Goal: Task Accomplishment & Management: Use online tool/utility

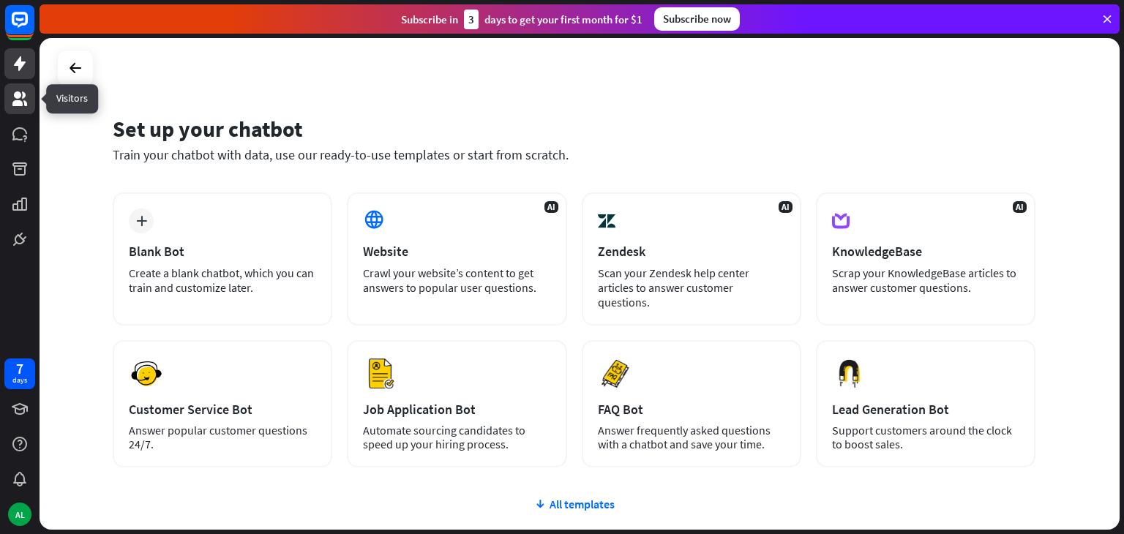
click at [18, 97] on icon at bounding box center [19, 99] width 15 height 15
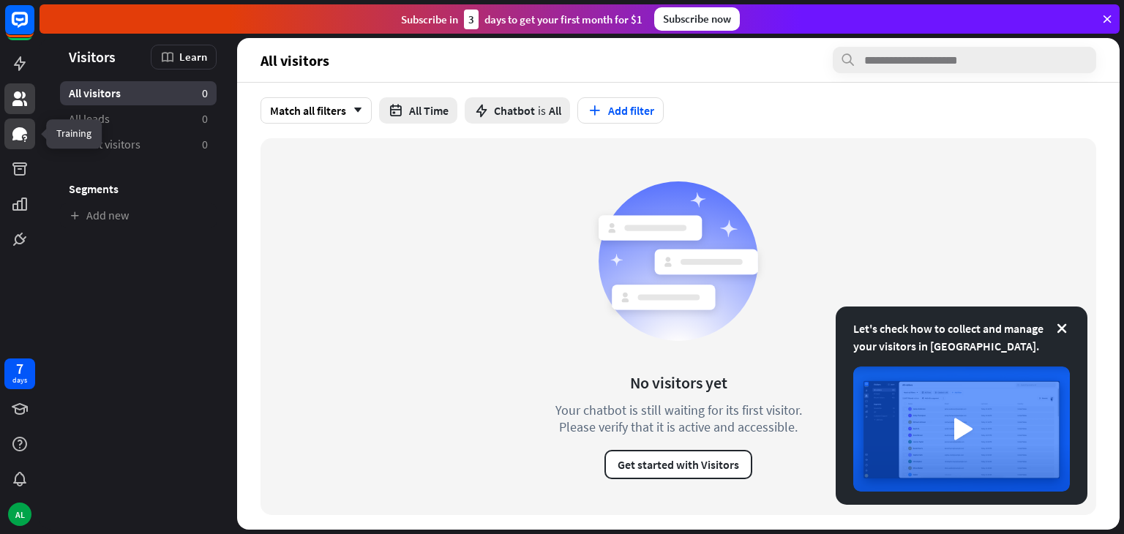
click at [18, 133] on icon at bounding box center [19, 133] width 15 height 13
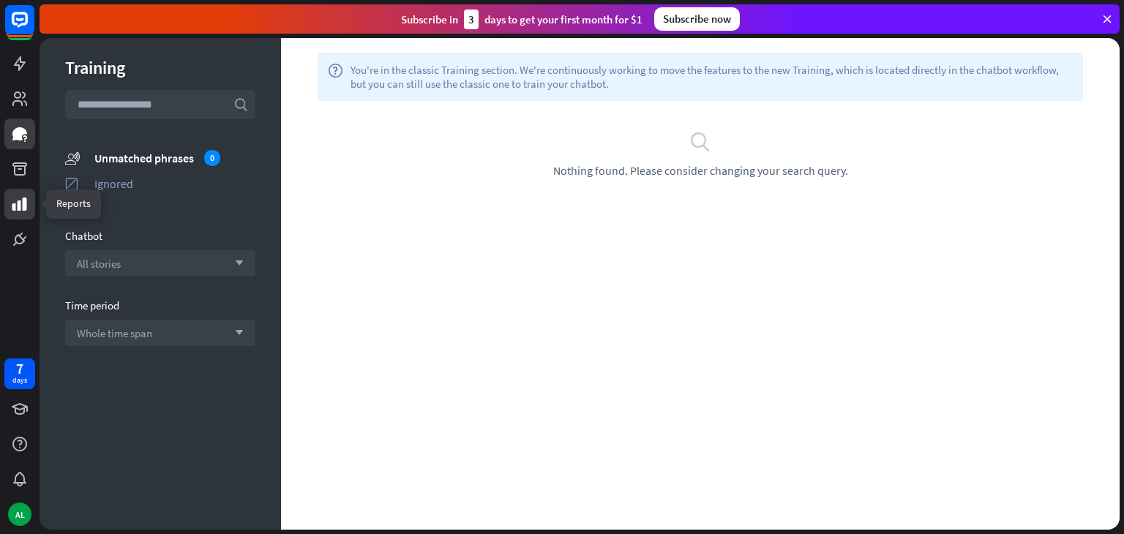
click at [20, 203] on icon at bounding box center [19, 204] width 15 height 13
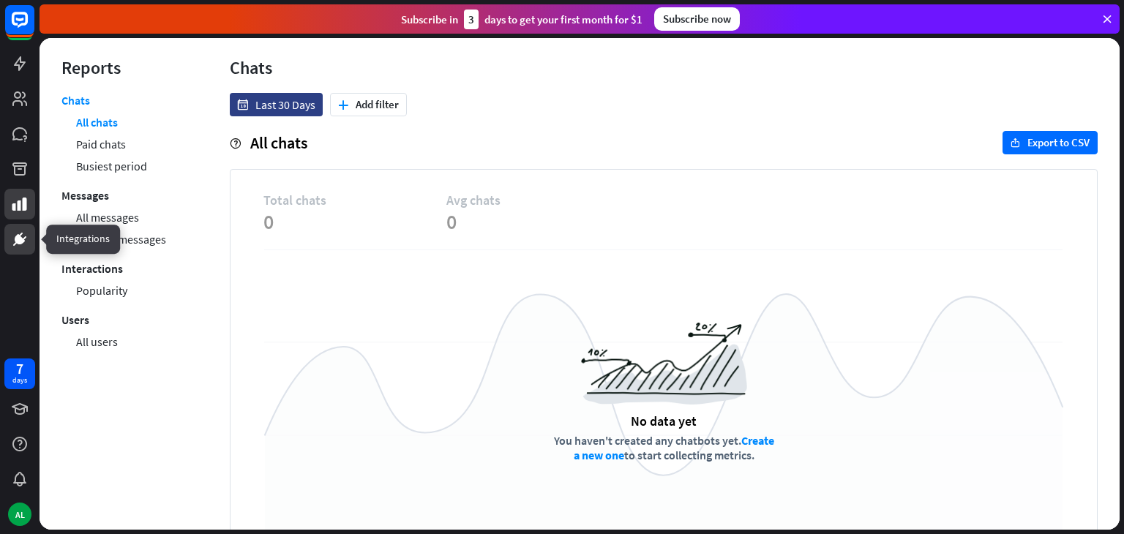
click at [16, 239] on icon at bounding box center [19, 239] width 9 height 9
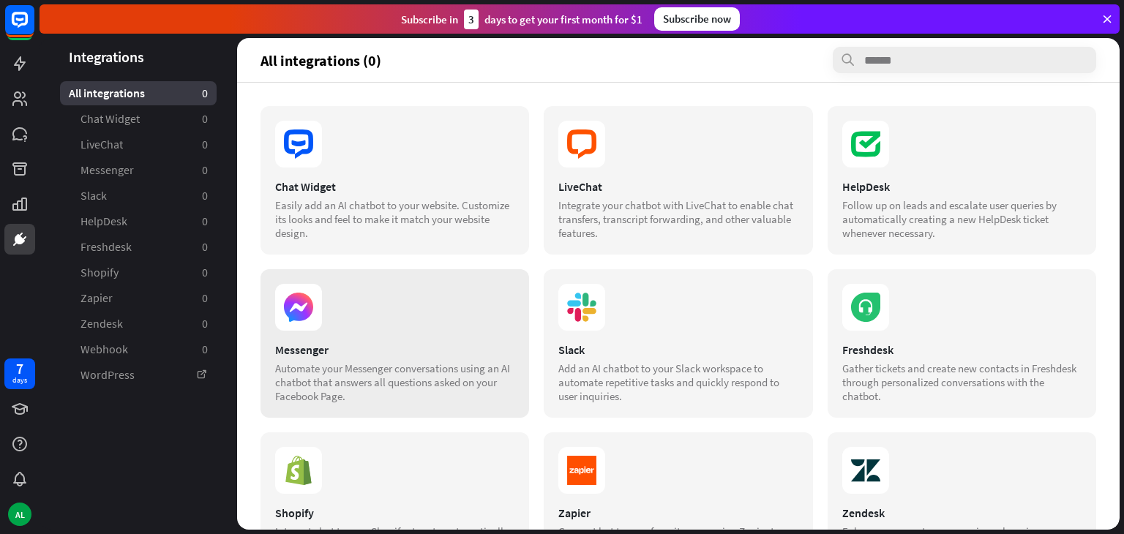
click at [334, 305] on section at bounding box center [394, 307] width 239 height 47
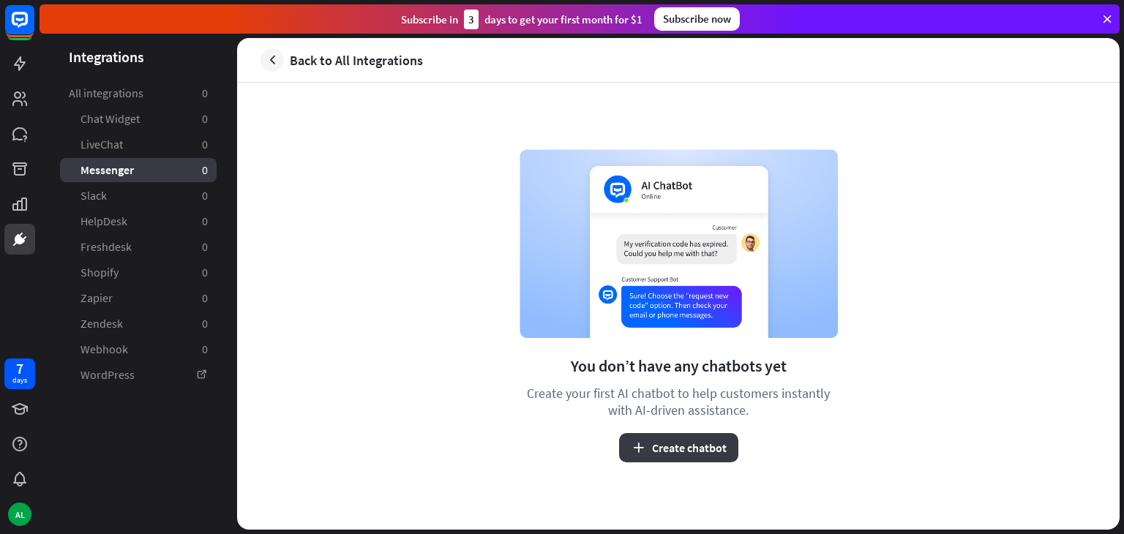
click at [667, 451] on button "Create chatbot" at bounding box center [678, 447] width 119 height 29
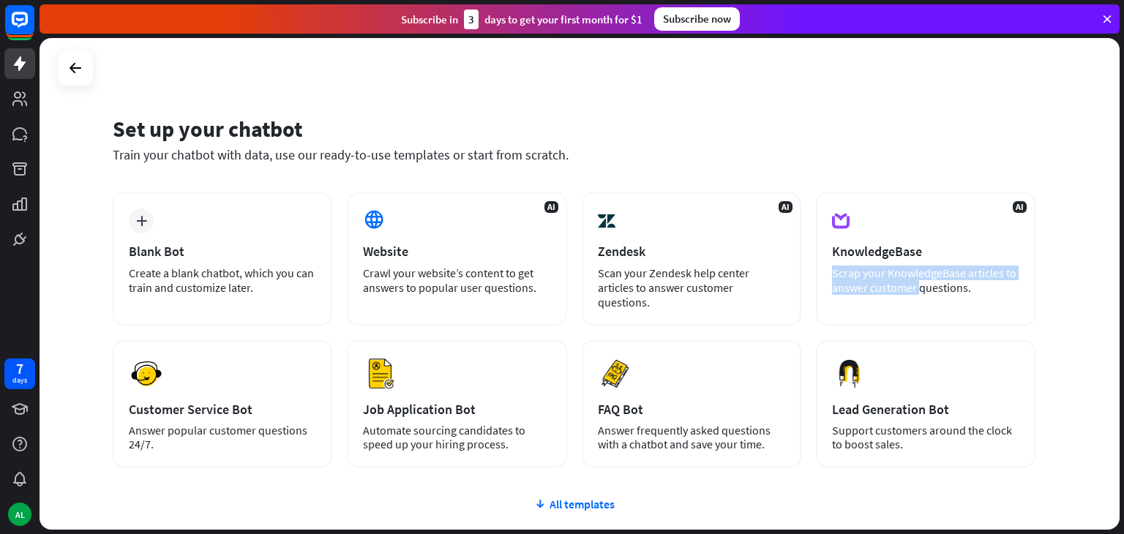
drag, startPoint x: 1120, startPoint y: 241, endPoint x: 1121, endPoint y: 267, distance: 26.4
click at [1121, 267] on div "Set up your chatbot Train your chatbot with data, use our ready-to-use template…" at bounding box center [582, 286] width 1085 height 496
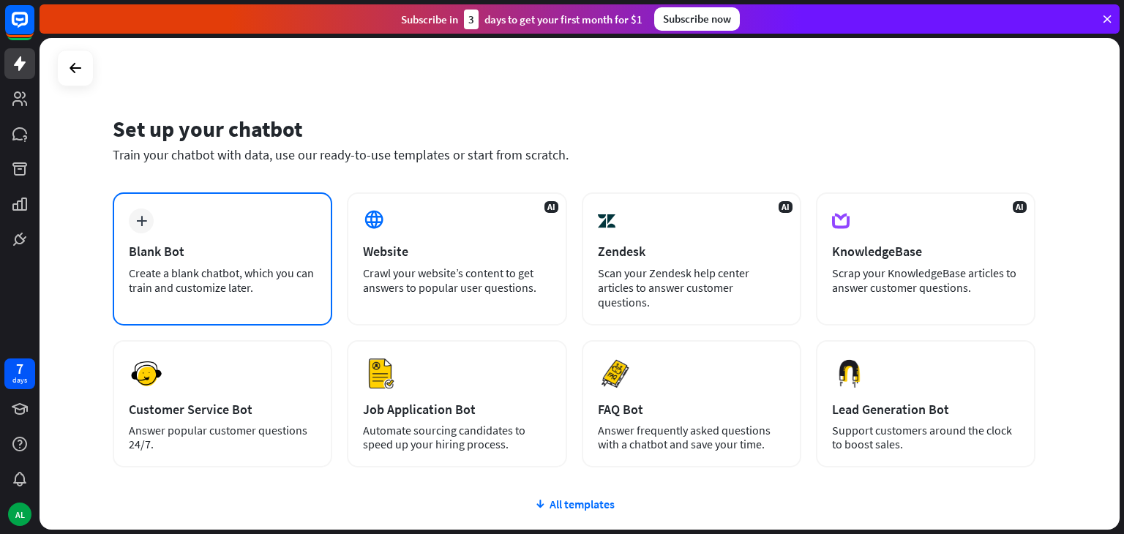
click at [190, 275] on div "Create a blank chatbot, which you can train and customize later." at bounding box center [222, 280] width 187 height 29
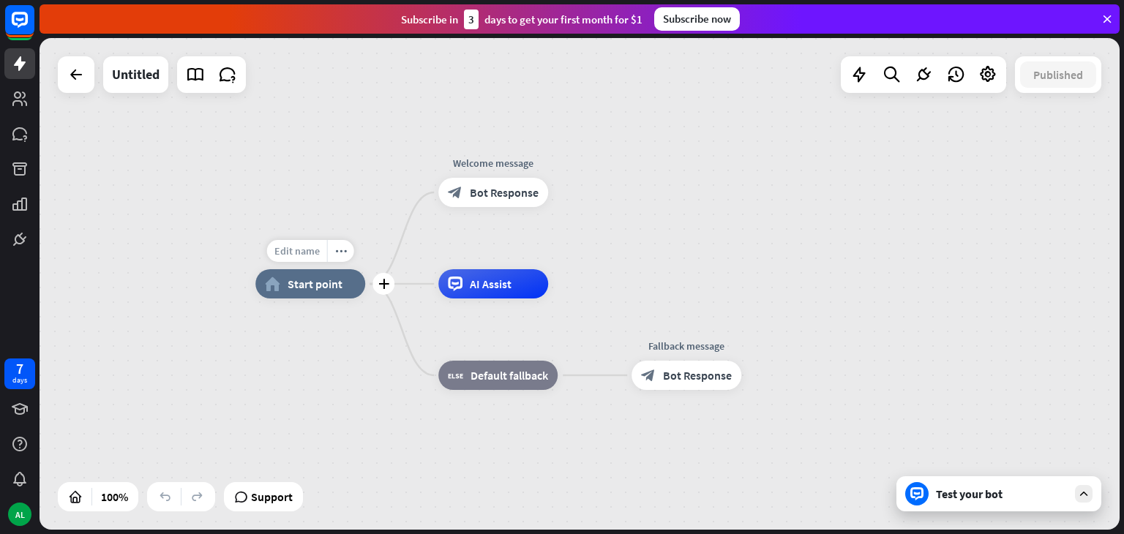
click at [309, 254] on span "Edit name" at bounding box center [297, 250] width 45 height 13
click at [299, 289] on span "Start point" at bounding box center [315, 284] width 55 height 15
click at [386, 283] on icon "plus" at bounding box center [383, 284] width 11 height 10
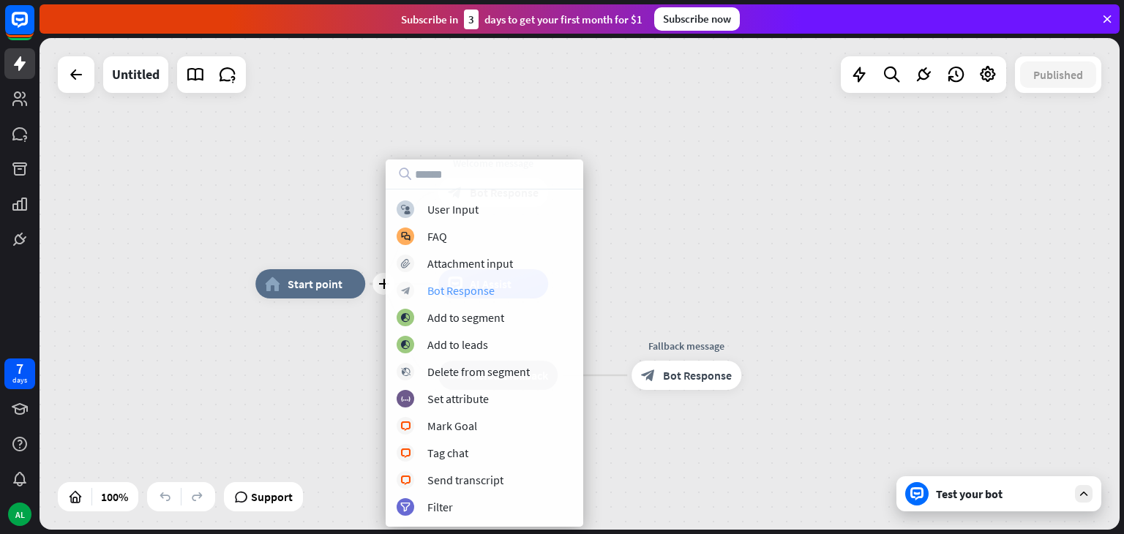
click at [429, 289] on div "Bot Response" at bounding box center [460, 290] width 67 height 15
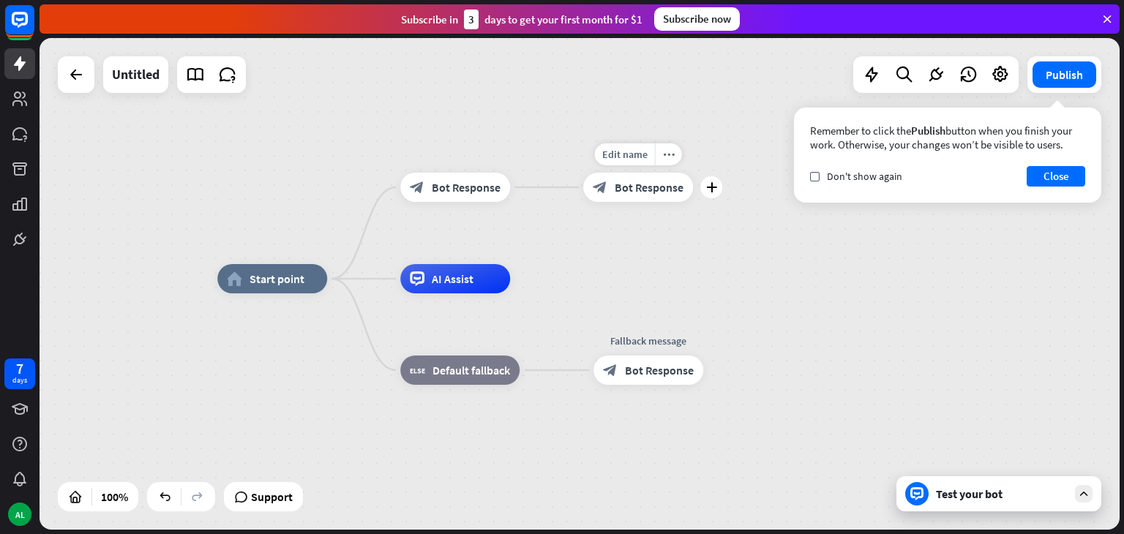
drag, startPoint x: 653, startPoint y: 209, endPoint x: 615, endPoint y: 203, distance: 38.5
click at [615, 202] on div "Edit name more_horiz plus block_bot_response Bot Response" at bounding box center [638, 187] width 110 height 29
click at [639, 192] on span "Bot Response" at bounding box center [649, 186] width 69 height 15
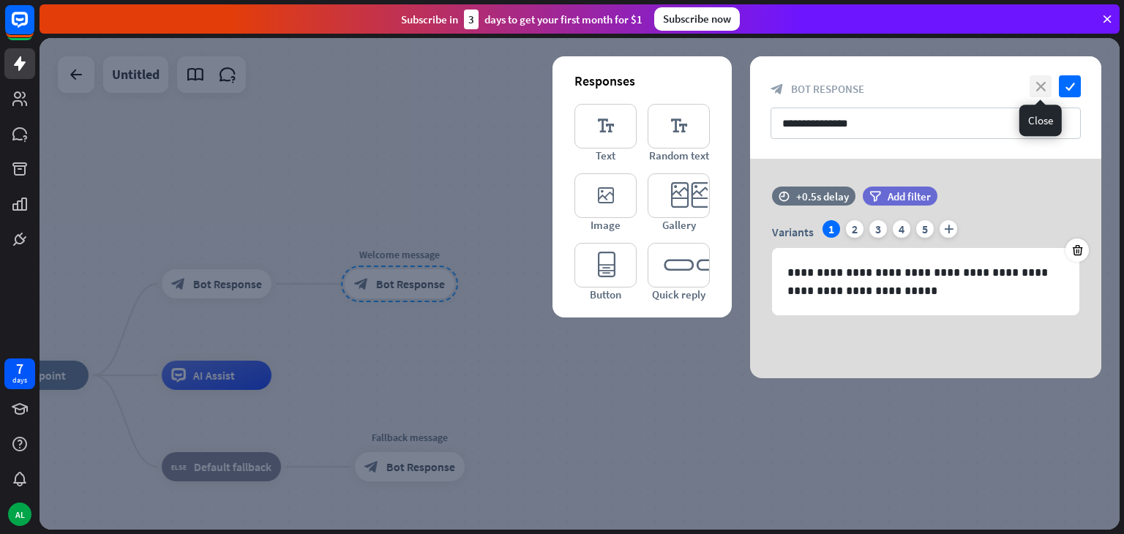
click at [1042, 85] on icon "close" at bounding box center [1041, 86] width 22 height 22
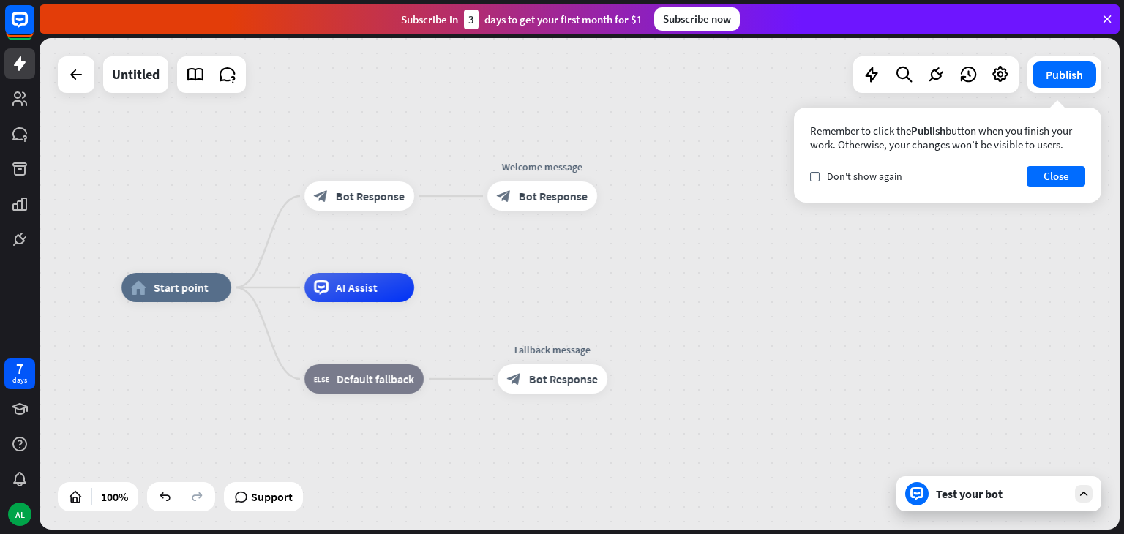
drag, startPoint x: 692, startPoint y: 397, endPoint x: 846, endPoint y: 308, distance: 178.0
click at [846, 308] on div "home_2 Start point block_bot_response Bot Response Welcome message block_bot_re…" at bounding box center [662, 534] width 1080 height 492
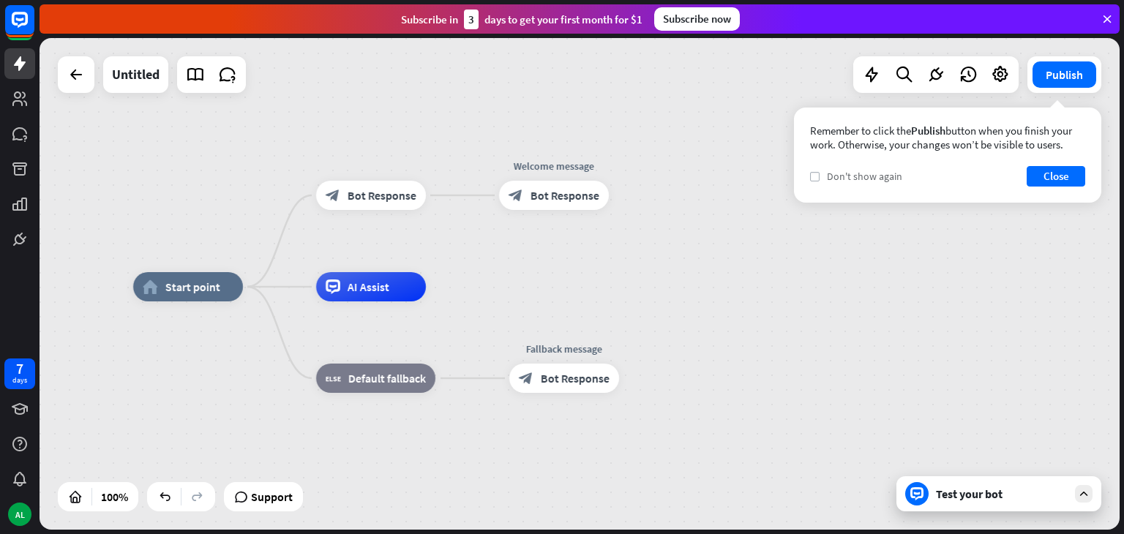
click at [814, 176] on icon "check" at bounding box center [815, 176] width 7 height 7
click at [1042, 169] on button "Close" at bounding box center [1056, 176] width 59 height 20
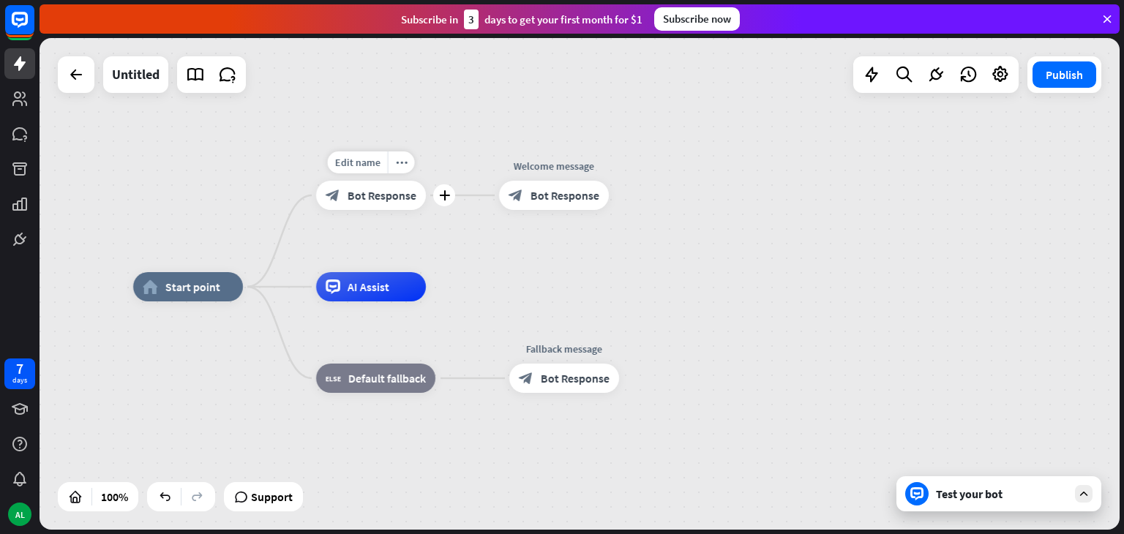
click at [371, 205] on div "block_bot_response Bot Response" at bounding box center [371, 195] width 110 height 29
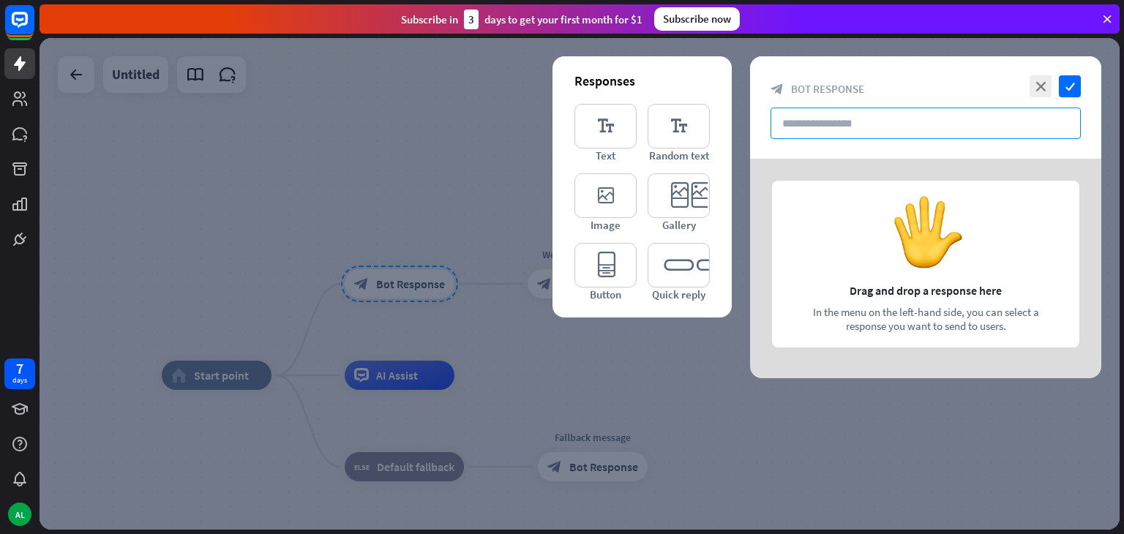
click at [909, 127] on input "text" at bounding box center [926, 123] width 310 height 31
type input "*"
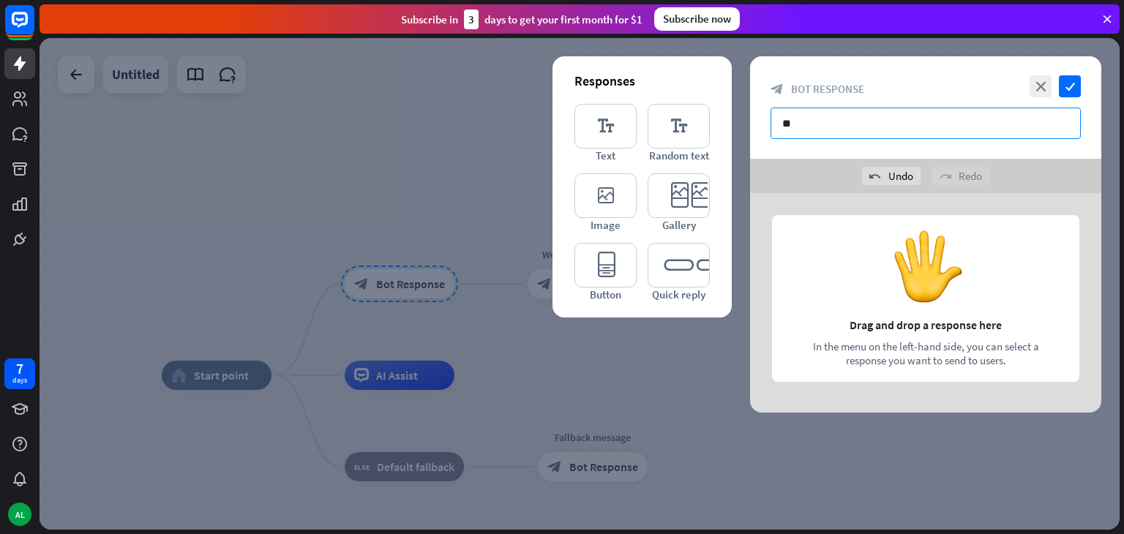
type input "*"
type input "**********"
click at [1078, 89] on icon "check" at bounding box center [1070, 86] width 22 height 22
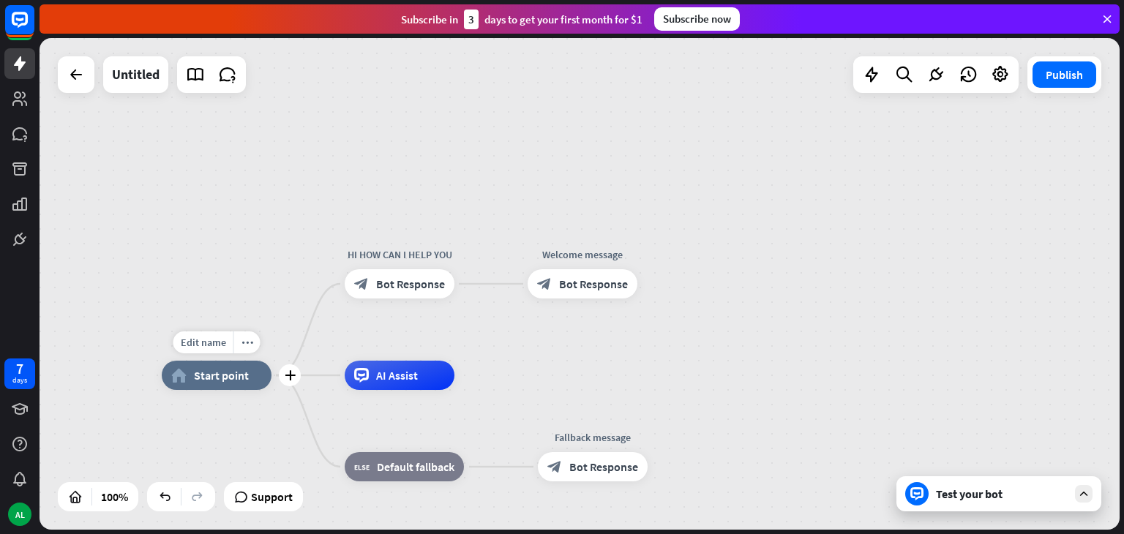
click at [208, 381] on span "Start point" at bounding box center [221, 375] width 55 height 15
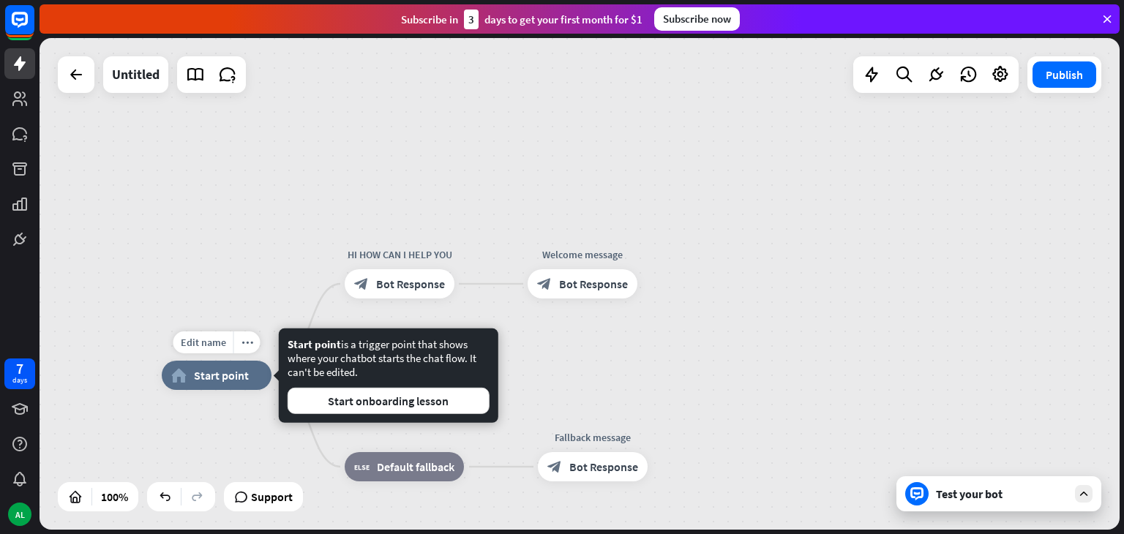
click at [208, 381] on span "Start point" at bounding box center [221, 375] width 55 height 15
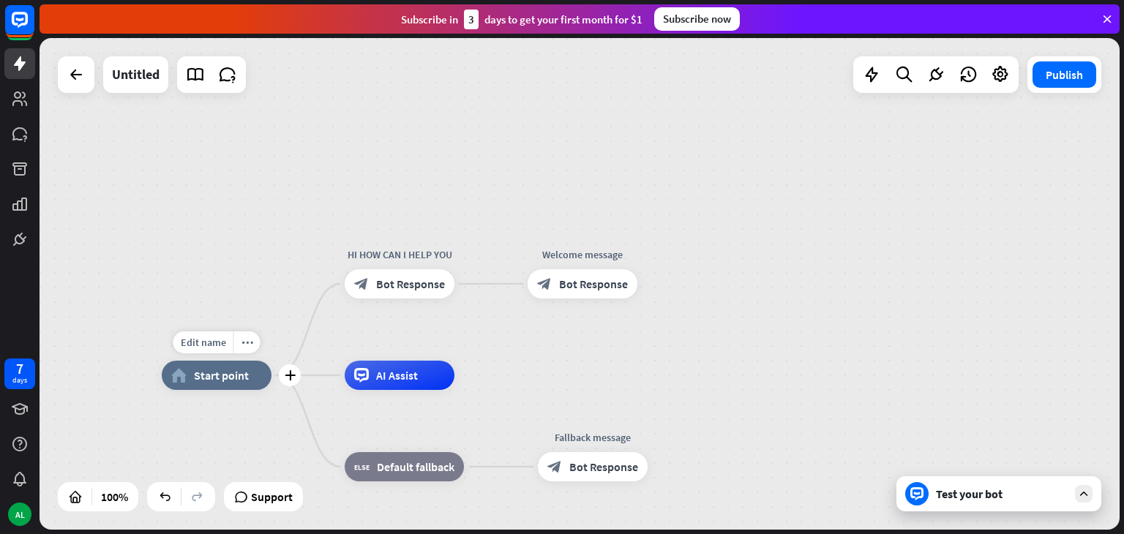
click at [208, 381] on span "Start point" at bounding box center [221, 375] width 55 height 15
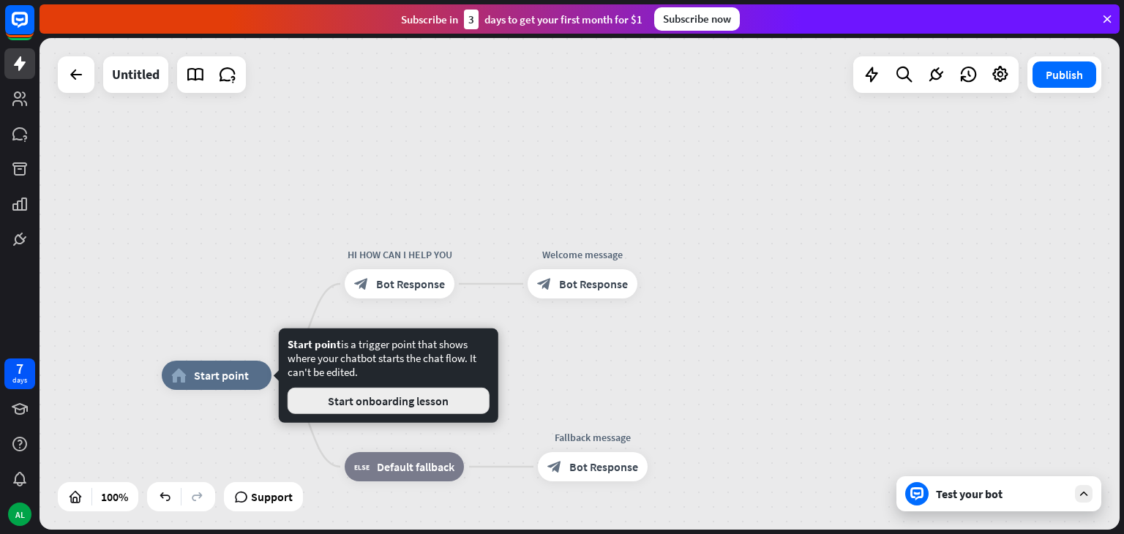
click at [336, 405] on button "Start onboarding lesson" at bounding box center [389, 401] width 202 height 26
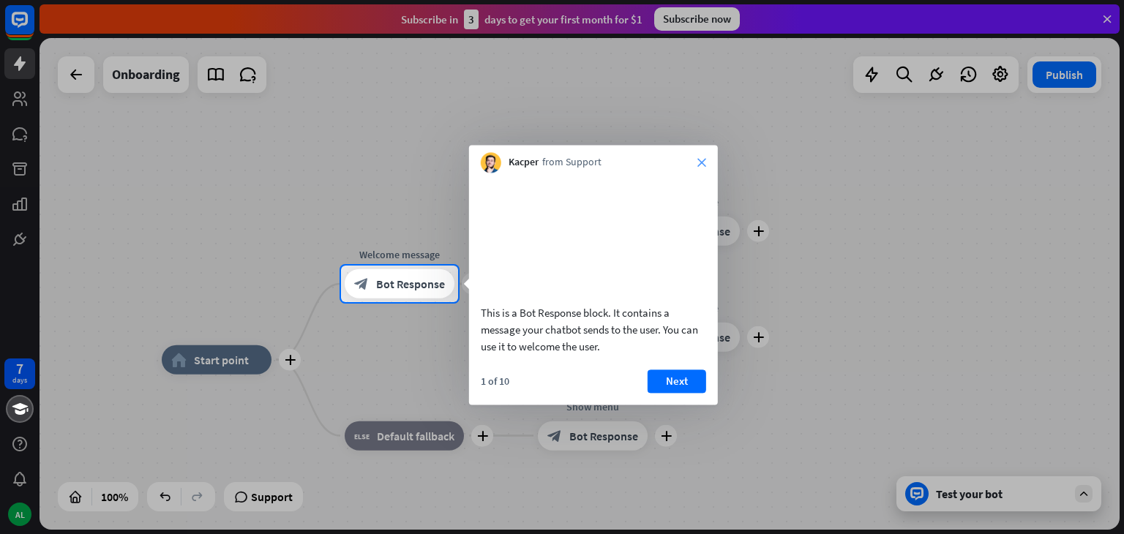
click at [699, 164] on icon "close" at bounding box center [702, 162] width 9 height 9
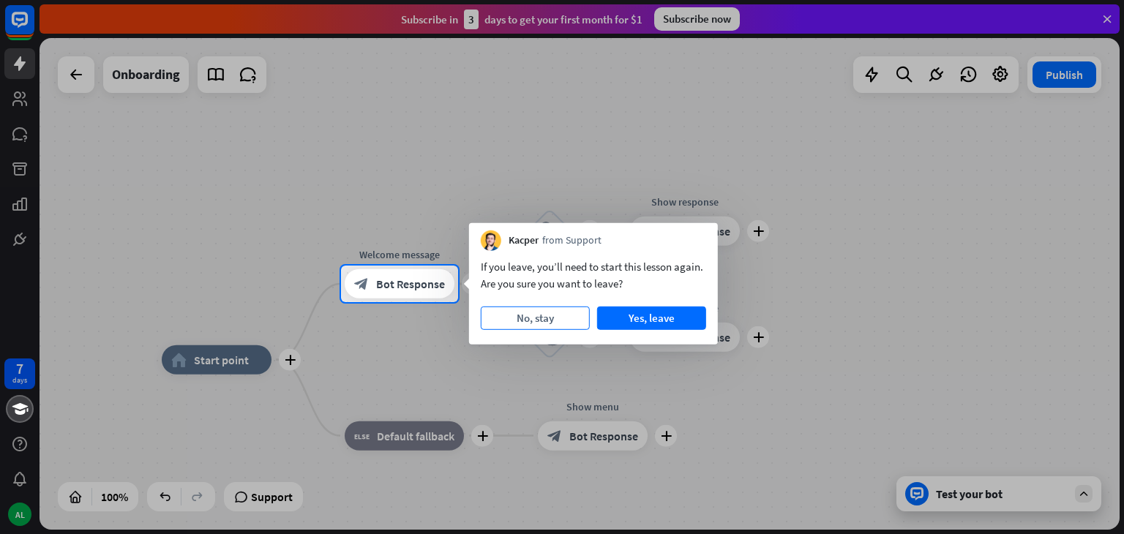
click at [564, 318] on button "No, stay" at bounding box center [535, 318] width 109 height 23
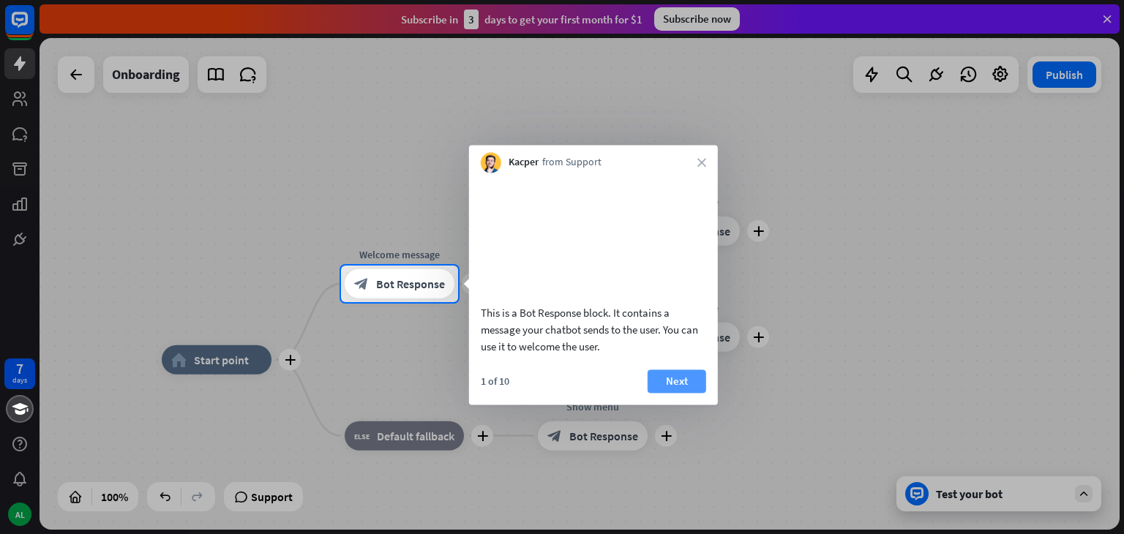
click at [664, 393] on button "Next" at bounding box center [677, 381] width 59 height 23
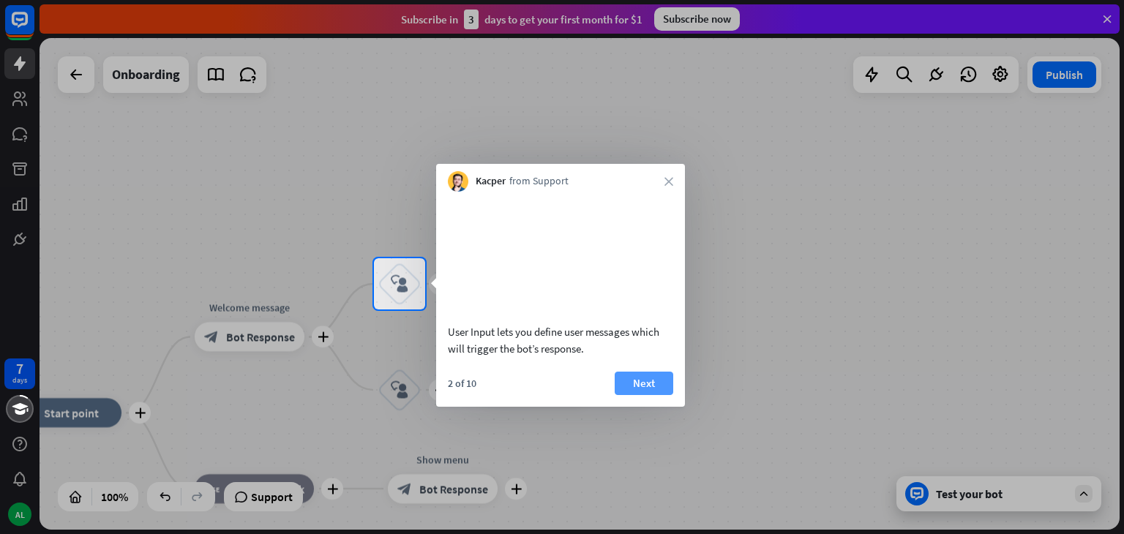
click at [651, 387] on button "Next" at bounding box center [644, 383] width 59 height 23
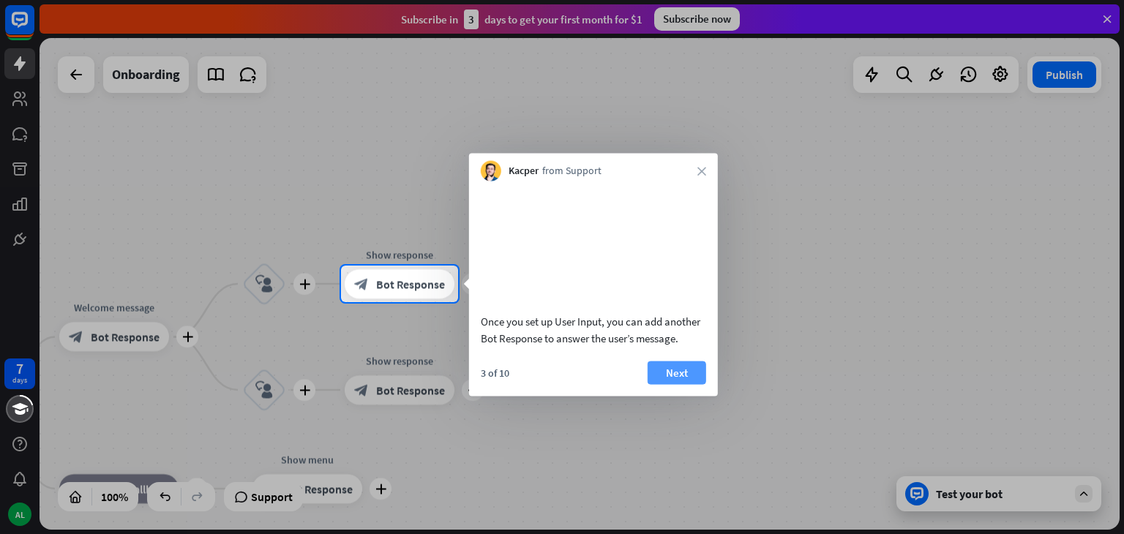
click at [656, 384] on button "Next" at bounding box center [677, 372] width 59 height 23
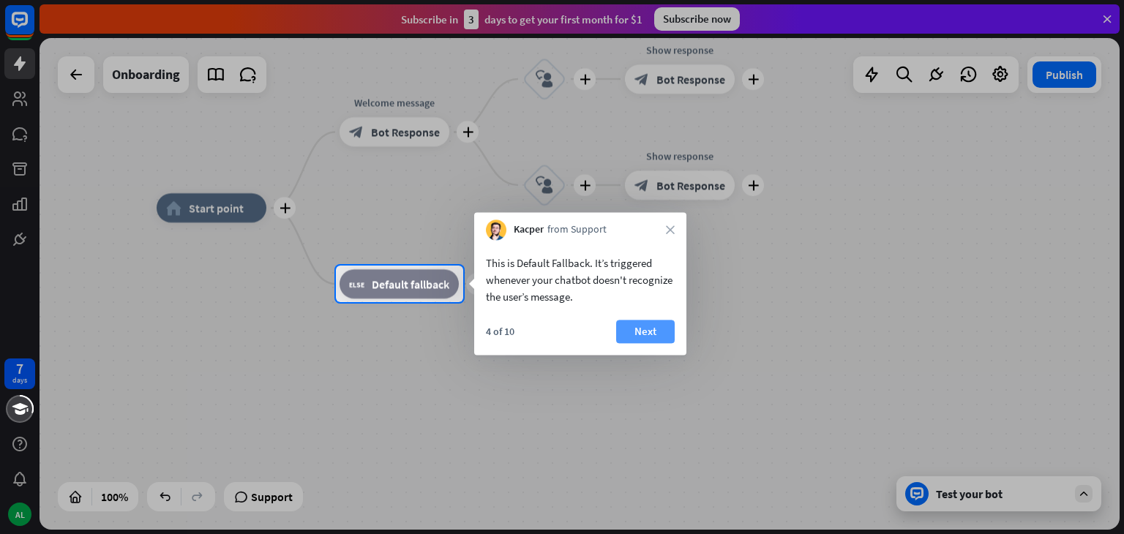
click at [649, 335] on button "Next" at bounding box center [645, 331] width 59 height 23
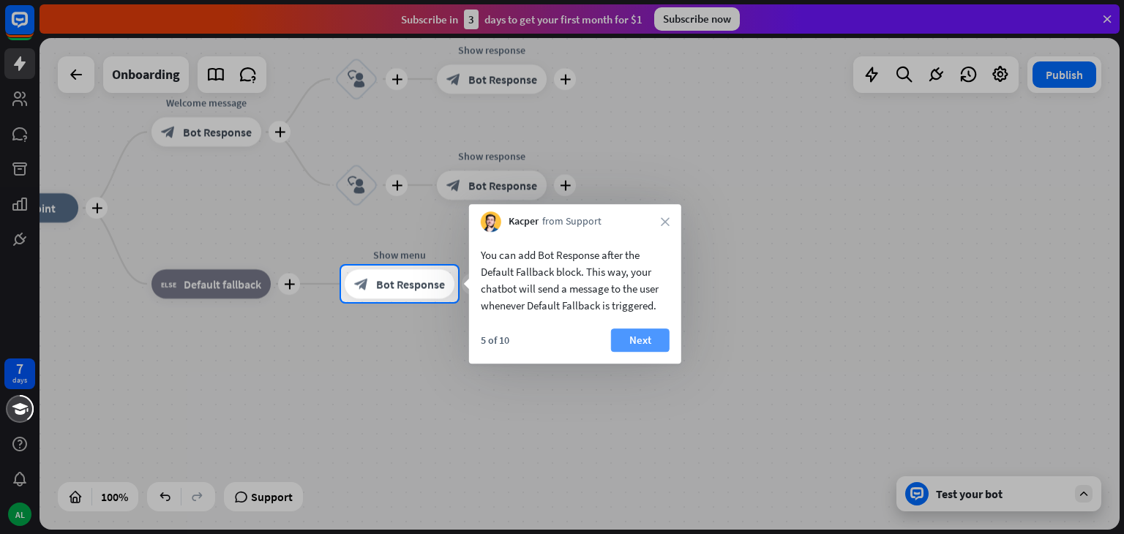
click at [634, 332] on button "Next" at bounding box center [640, 340] width 59 height 23
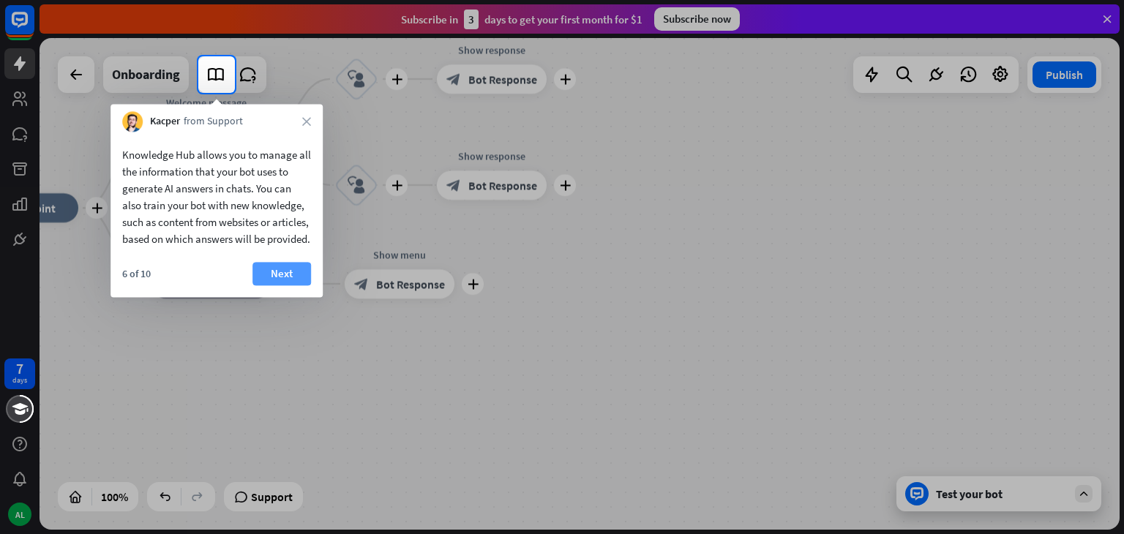
click at [285, 285] on button "Next" at bounding box center [282, 273] width 59 height 23
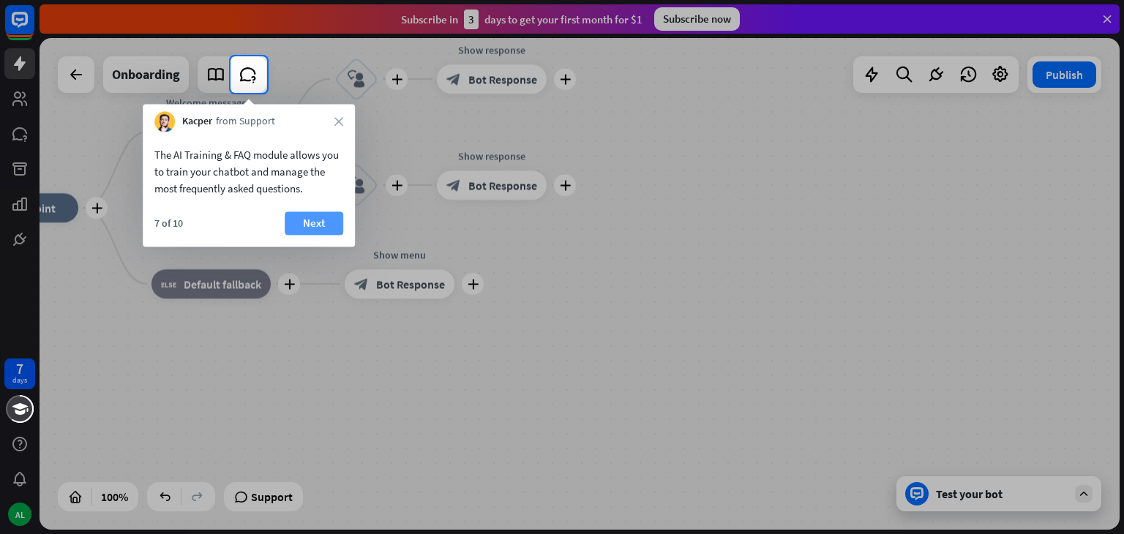
click at [319, 217] on button "Next" at bounding box center [314, 223] width 59 height 23
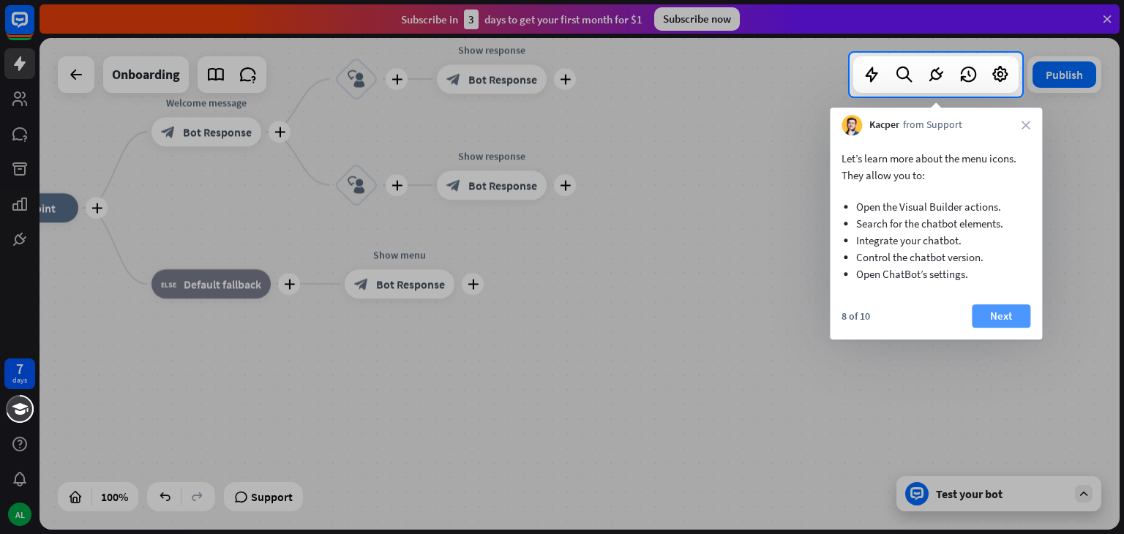
click at [989, 320] on button "Next" at bounding box center [1001, 316] width 59 height 23
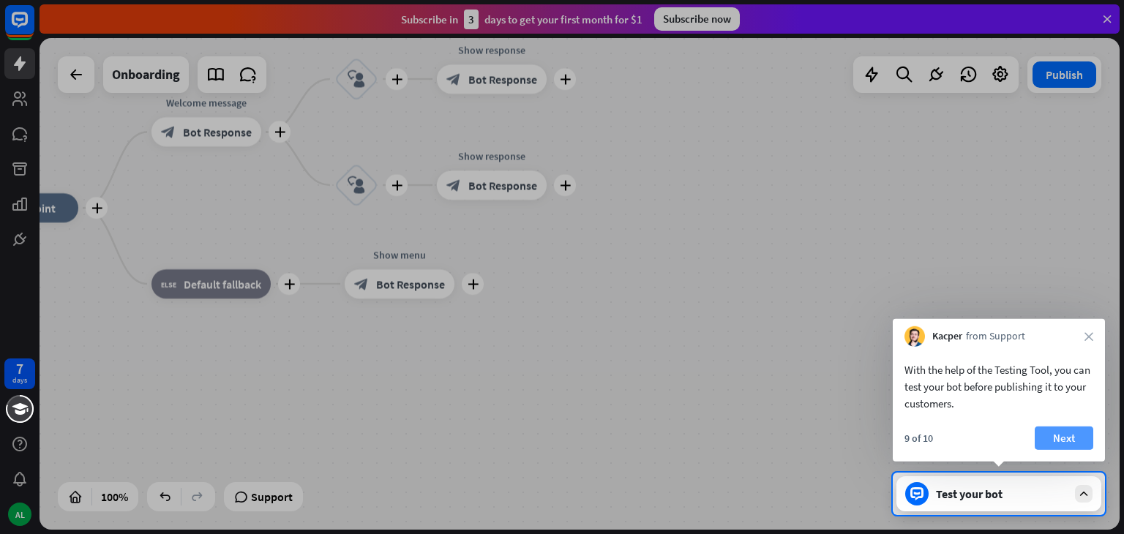
click at [1053, 433] on button "Next" at bounding box center [1064, 438] width 59 height 23
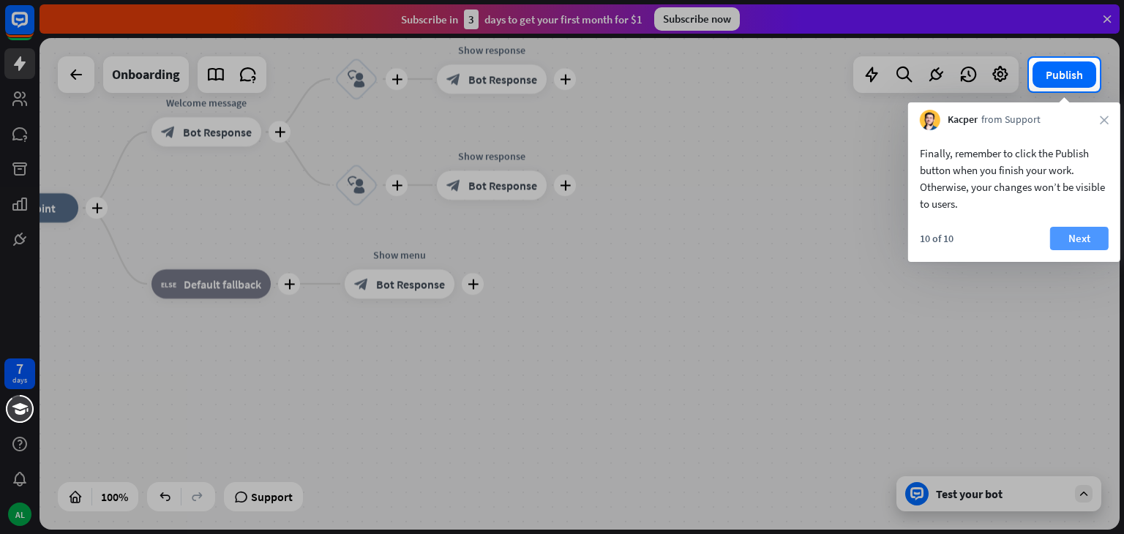
click at [1067, 232] on button "Next" at bounding box center [1079, 238] width 59 height 23
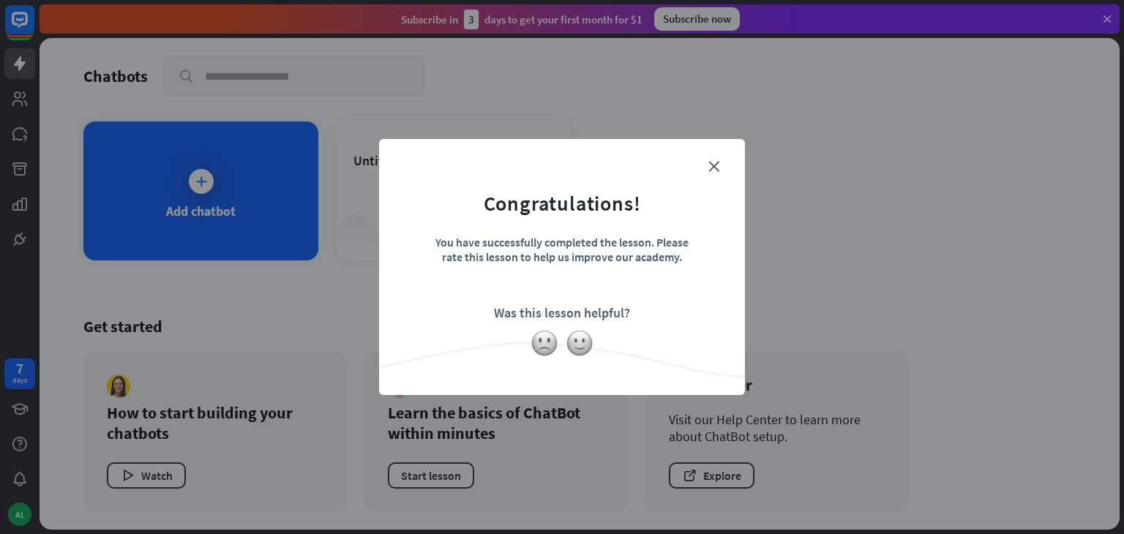
click at [717, 159] on form "Congratulations! You have successfully completed the lesson. Please rate this l…" at bounding box center [561, 244] width 329 height 175
click at [716, 166] on icon "close" at bounding box center [714, 166] width 11 height 11
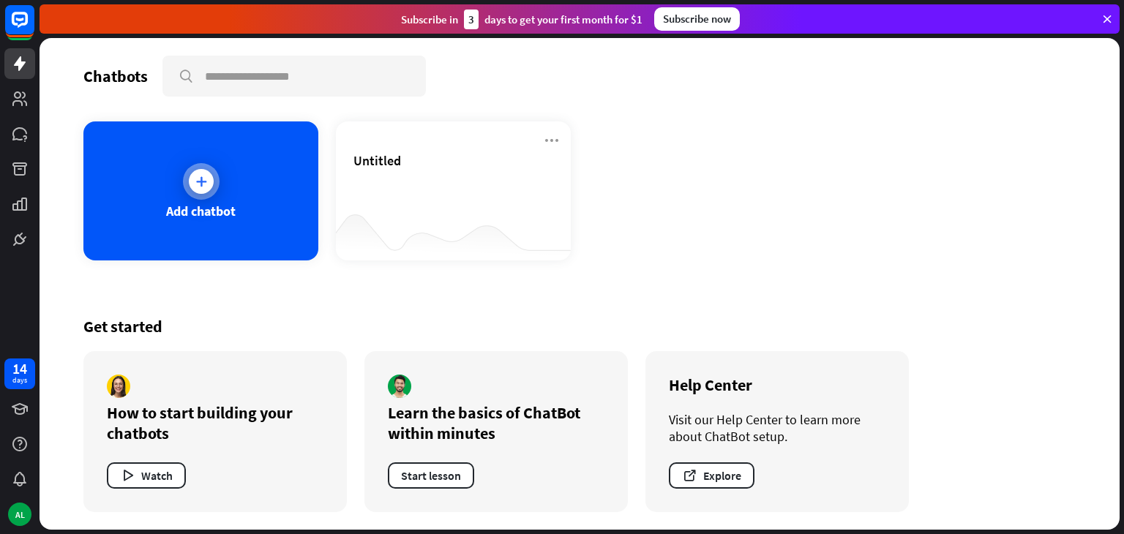
click at [220, 180] on div "Add chatbot" at bounding box center [200, 191] width 235 height 139
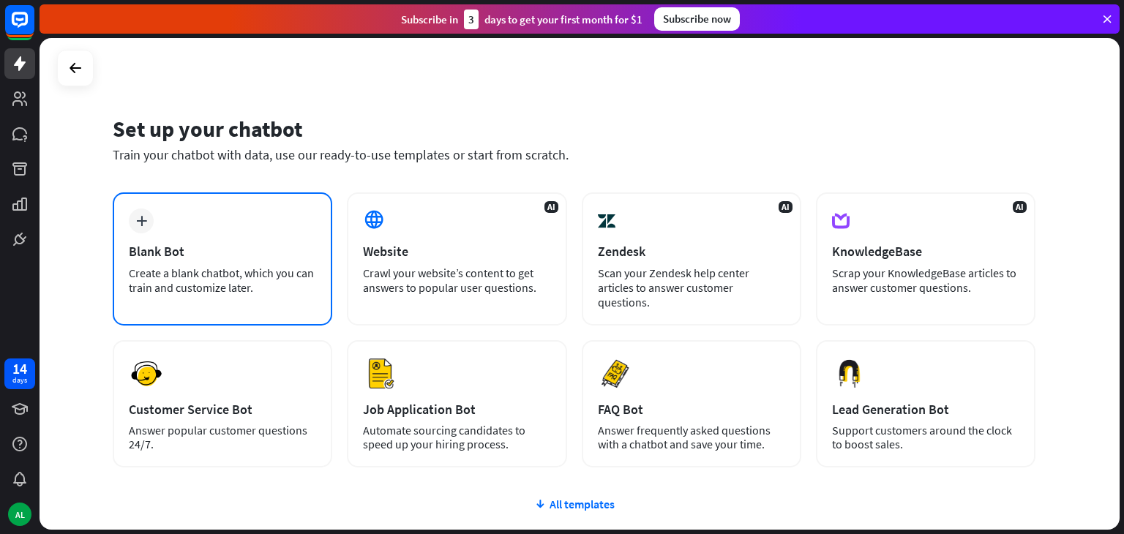
click at [217, 252] on div "Blank Bot" at bounding box center [222, 251] width 187 height 17
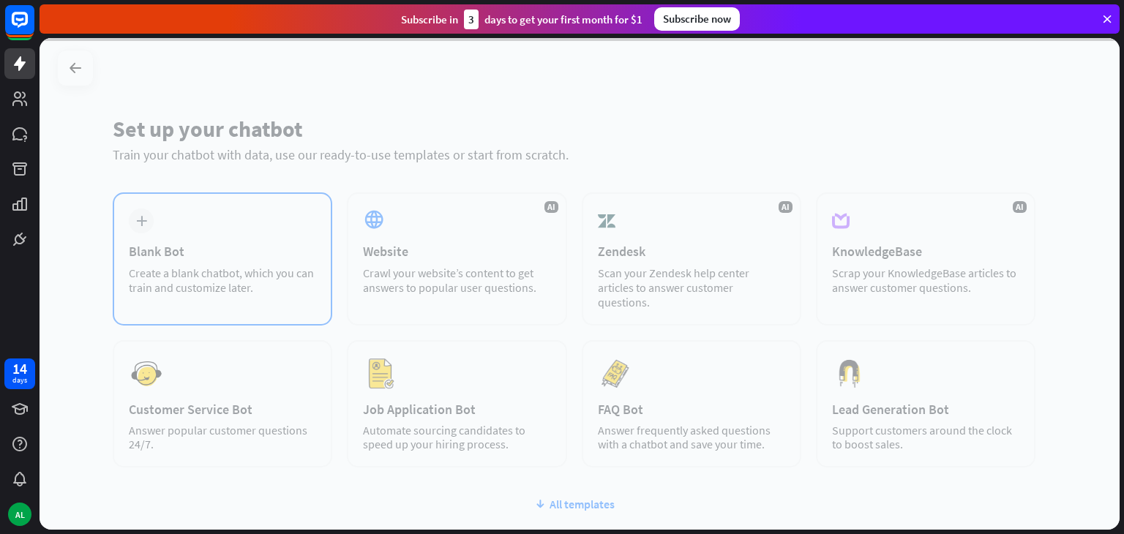
click at [217, 252] on div at bounding box center [580, 284] width 1080 height 492
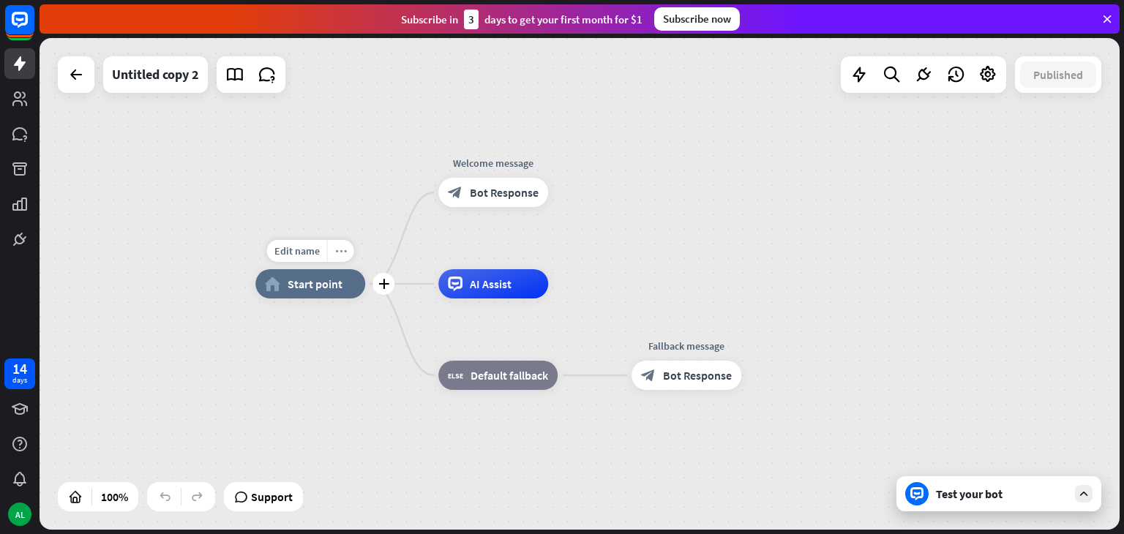
click at [340, 258] on div "more_horiz" at bounding box center [340, 251] width 27 height 22
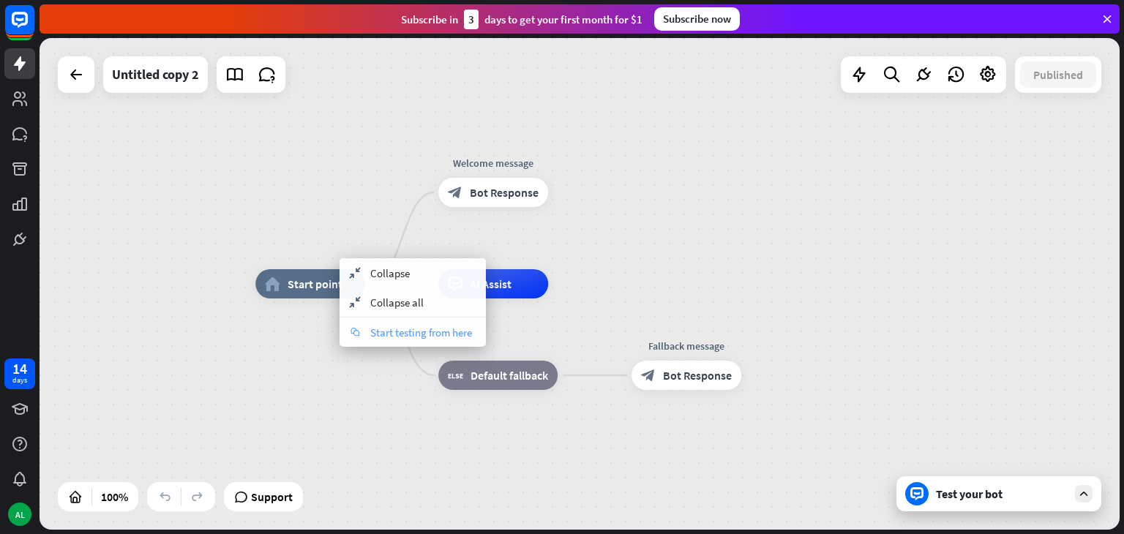
click at [398, 329] on span "Start testing from here" at bounding box center [421, 333] width 102 height 14
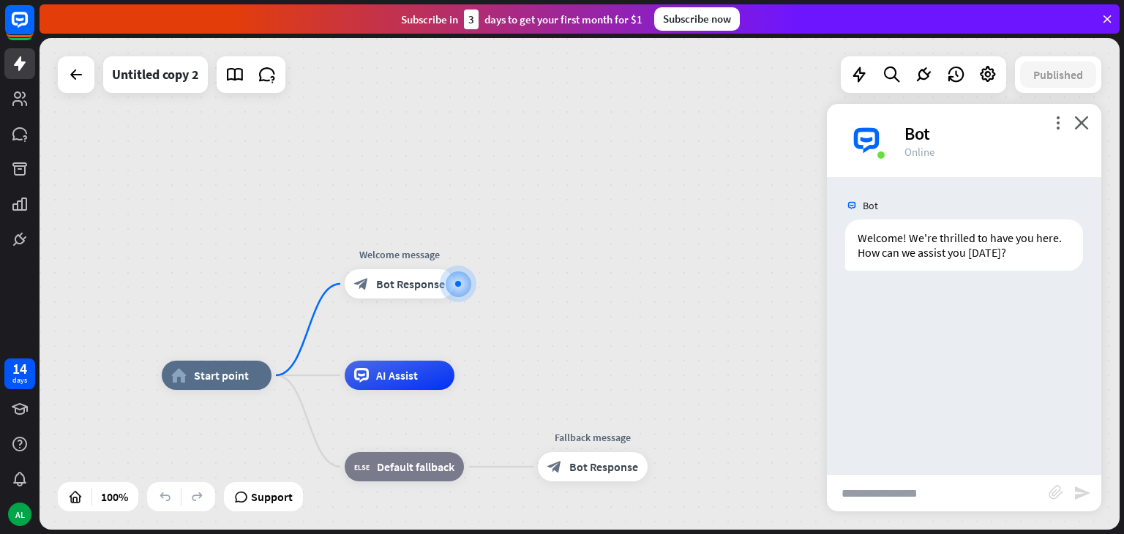
click at [531, 242] on div "home_2 Start point Welcome message block_bot_response Bot Response AI Assist bl…" at bounding box center [580, 284] width 1080 height 492
click at [530, 259] on div "home_2 Start point Welcome message block_bot_response Bot Response AI Assist bl…" at bounding box center [580, 284] width 1080 height 492
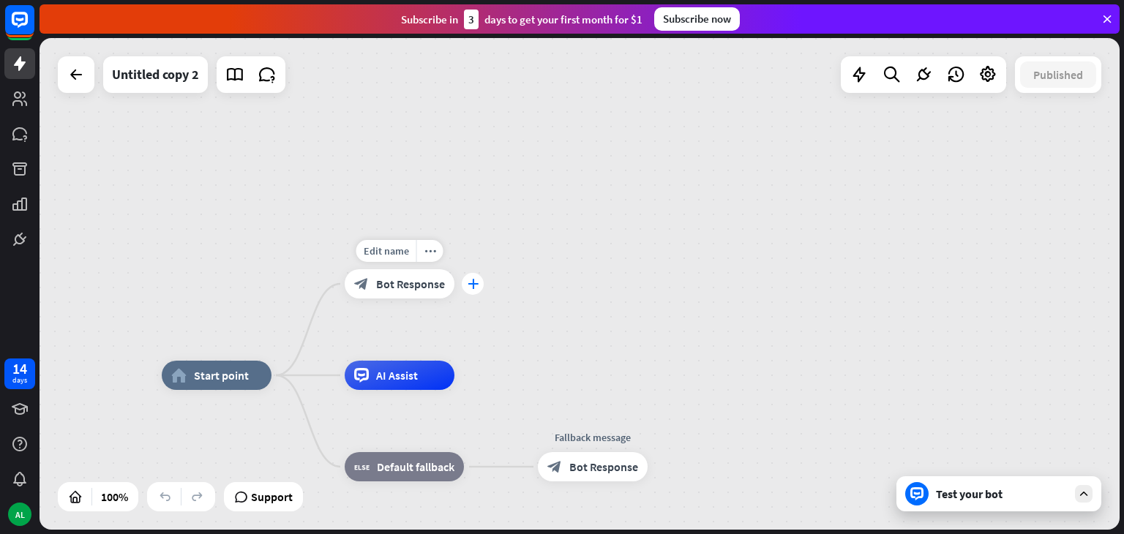
click at [477, 279] on icon "plus" at bounding box center [473, 284] width 11 height 10
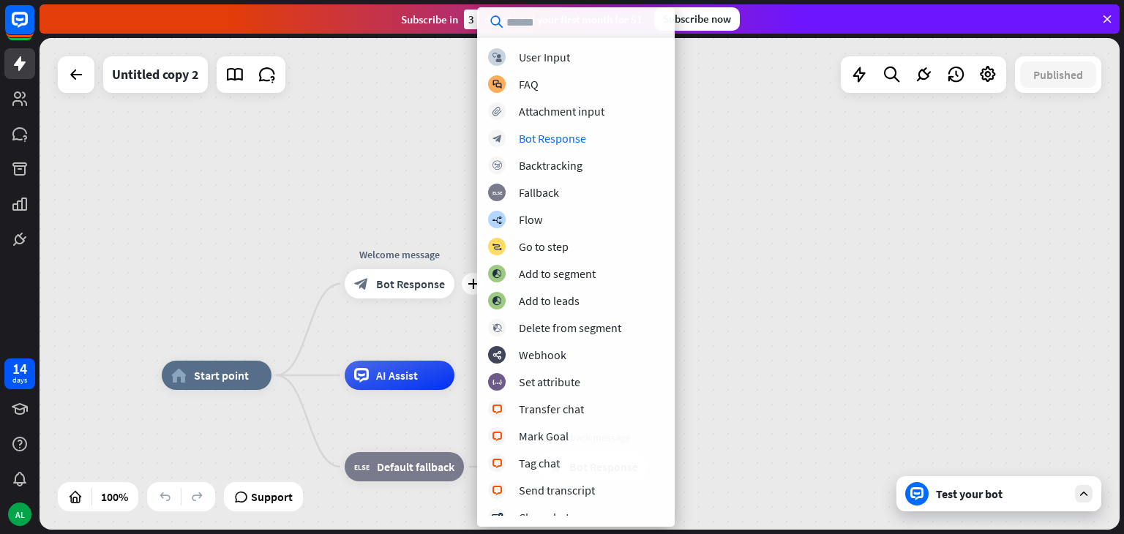
click at [755, 196] on div "home_2 Start point plus Welcome message block_bot_response Bot Response AI Assi…" at bounding box center [580, 284] width 1080 height 492
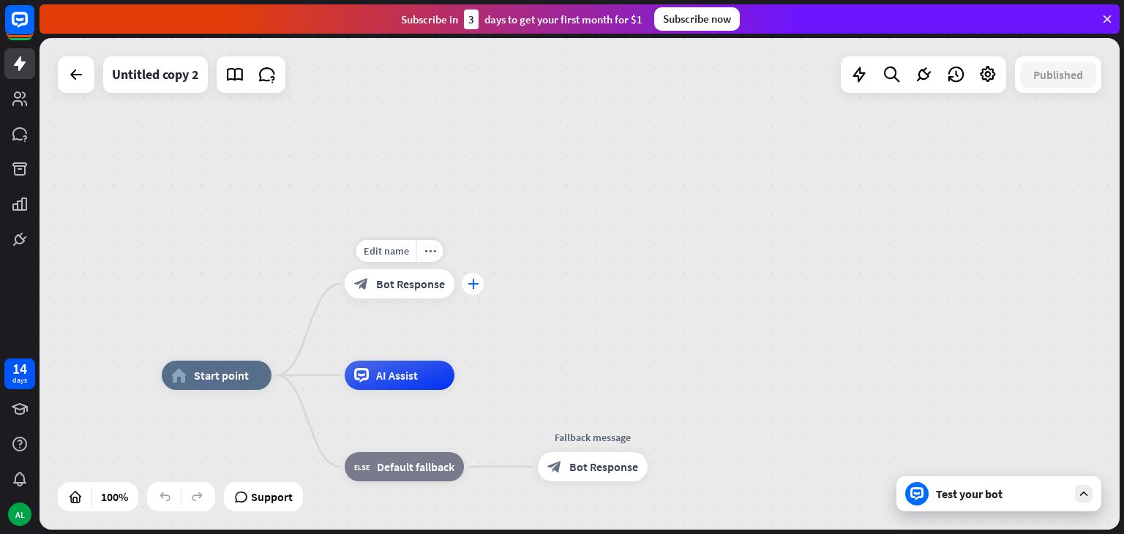
click at [479, 283] on div "plus" at bounding box center [473, 284] width 22 height 22
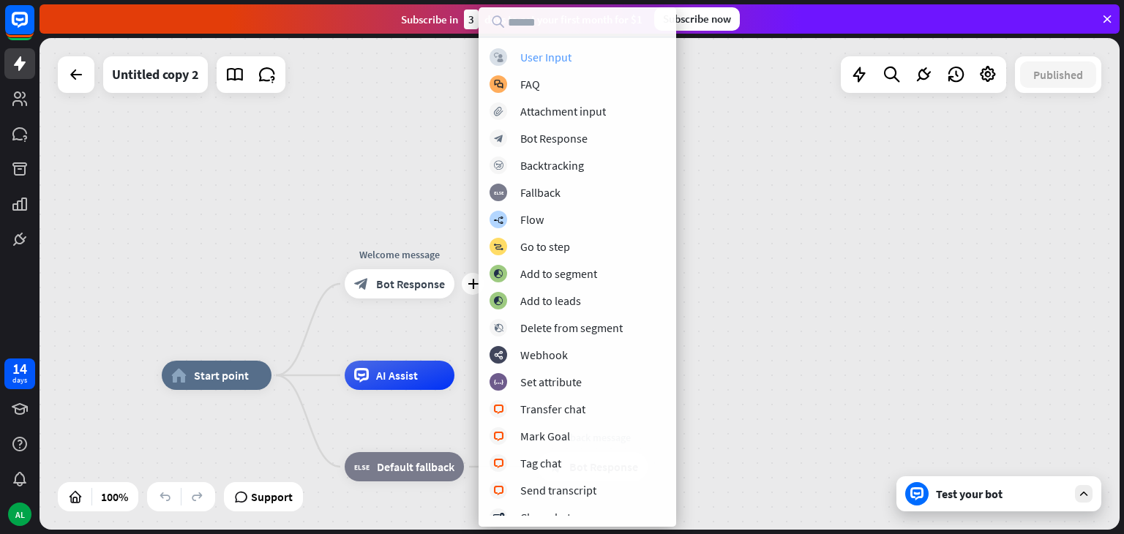
click at [571, 63] on div "User Input" at bounding box center [545, 57] width 51 height 15
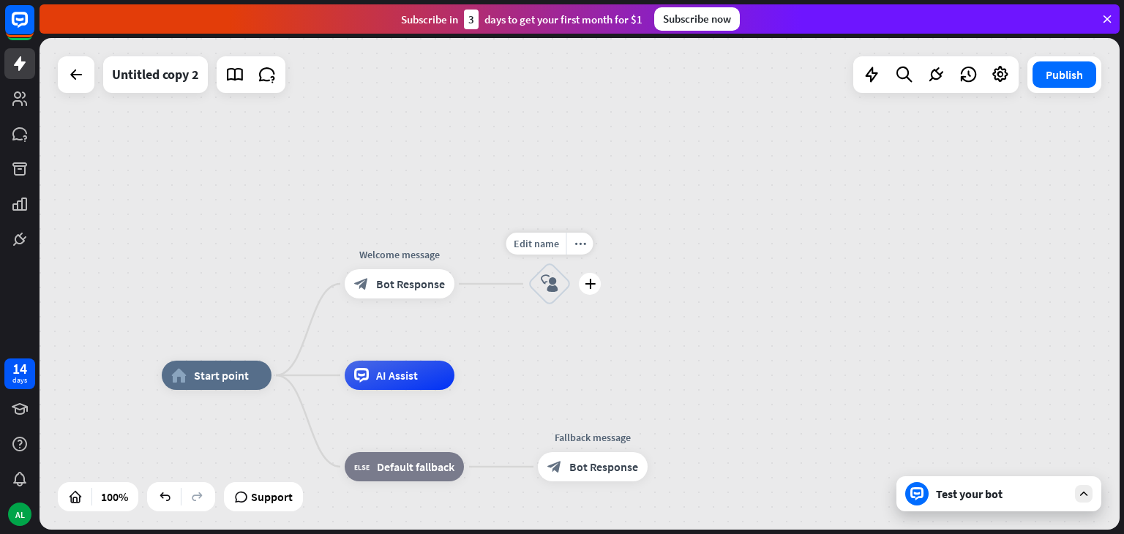
click at [545, 277] on icon "block_user_input" at bounding box center [550, 284] width 18 height 18
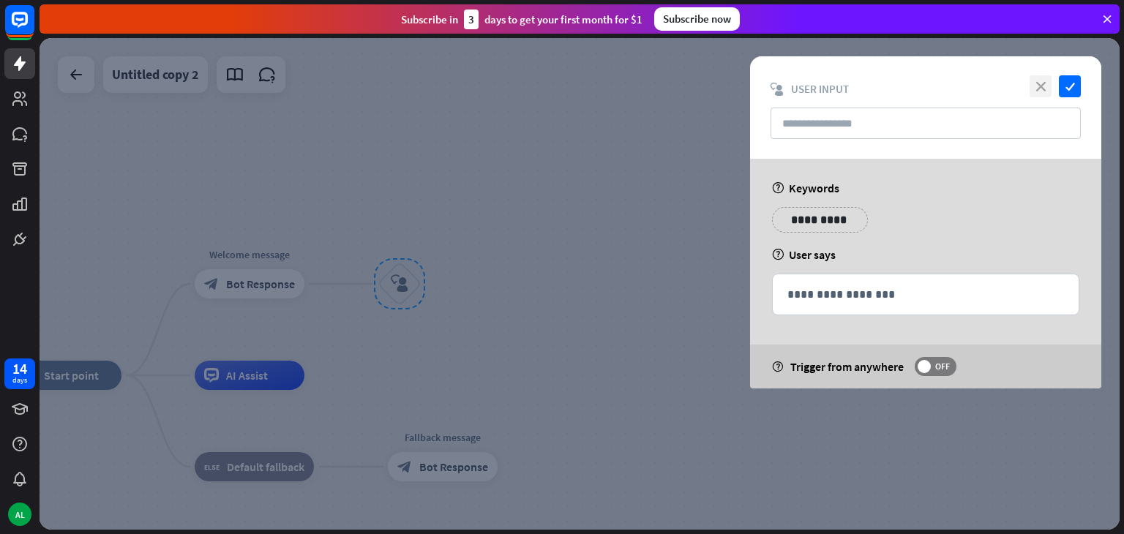
click at [1037, 81] on icon "close" at bounding box center [1041, 86] width 22 height 22
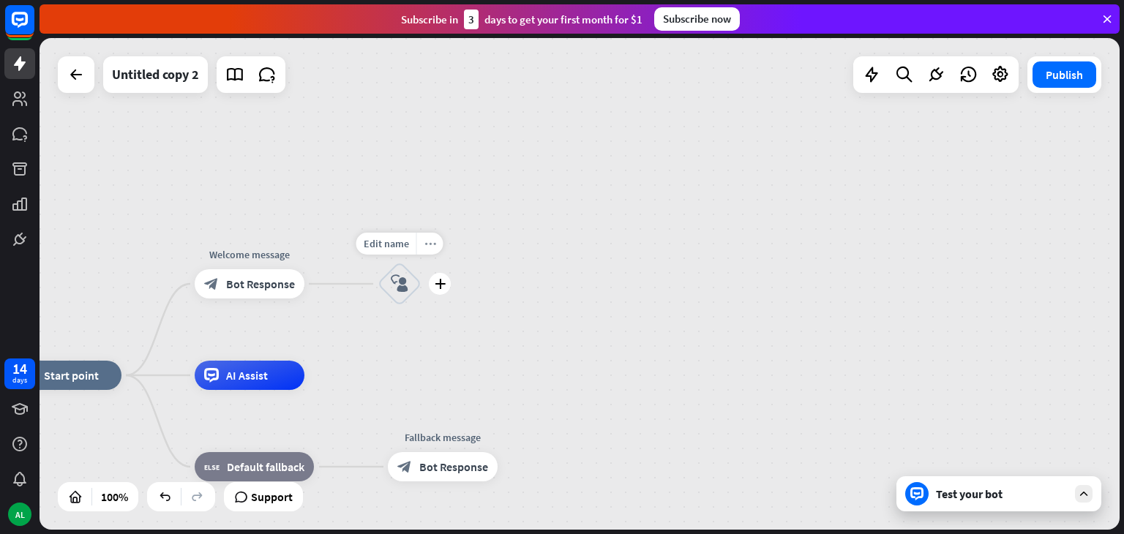
click at [430, 241] on icon "more_horiz" at bounding box center [431, 244] width 12 height 11
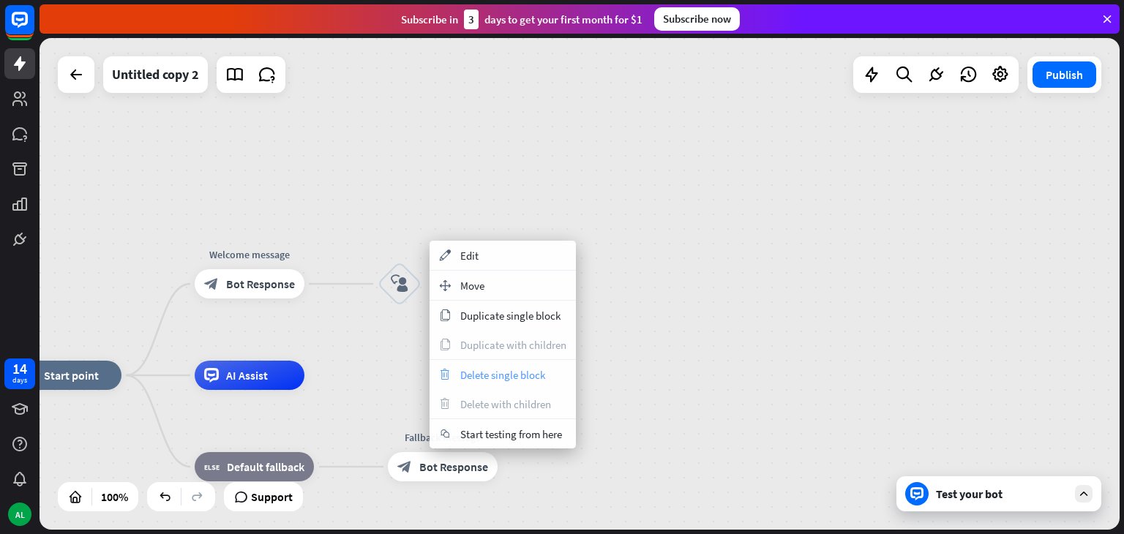
click at [465, 371] on span "Delete single block" at bounding box center [502, 375] width 85 height 14
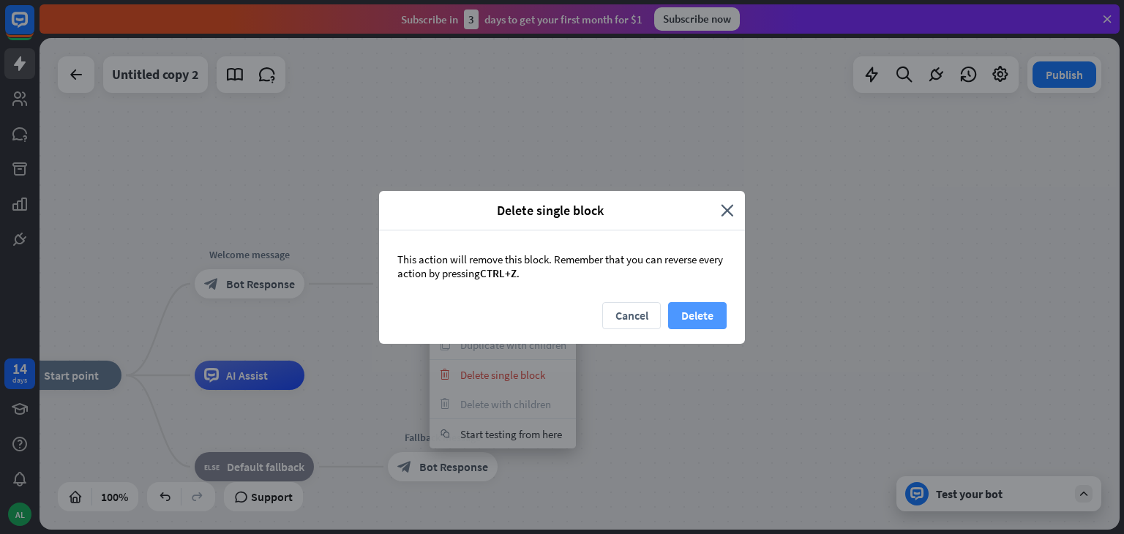
click at [679, 320] on button "Delete" at bounding box center [697, 315] width 59 height 27
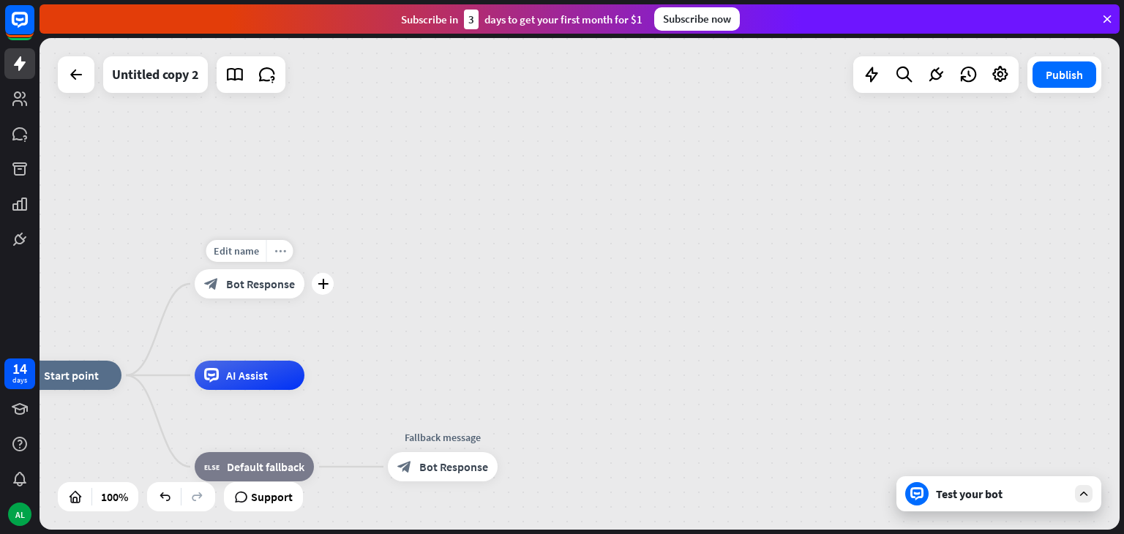
click at [284, 255] on icon "more_horiz" at bounding box center [281, 251] width 12 height 11
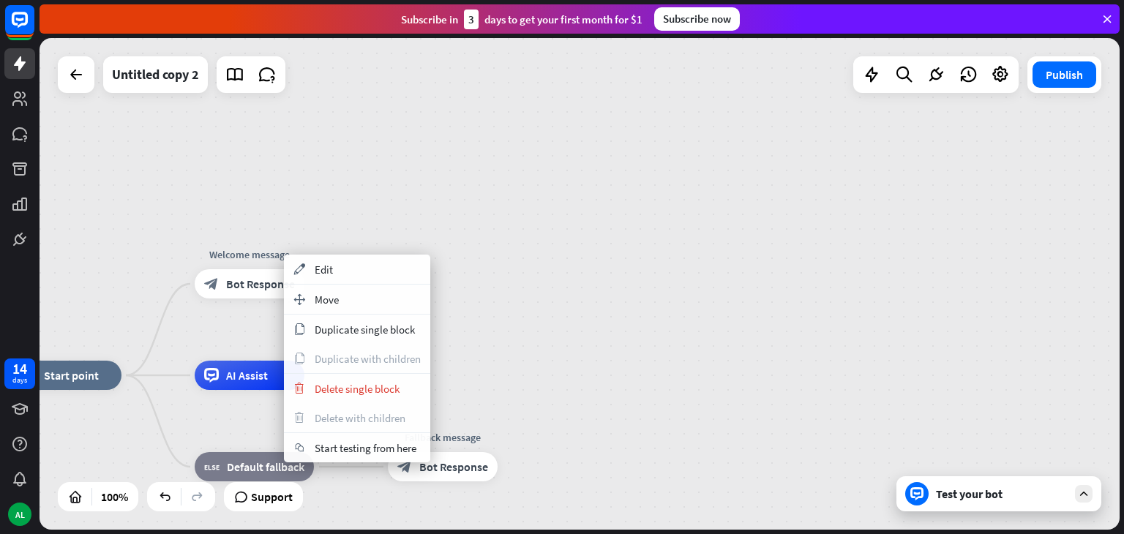
click at [427, 195] on div "home_2 Start point Welcome message block_bot_response Bot Response AI Assist bl…" at bounding box center [580, 284] width 1080 height 492
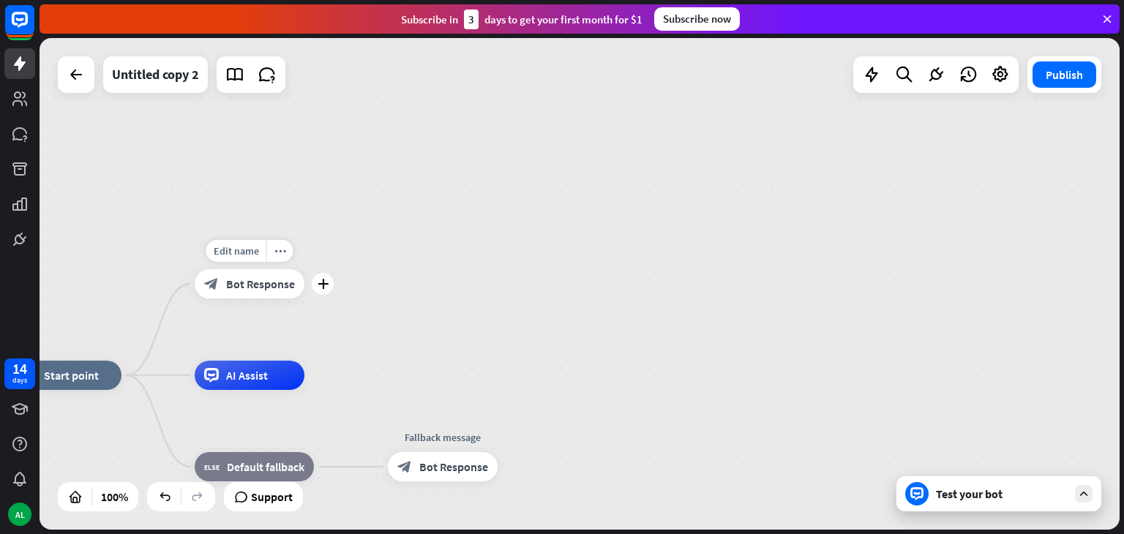
click at [274, 285] on span "Bot Response" at bounding box center [260, 284] width 69 height 15
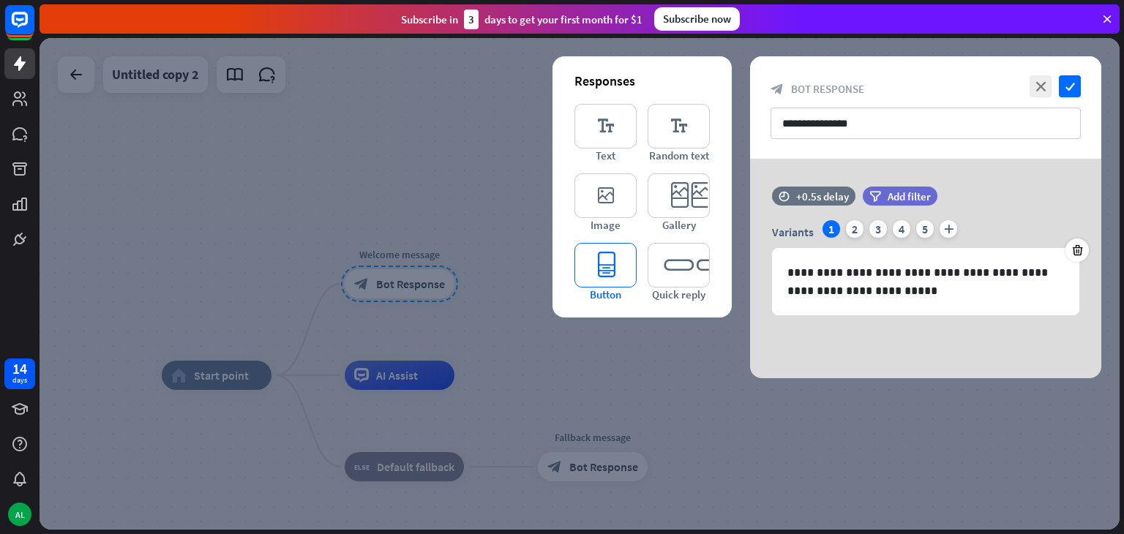
click at [605, 258] on icon "editor_button" at bounding box center [606, 265] width 62 height 45
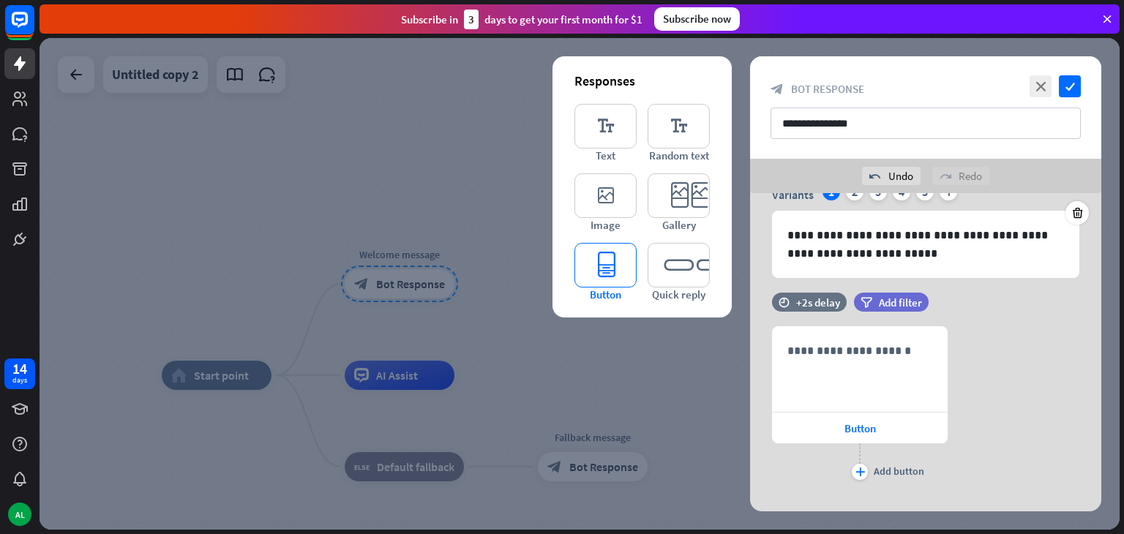
scroll to position [94, 0]
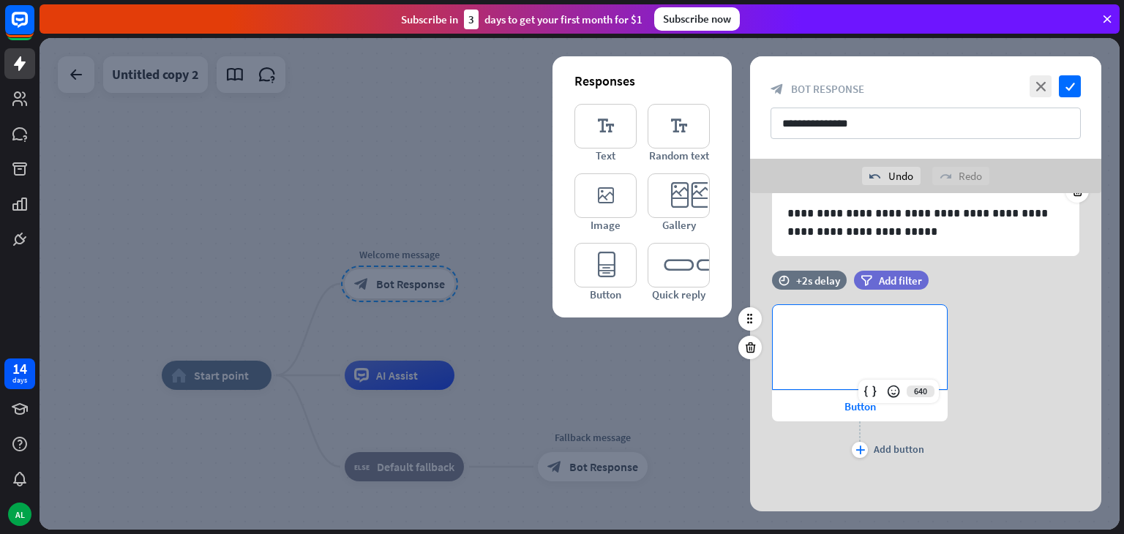
click at [859, 332] on p "**********" at bounding box center [860, 329] width 145 height 18
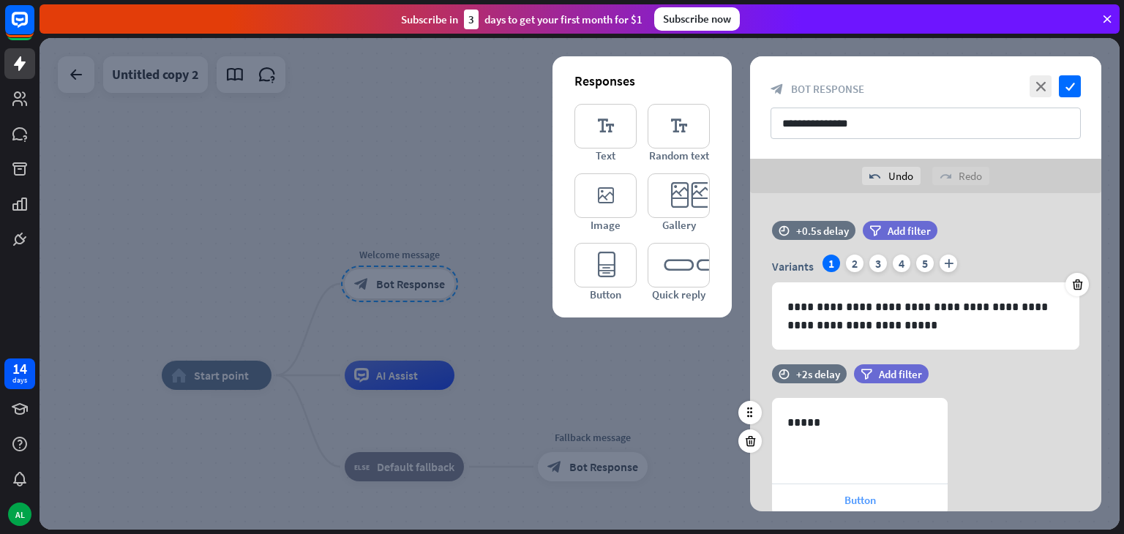
click at [837, 504] on div "Button" at bounding box center [860, 500] width 176 height 31
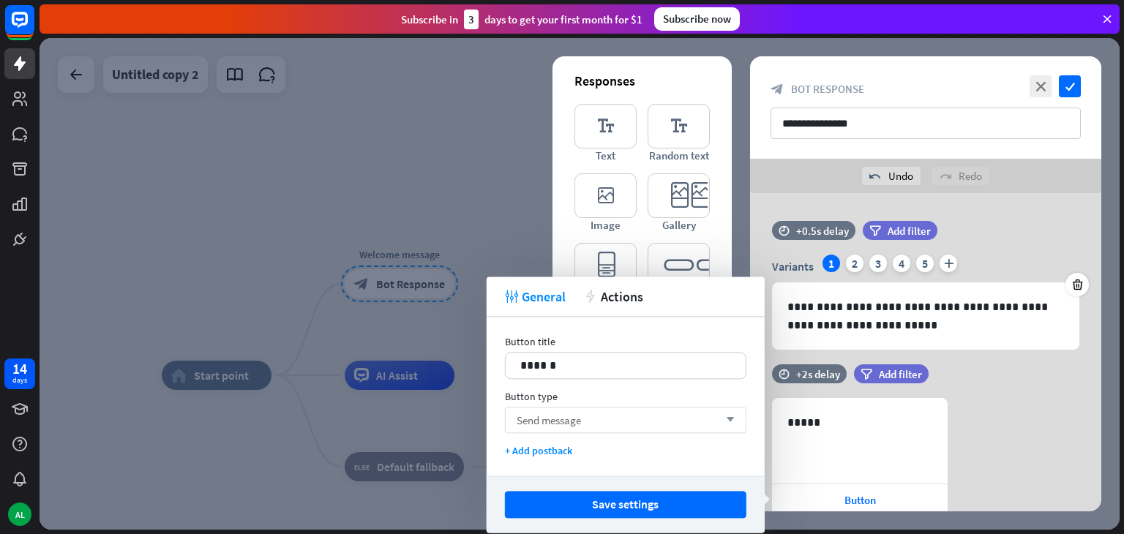
click at [676, 430] on div "Send message arrow_down" at bounding box center [626, 420] width 242 height 26
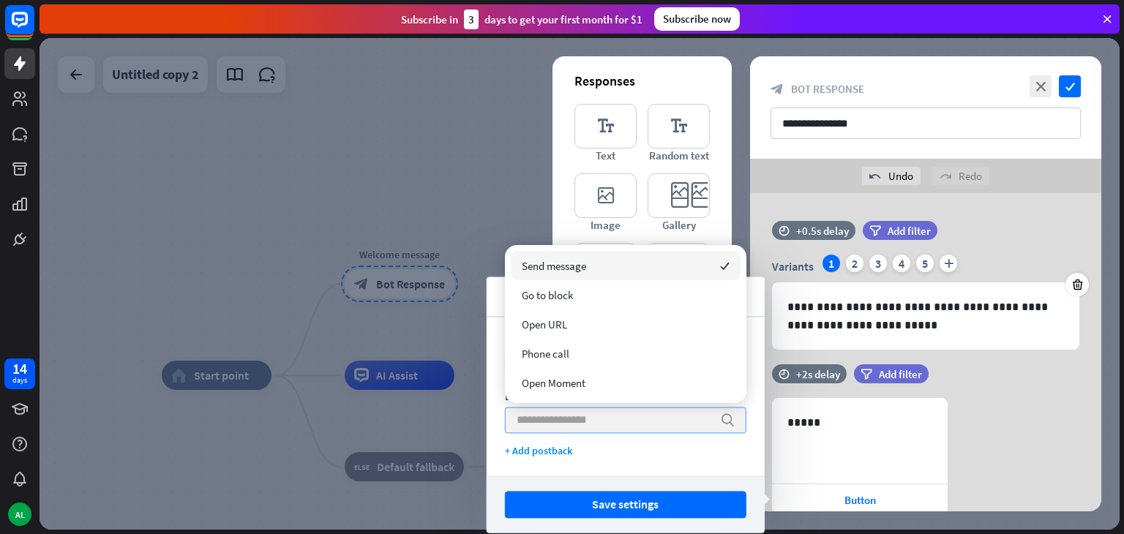
click at [676, 430] on input "search" at bounding box center [615, 420] width 196 height 25
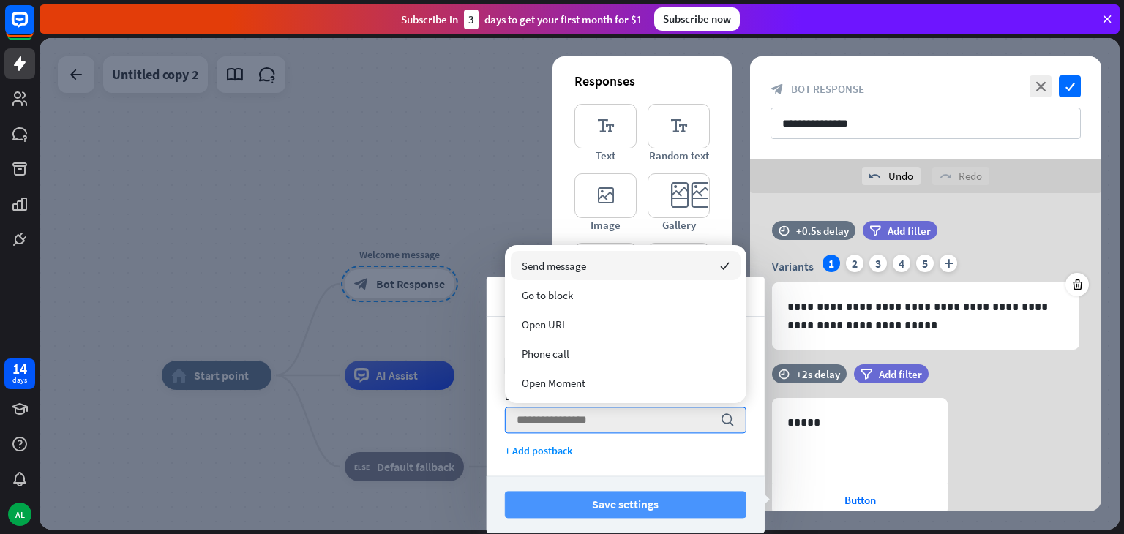
click at [632, 507] on button "Save settings" at bounding box center [626, 504] width 242 height 27
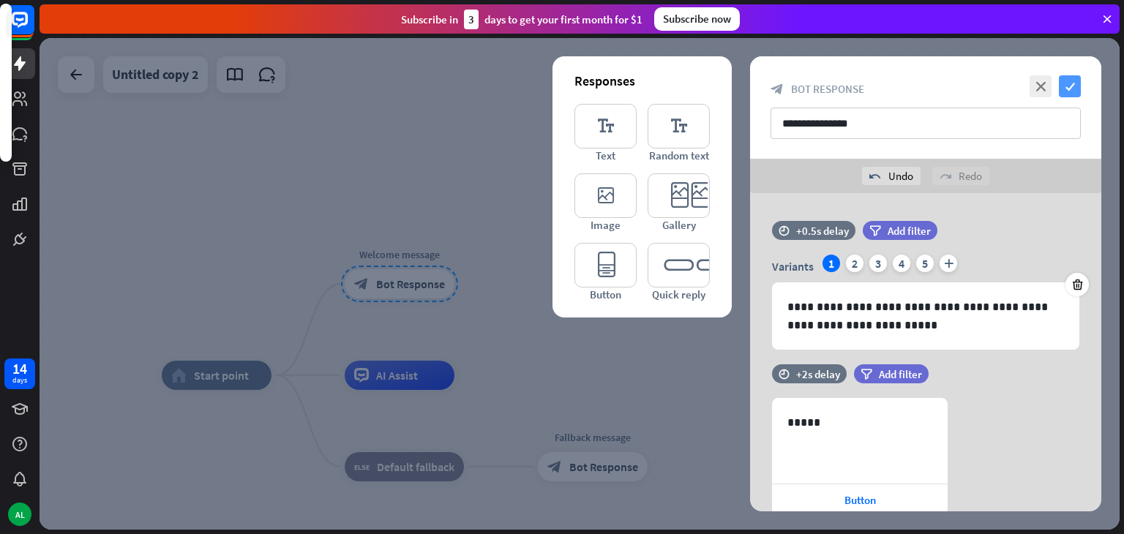
click at [1072, 79] on icon "check" at bounding box center [1070, 86] width 22 height 22
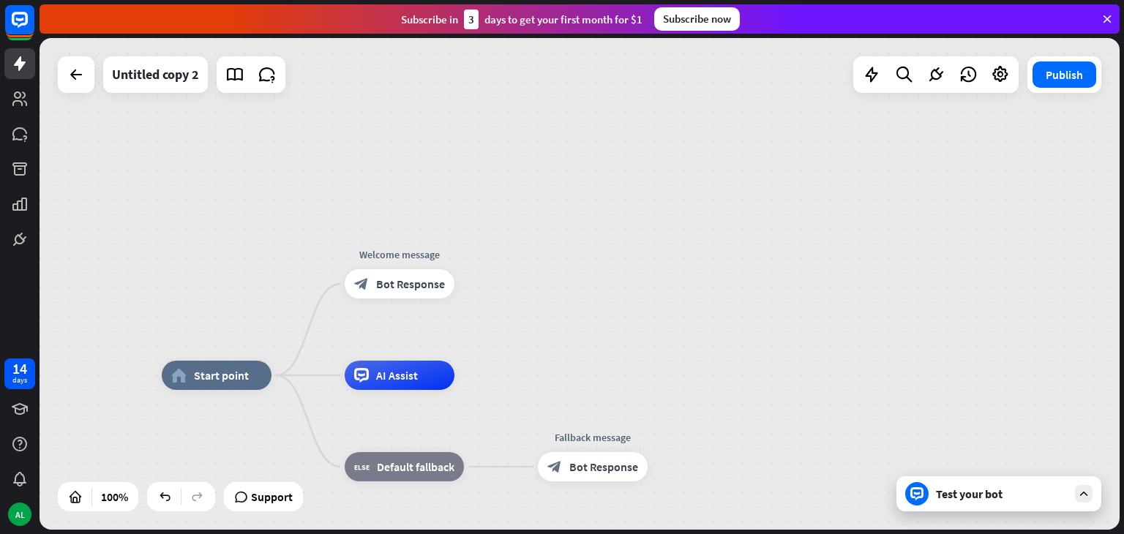
click at [955, 485] on div "Test your bot" at bounding box center [999, 494] width 205 height 35
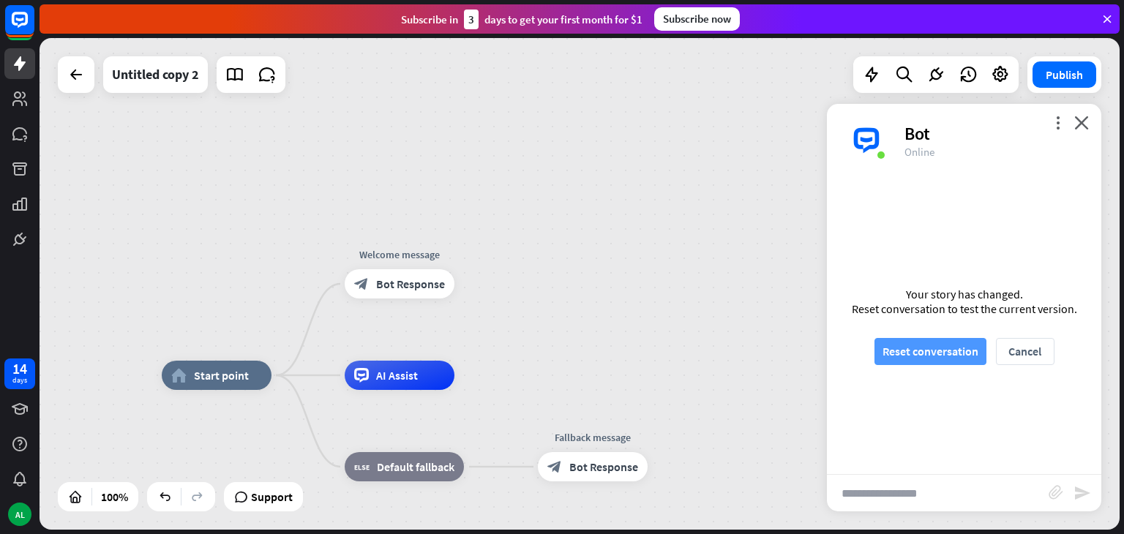
click at [952, 354] on button "Reset conversation" at bounding box center [931, 351] width 112 height 27
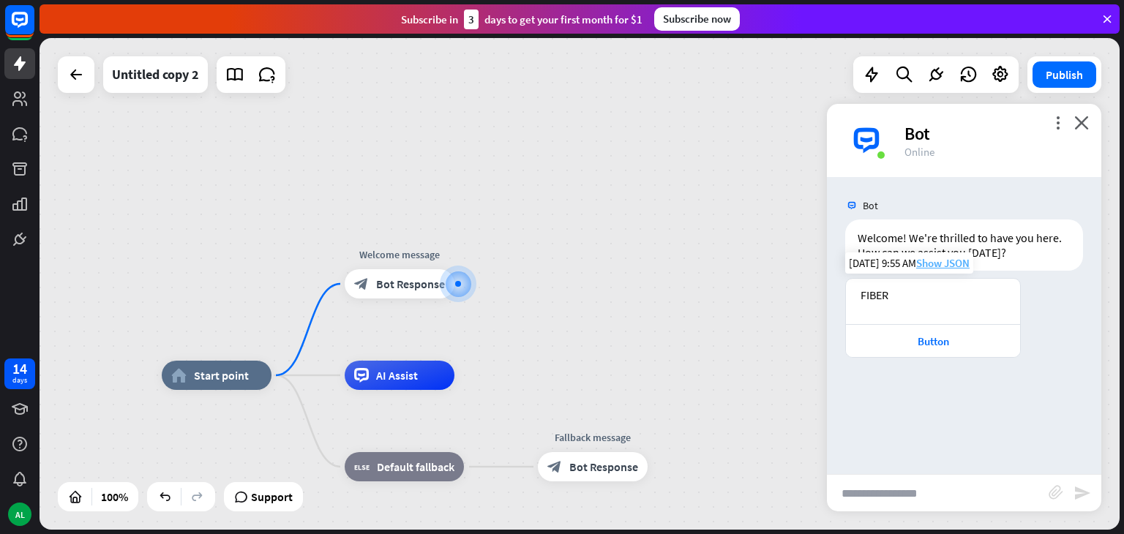
click at [950, 263] on span "Show JSON" at bounding box center [942, 263] width 53 height 14
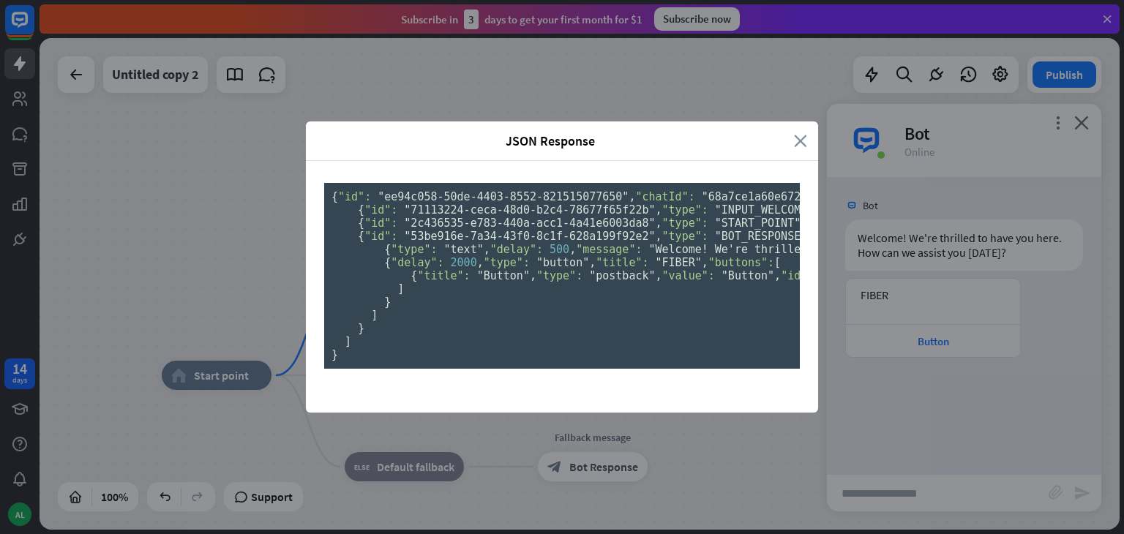
click at [800, 132] on icon "close" at bounding box center [800, 140] width 13 height 17
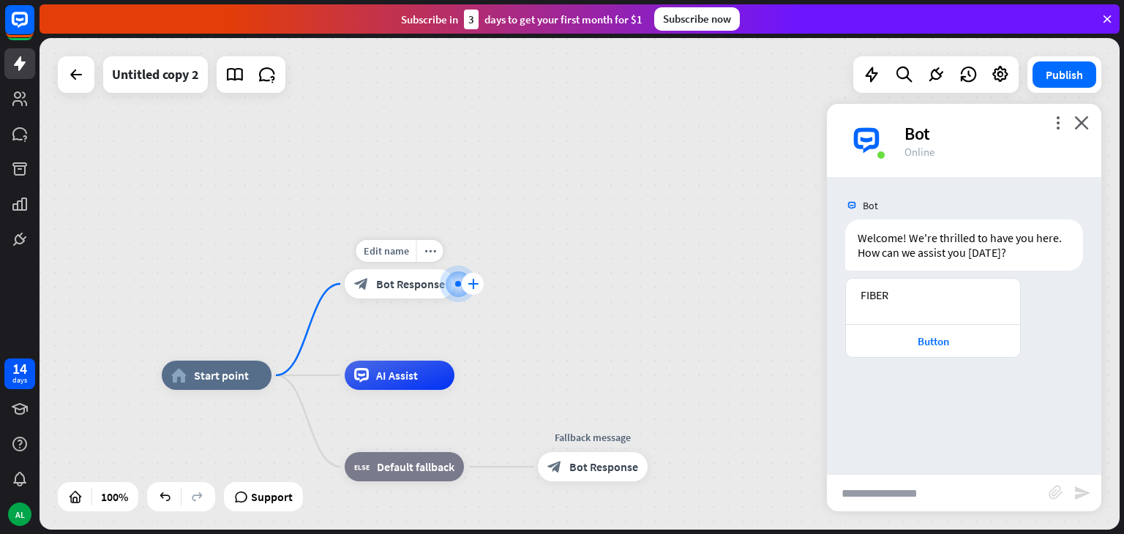
click at [474, 281] on icon "plus" at bounding box center [473, 284] width 11 height 10
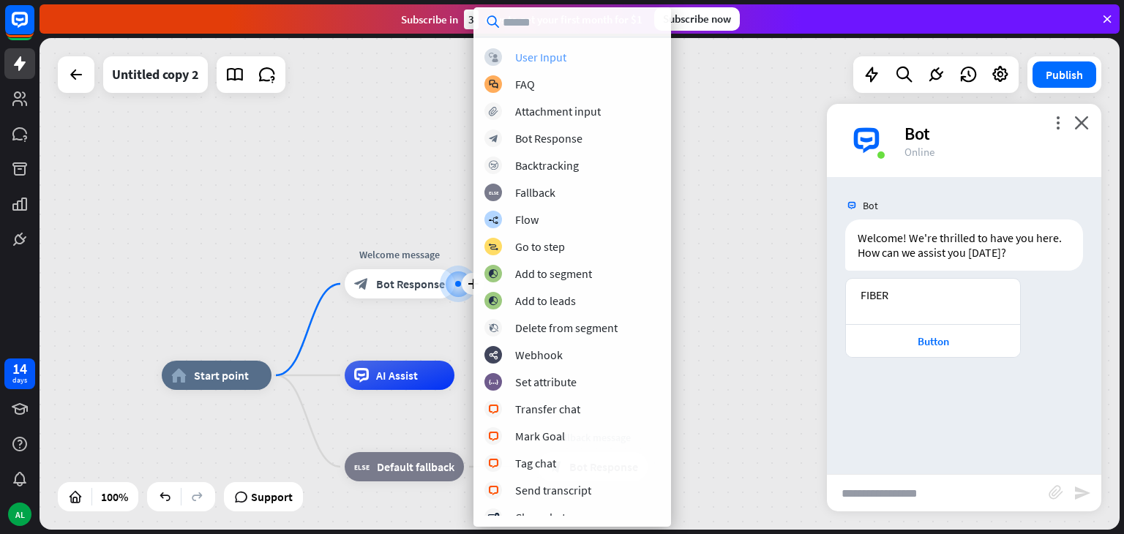
click at [574, 52] on div "block_user_input User Input" at bounding box center [573, 57] width 176 height 18
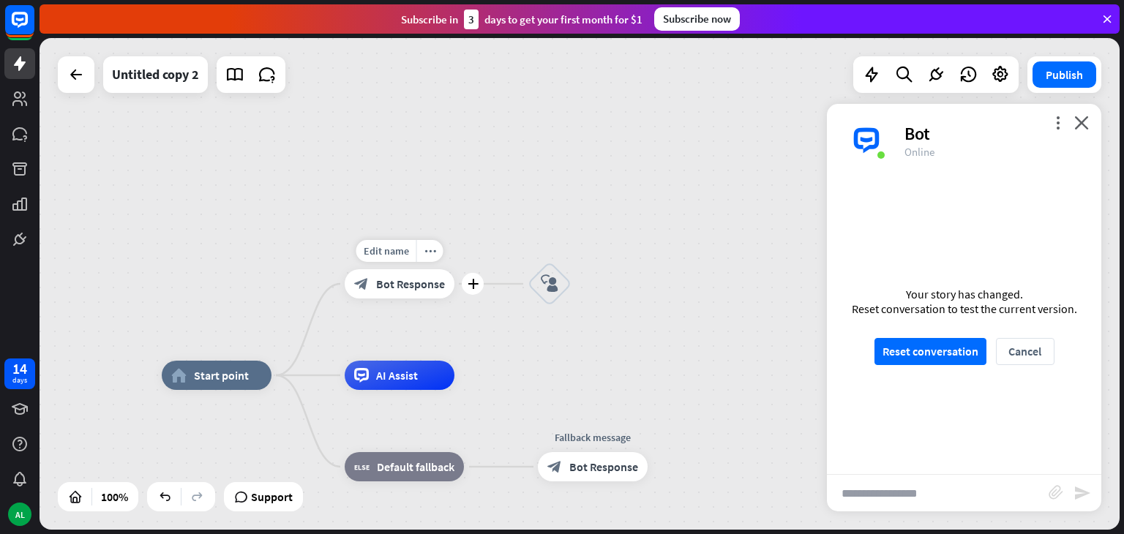
click at [450, 292] on div "block_bot_response Bot Response" at bounding box center [400, 283] width 110 height 29
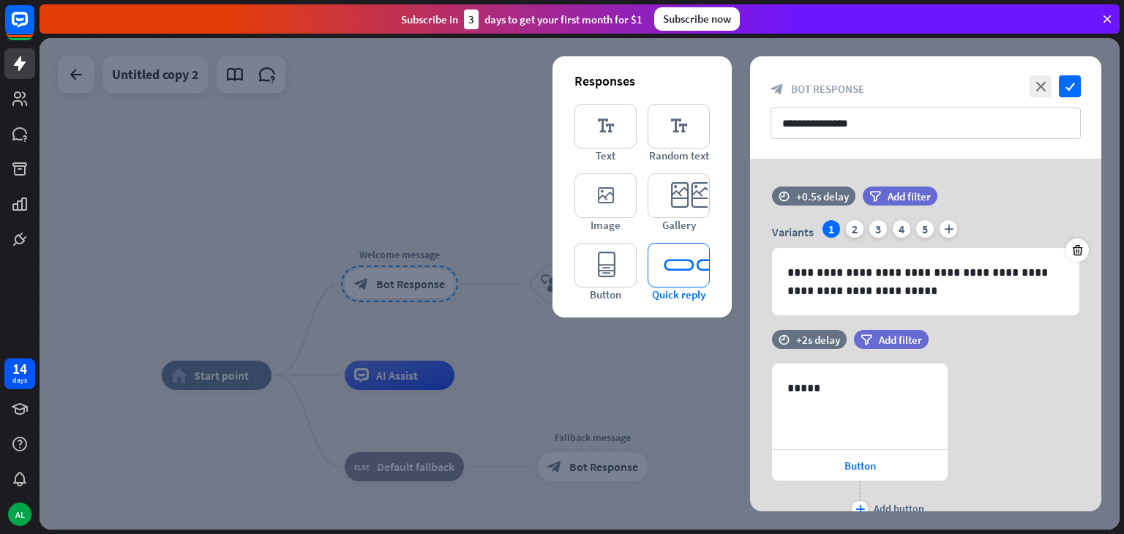
click at [676, 261] on icon "editor_quick_replies" at bounding box center [679, 265] width 62 height 45
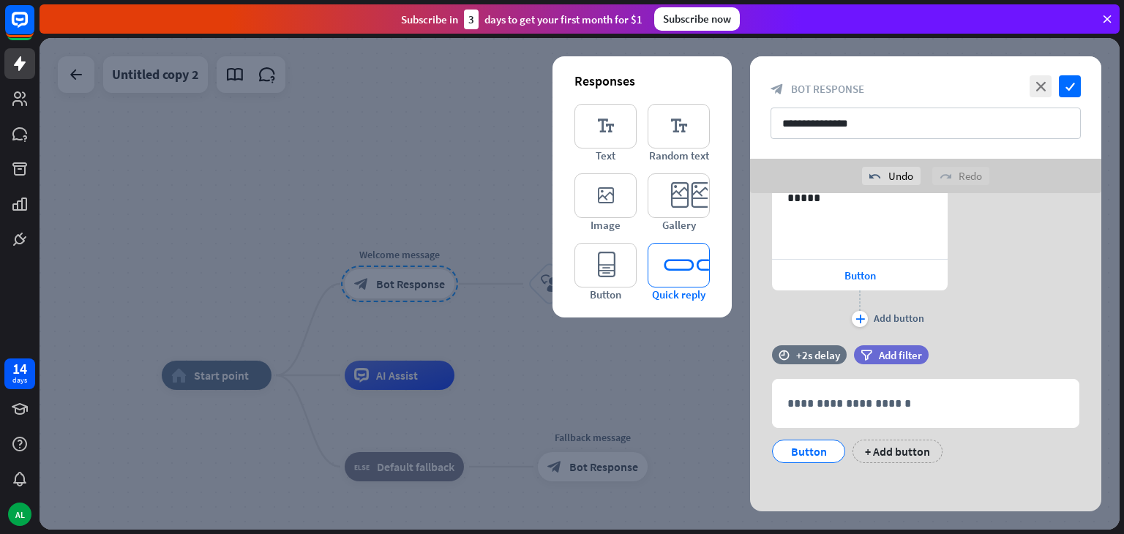
scroll to position [227, 0]
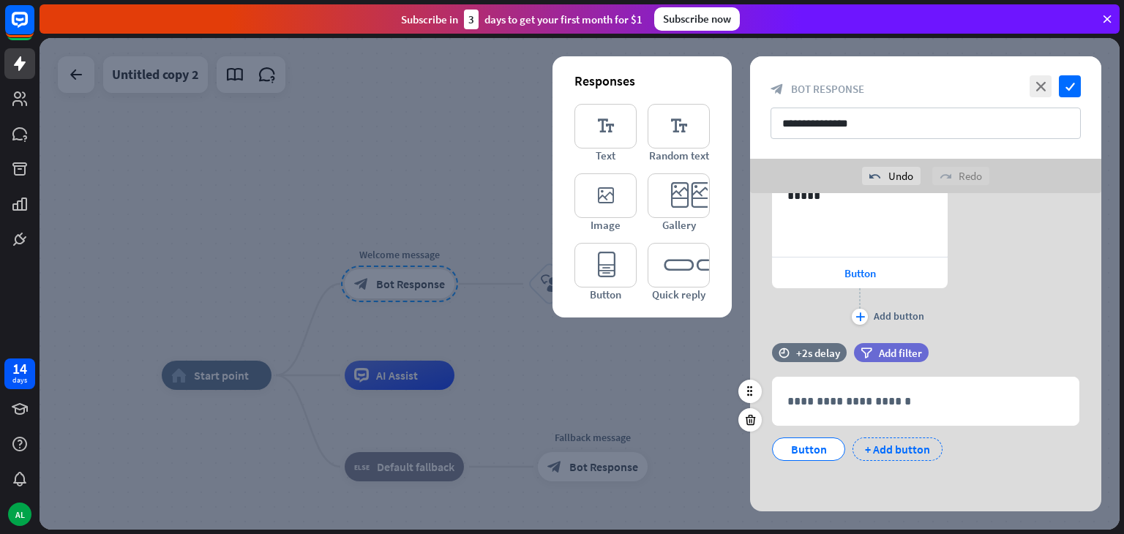
click at [900, 445] on div "+ Add button" at bounding box center [898, 449] width 90 height 23
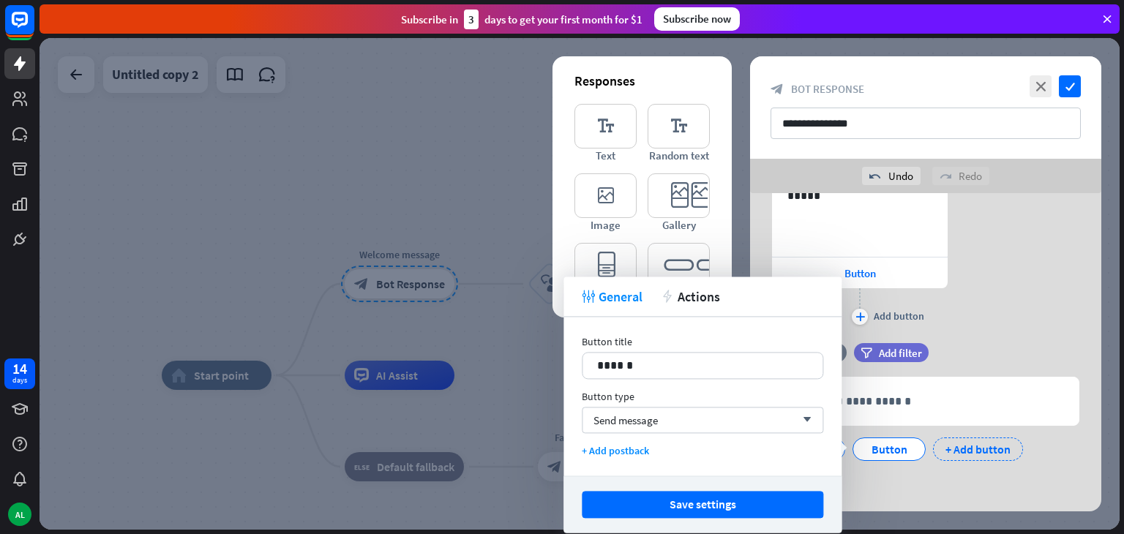
click at [971, 454] on div "+ Add button" at bounding box center [978, 449] width 90 height 23
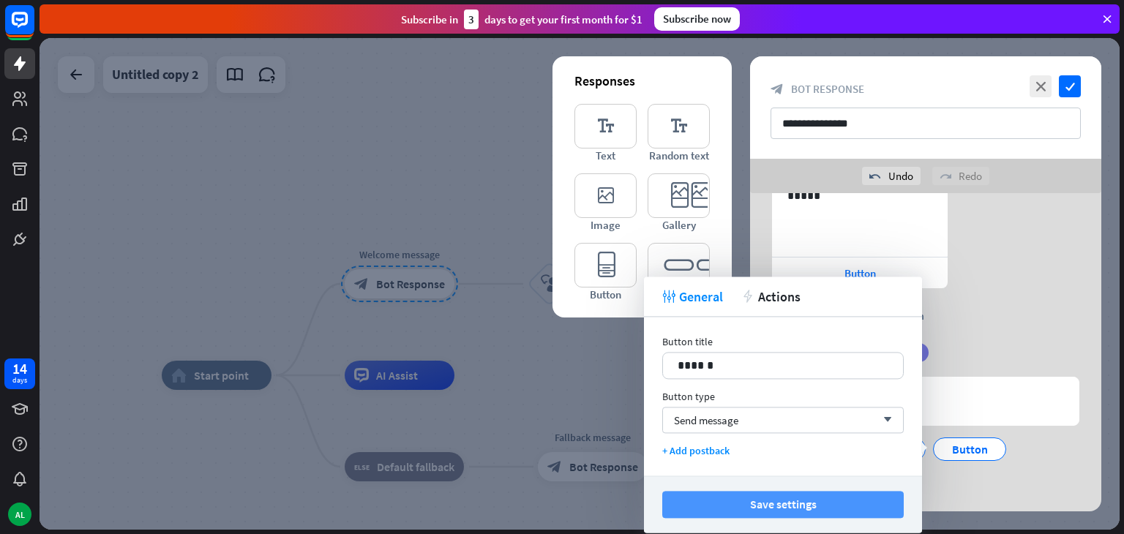
click at [847, 510] on button "Save settings" at bounding box center [783, 504] width 242 height 27
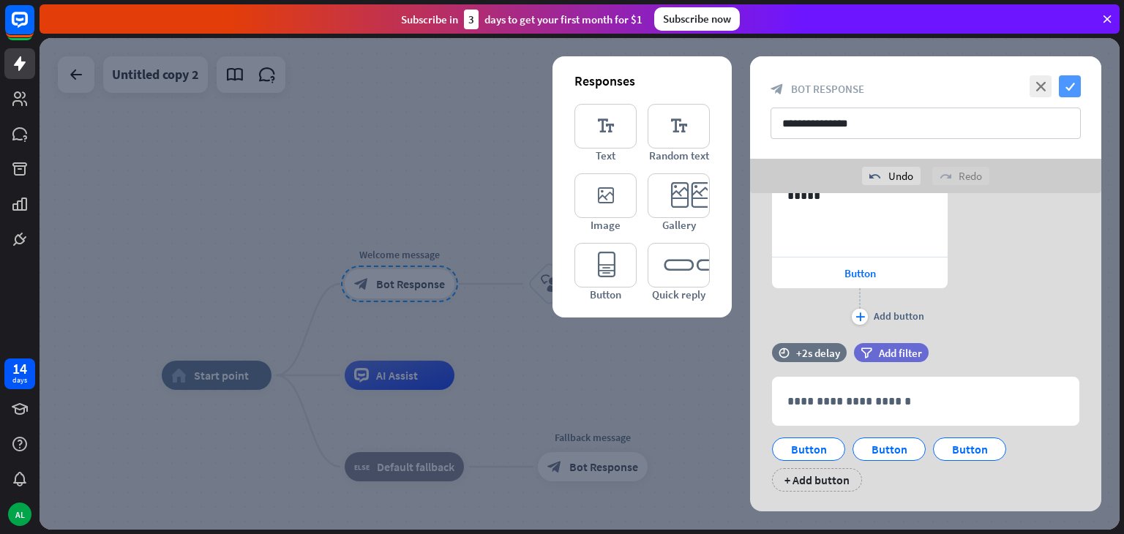
click at [1075, 86] on icon "check" at bounding box center [1070, 86] width 22 height 22
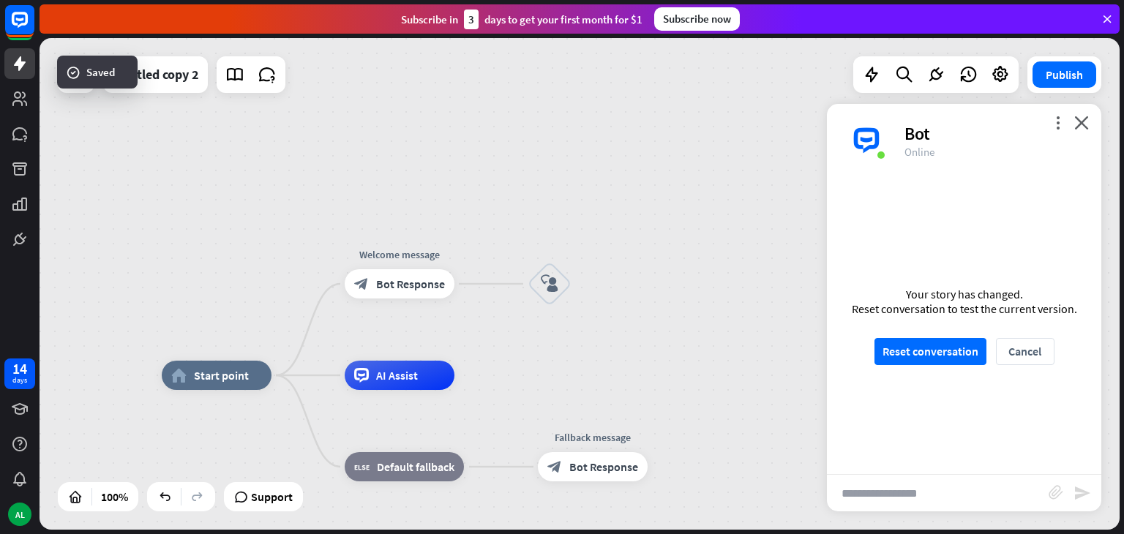
click at [782, 239] on div "home_2 Start point Welcome message block_bot_response Bot Response block_user_i…" at bounding box center [580, 284] width 1080 height 492
click at [430, 284] on span "Bot Response" at bounding box center [410, 284] width 69 height 15
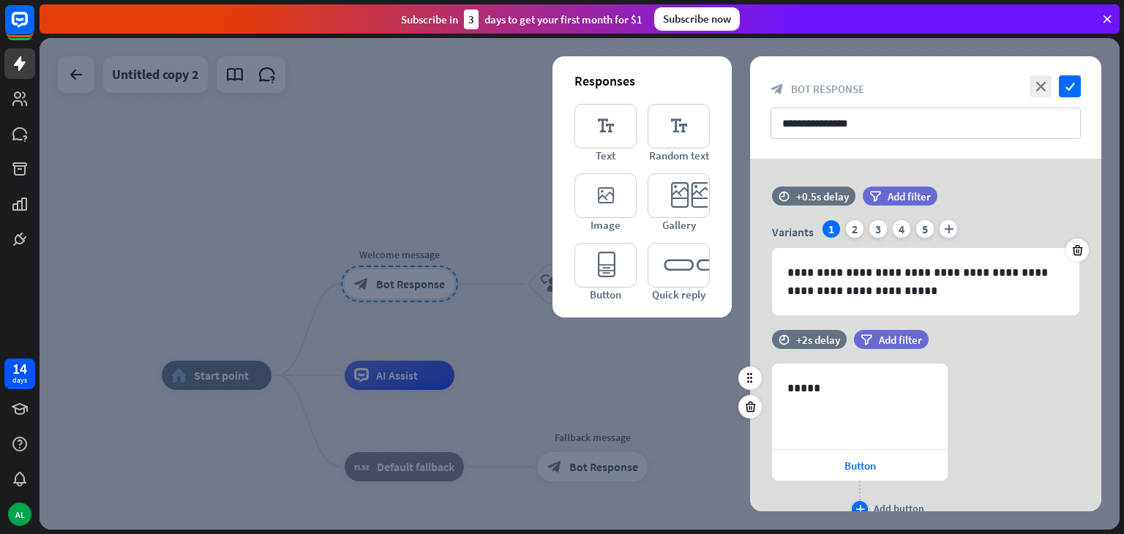
click at [864, 501] on div "plus" at bounding box center [860, 509] width 16 height 16
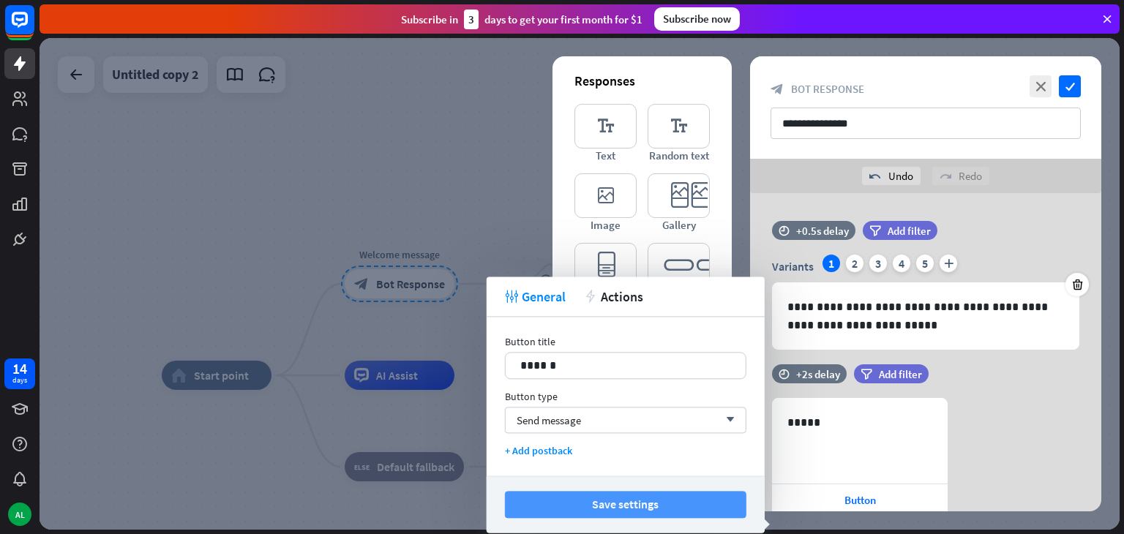
click at [591, 504] on button "Save settings" at bounding box center [626, 504] width 242 height 27
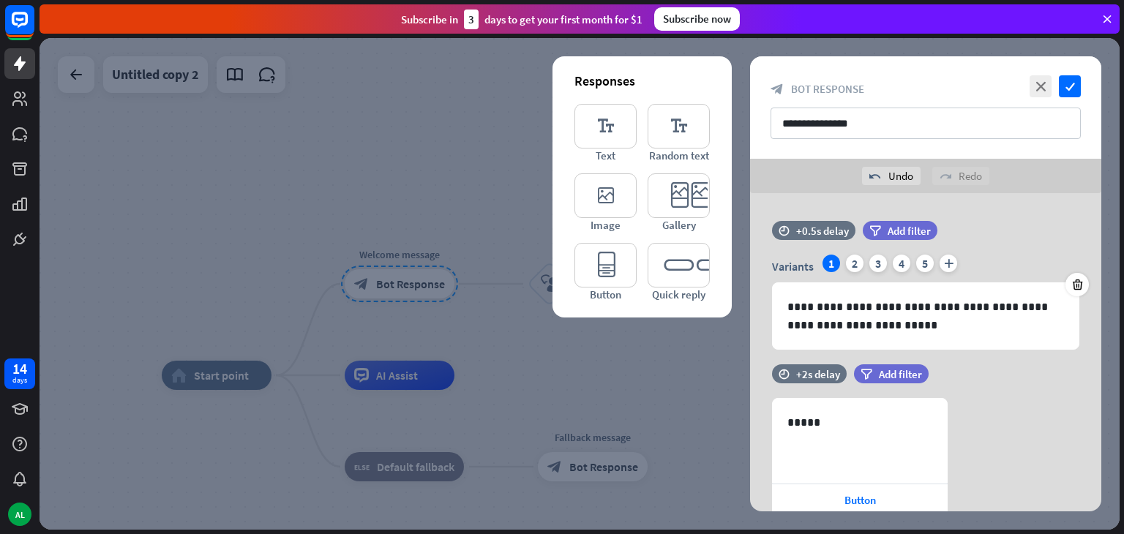
click at [648, 381] on div at bounding box center [580, 284] width 1080 height 492
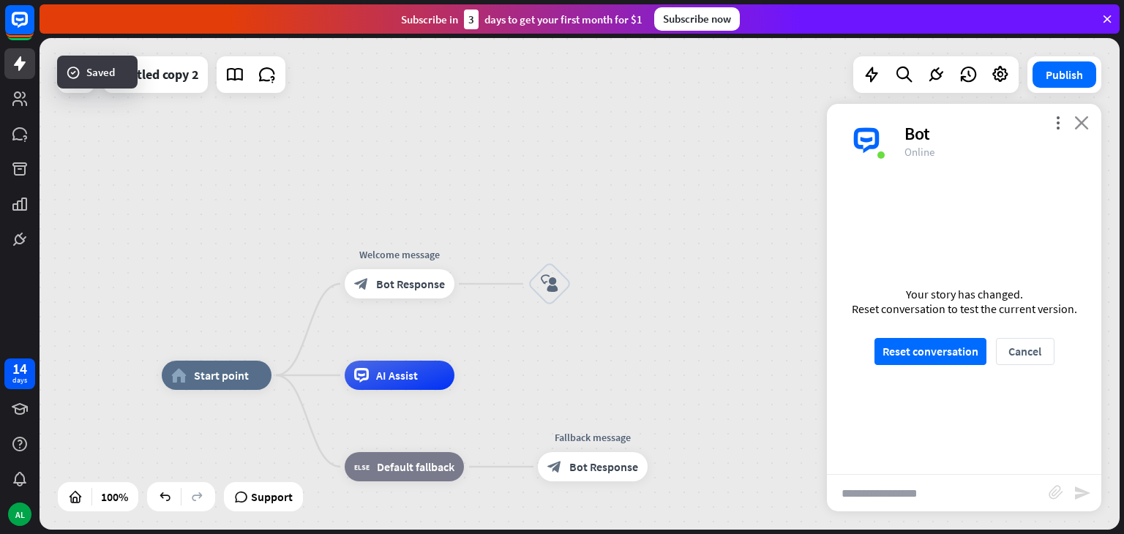
click at [1082, 125] on icon "close" at bounding box center [1082, 123] width 15 height 14
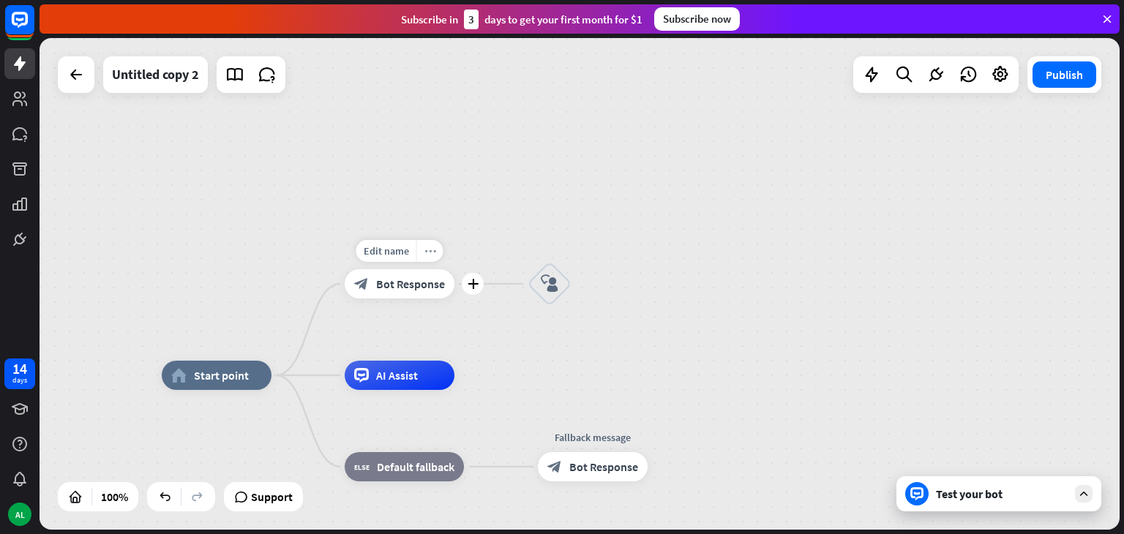
click at [433, 255] on icon "more_horiz" at bounding box center [431, 251] width 12 height 11
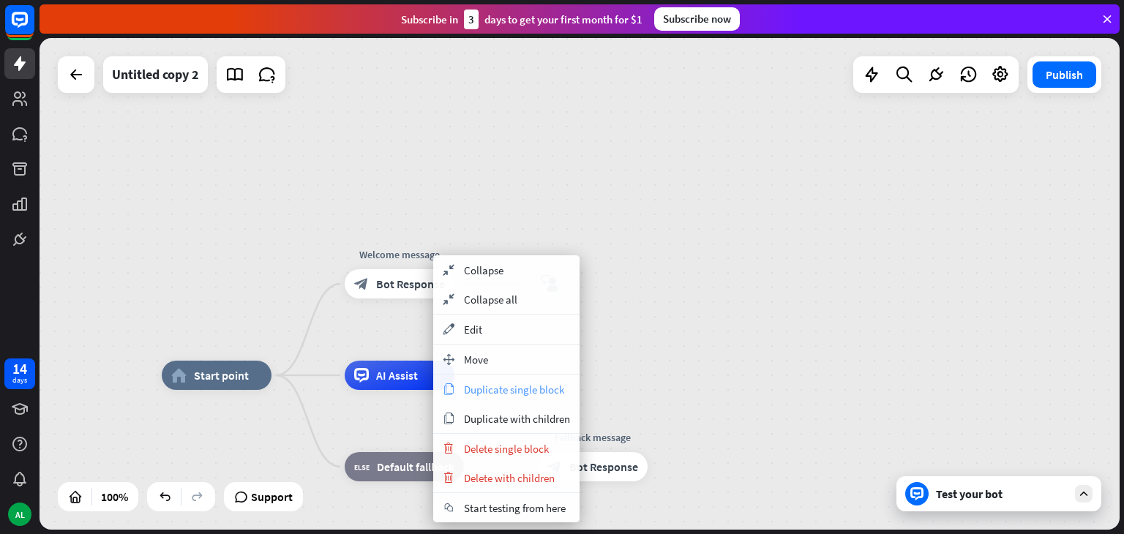
click at [478, 390] on span "Duplicate single block" at bounding box center [514, 390] width 100 height 14
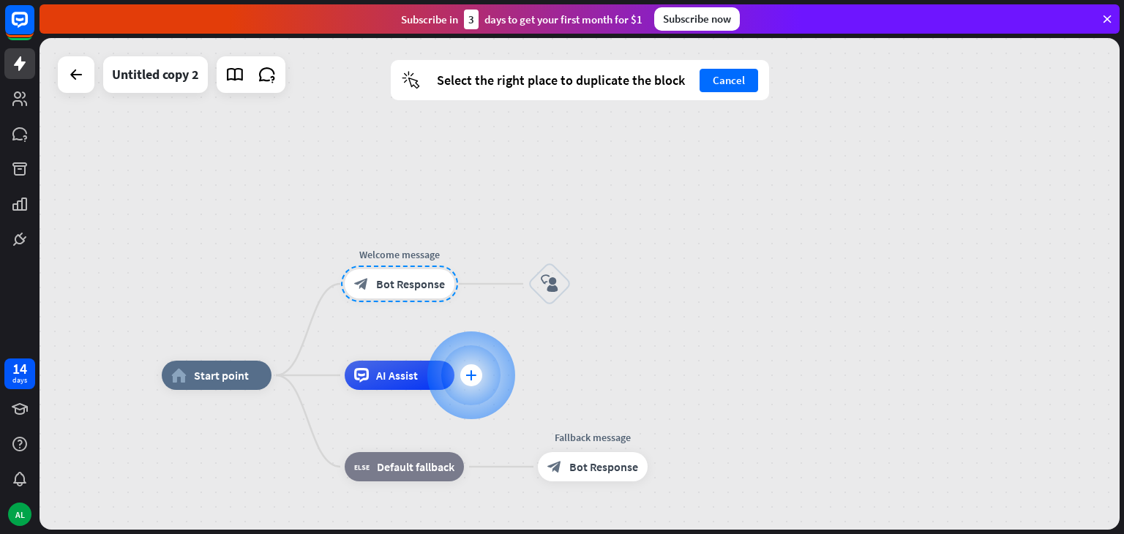
click at [471, 364] on div at bounding box center [471, 376] width 88 height 88
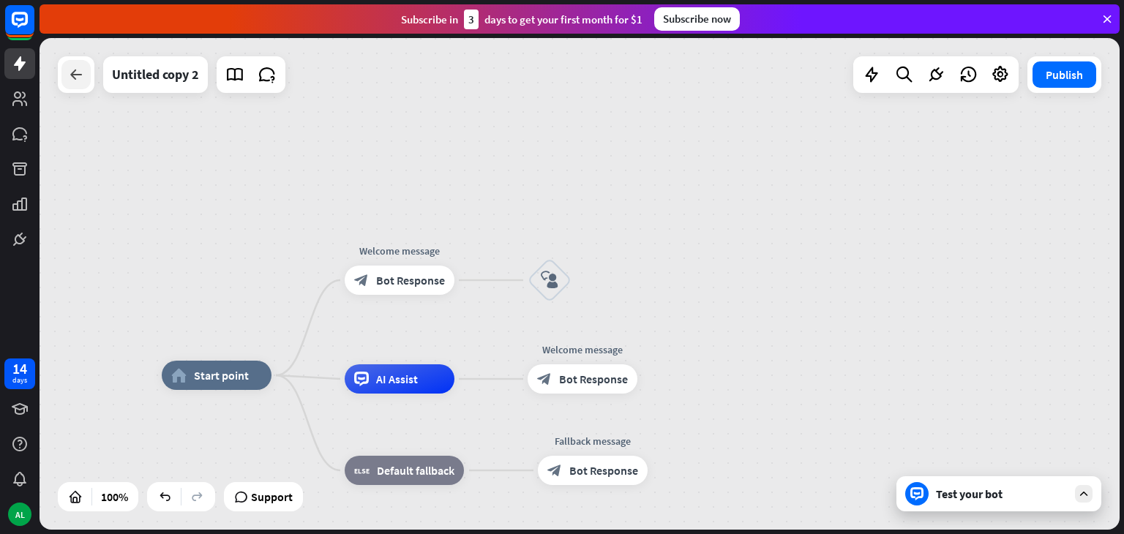
click at [81, 69] on icon at bounding box center [76, 75] width 18 height 18
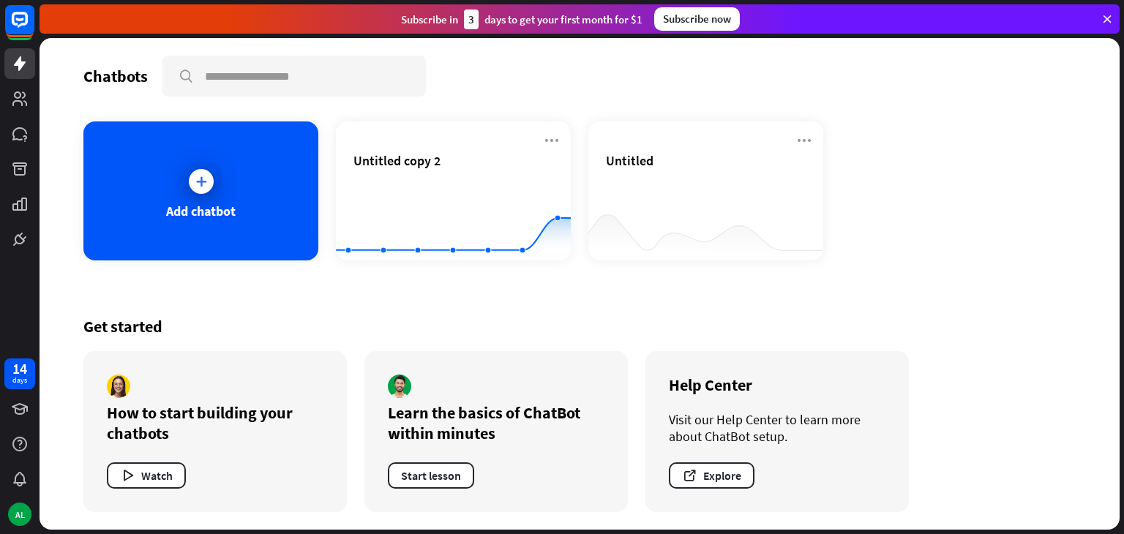
click at [81, 69] on div "Chatbots search Add chatbot Untitled copy 2 Created with Highcharts 10.1.0 0 2 …" at bounding box center [580, 284] width 1080 height 492
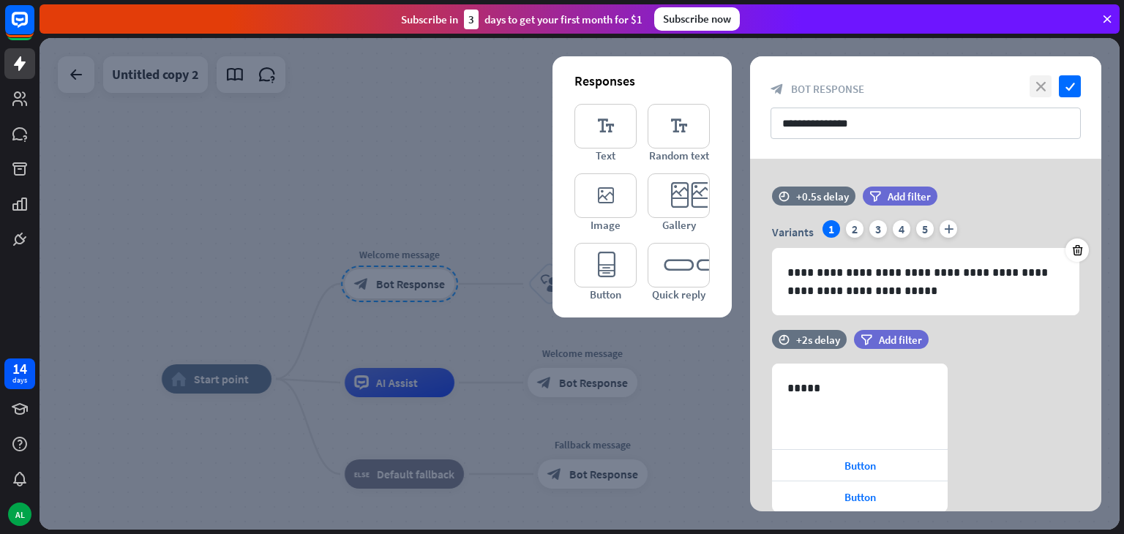
click at [1042, 89] on icon "close" at bounding box center [1041, 86] width 22 height 22
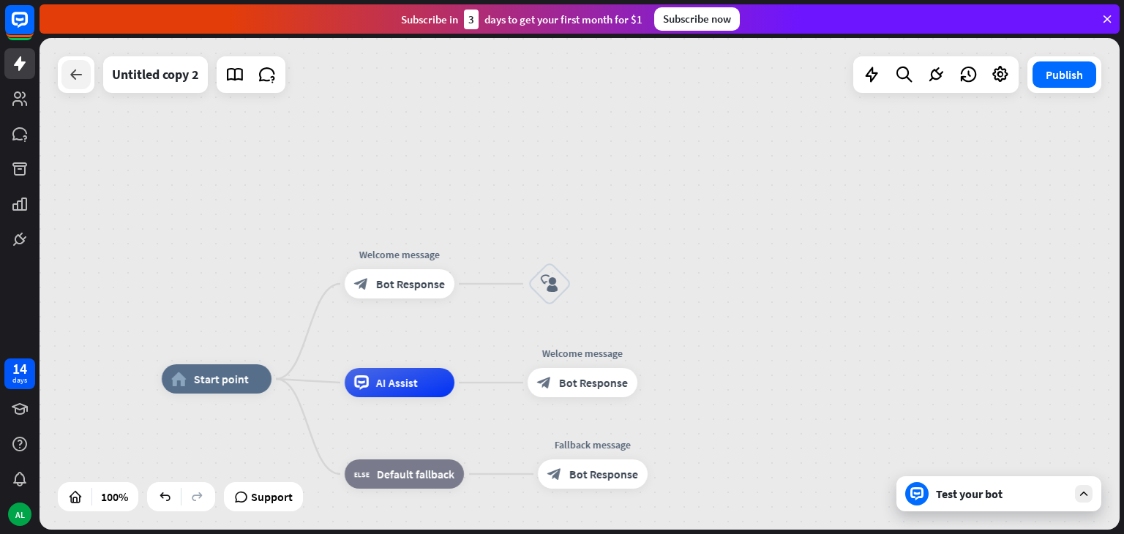
click at [69, 81] on icon at bounding box center [76, 75] width 18 height 18
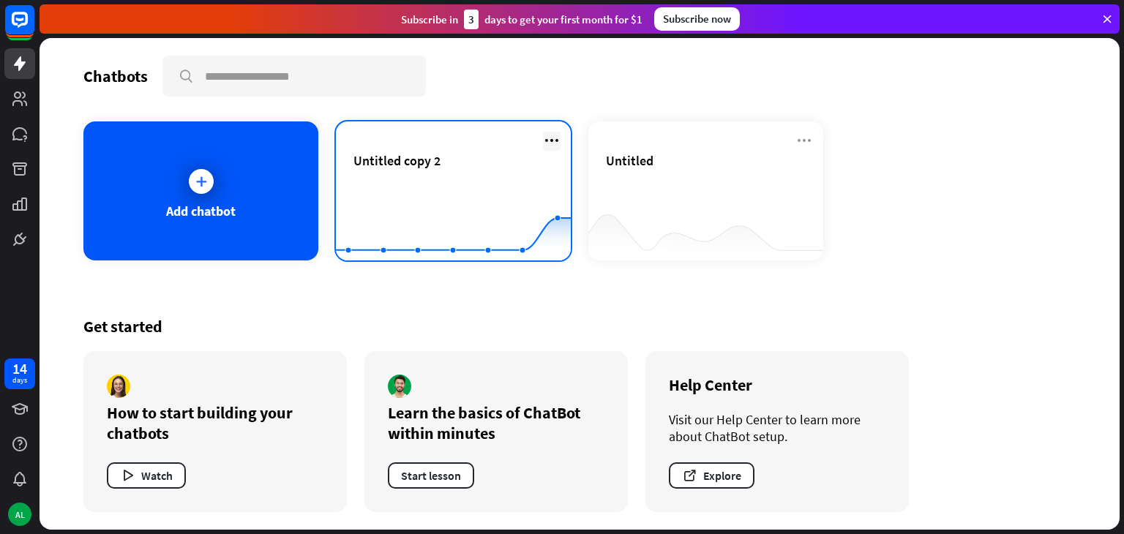
click at [558, 135] on icon at bounding box center [552, 141] width 18 height 18
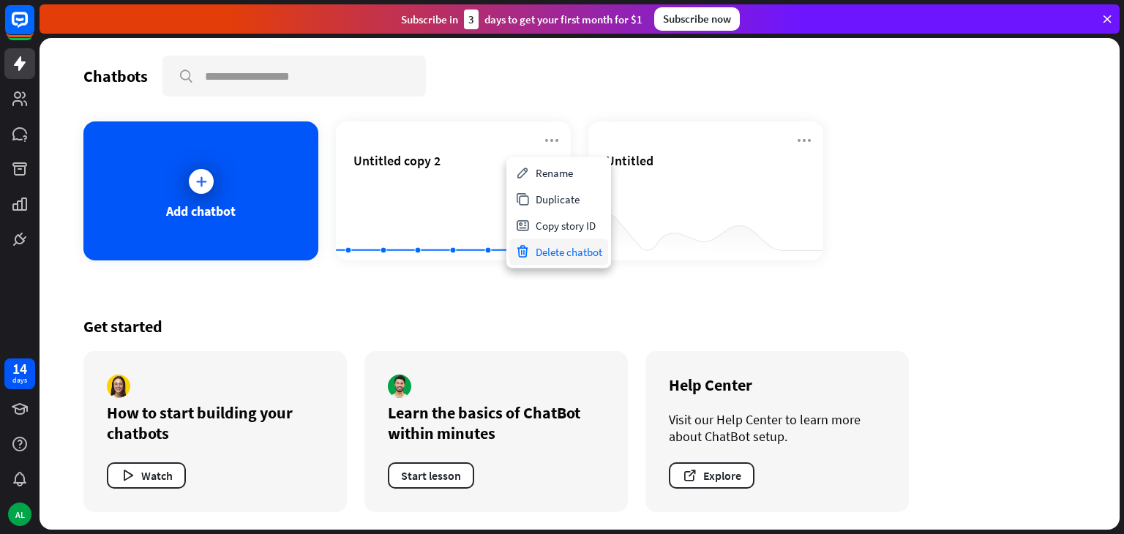
click at [552, 250] on div "Delete chatbot" at bounding box center [558, 252] width 99 height 26
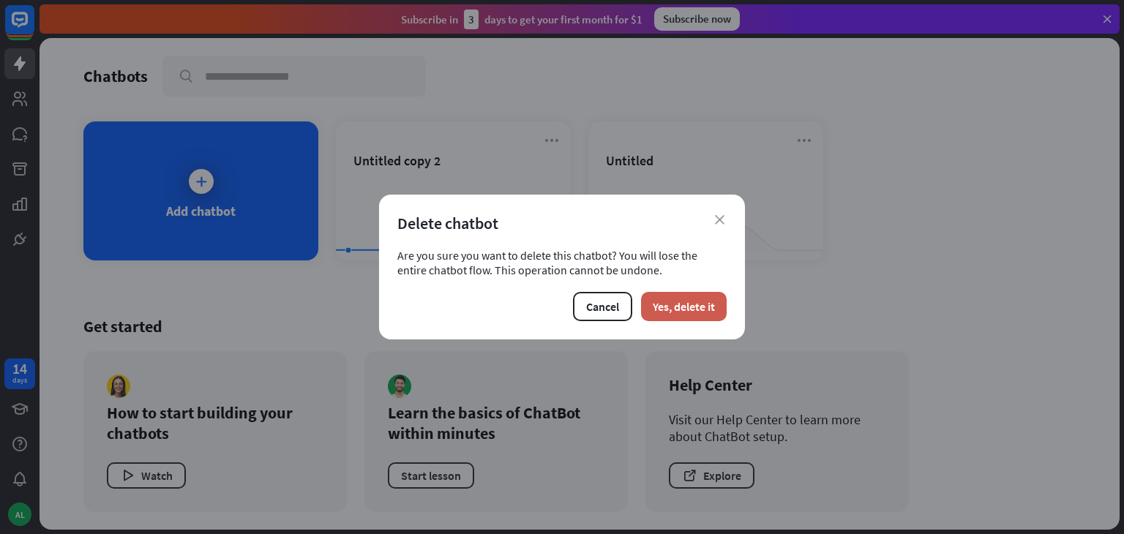
click at [681, 305] on button "Yes, delete it" at bounding box center [684, 306] width 86 height 29
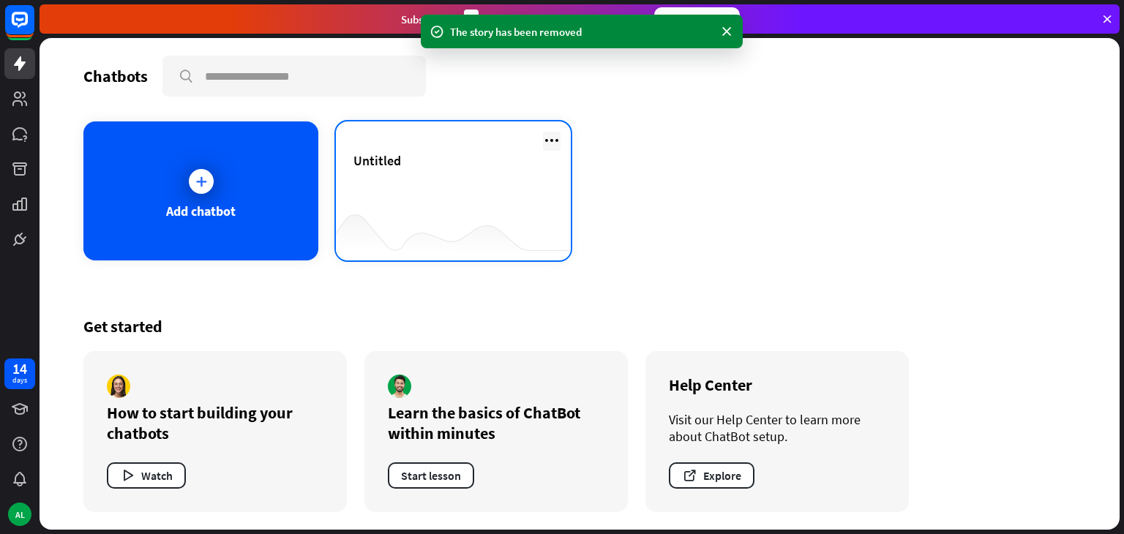
click at [553, 140] on icon at bounding box center [552, 141] width 18 height 18
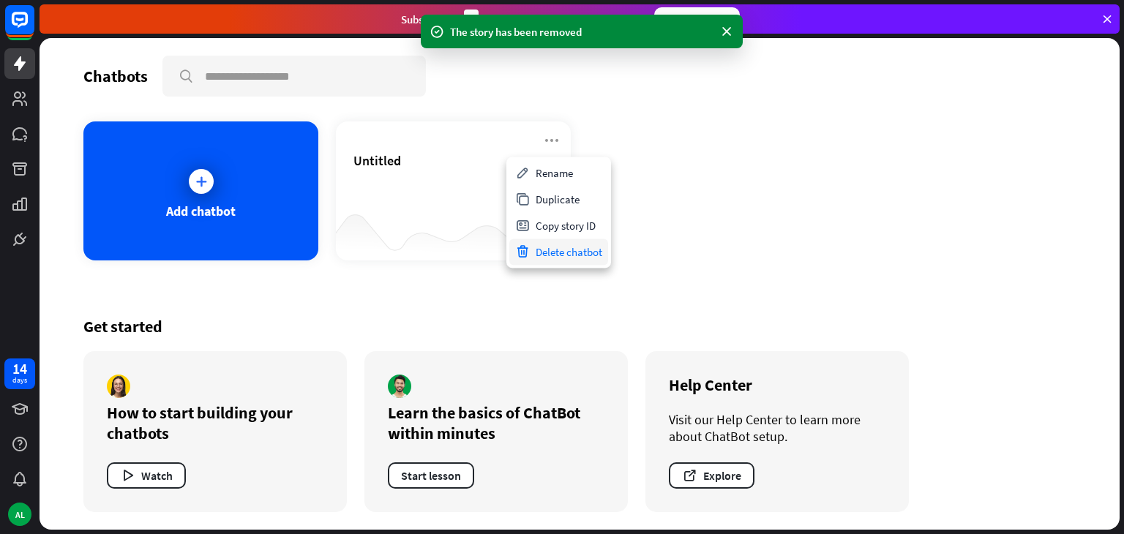
click at [565, 248] on div "Delete chatbot" at bounding box center [558, 252] width 99 height 26
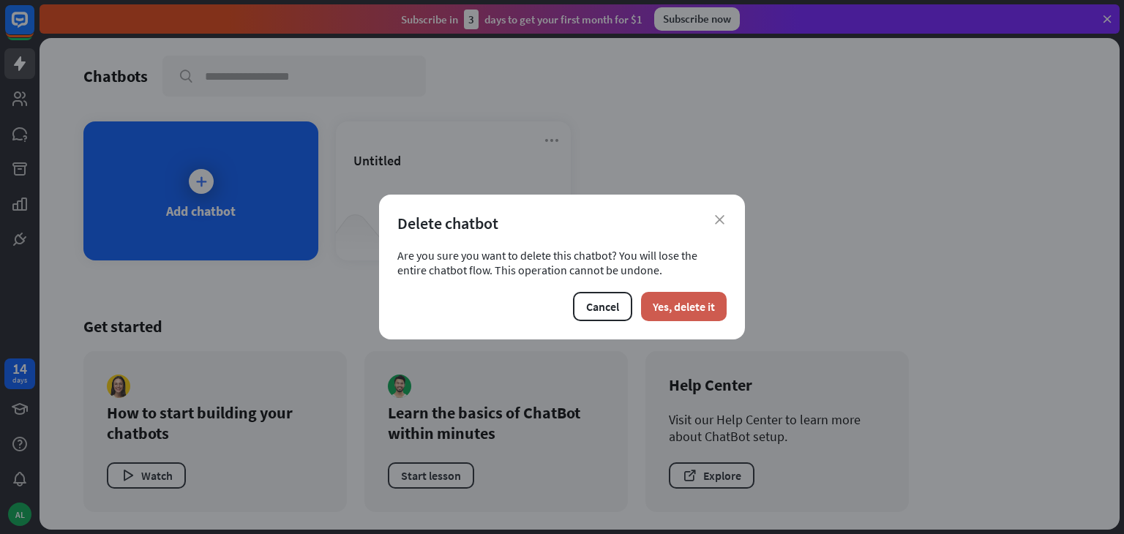
click at [662, 301] on button "Yes, delete it" at bounding box center [684, 306] width 86 height 29
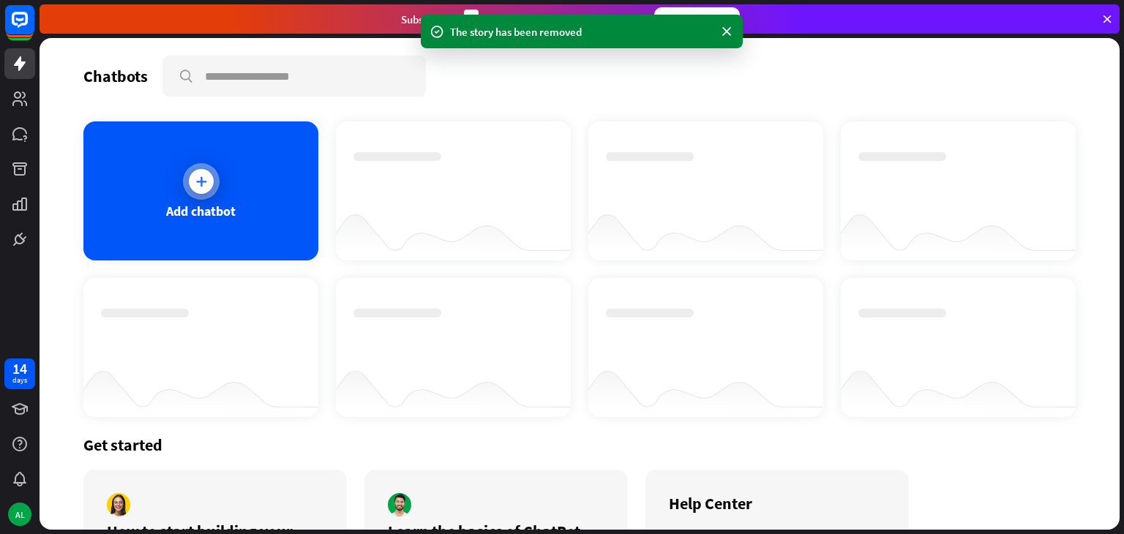
click at [207, 193] on div at bounding box center [201, 181] width 37 height 37
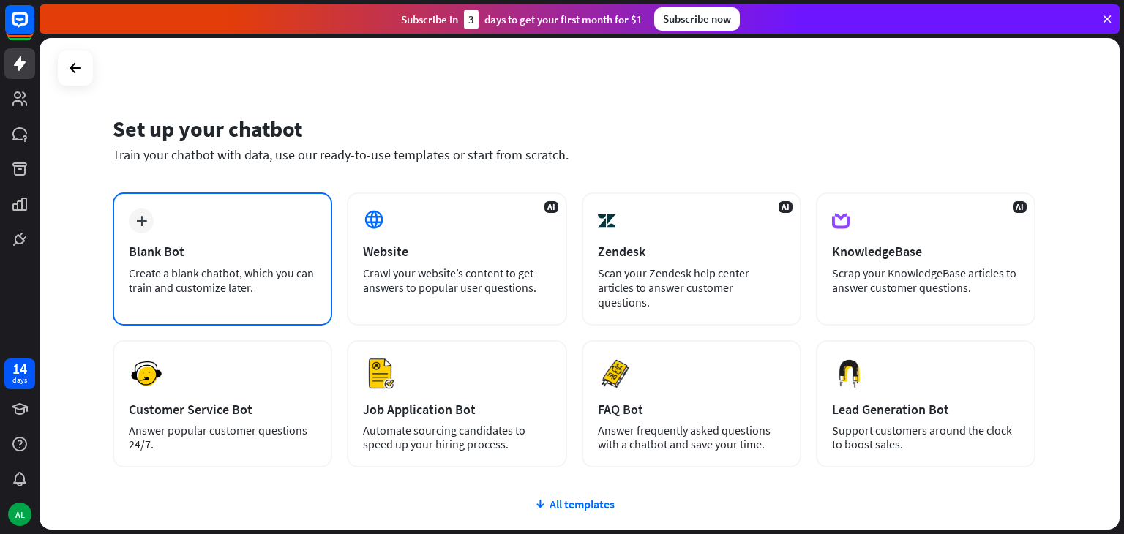
click at [173, 241] on div "plus Blank Bot Create a blank chatbot, which you can train and customize later." at bounding box center [223, 259] width 220 height 133
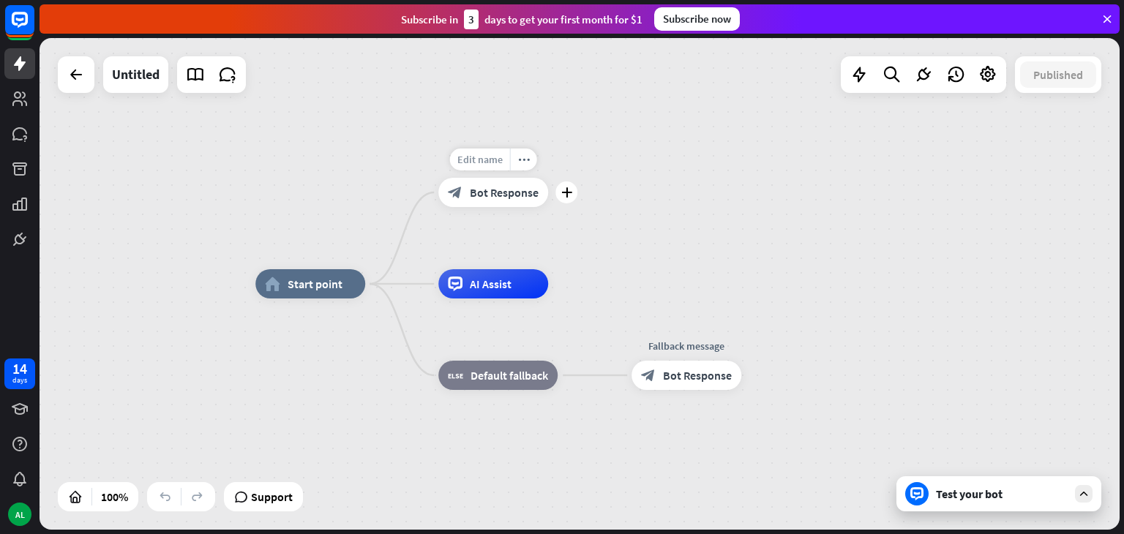
click at [493, 161] on span "Edit name" at bounding box center [480, 159] width 45 height 13
drag, startPoint x: 540, startPoint y: 161, endPoint x: 419, endPoint y: 167, distance: 121.7
click at [438, 178] on div "**********" at bounding box center [493, 192] width 110 height 29
type input "**********"
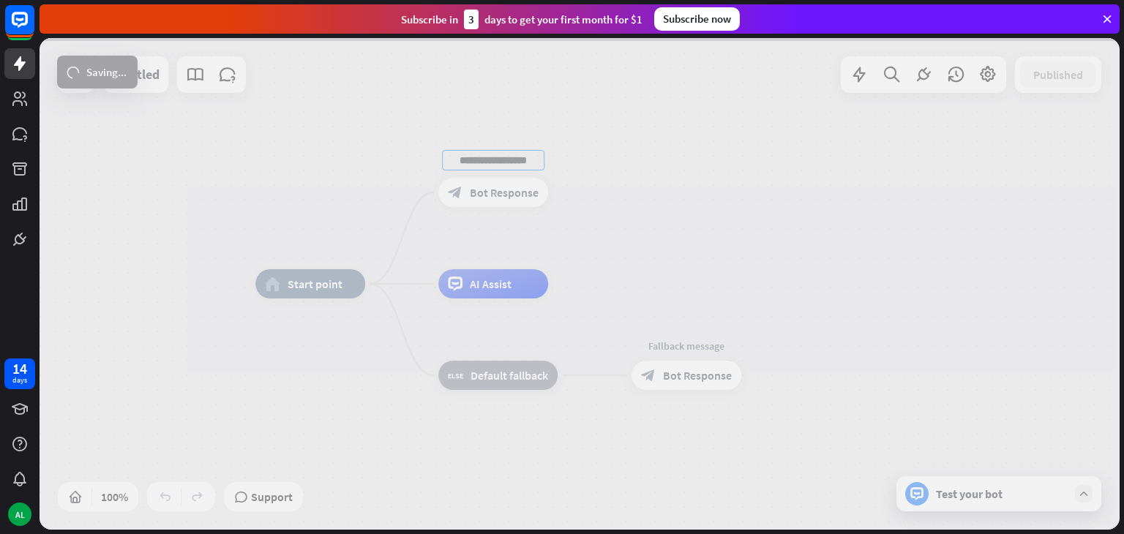
scroll to position [0, 0]
click at [608, 197] on div "**********" at bounding box center [580, 284] width 1080 height 492
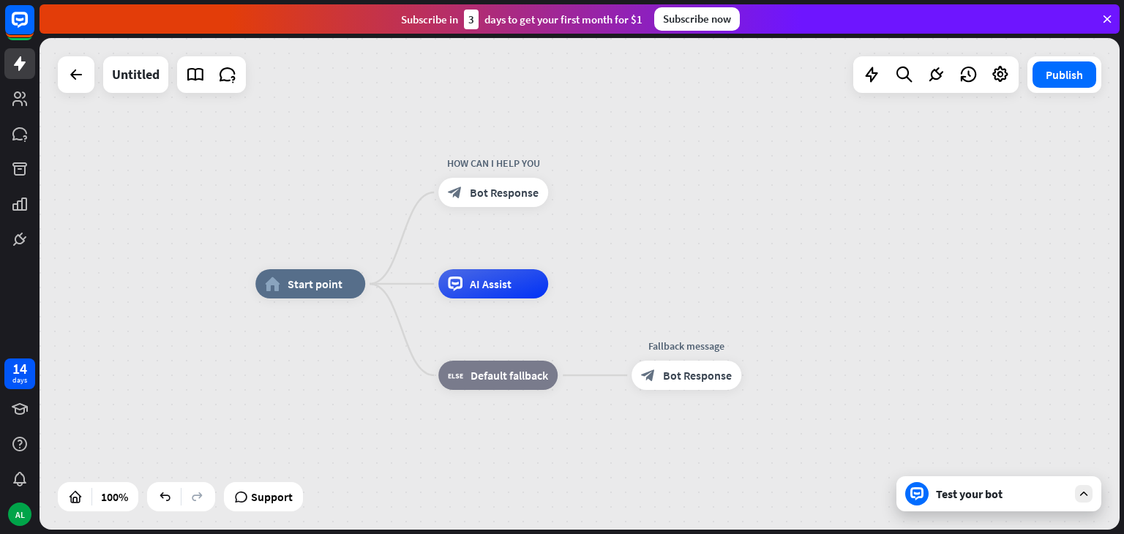
click at [940, 499] on div "Test your bot" at bounding box center [1002, 494] width 132 height 15
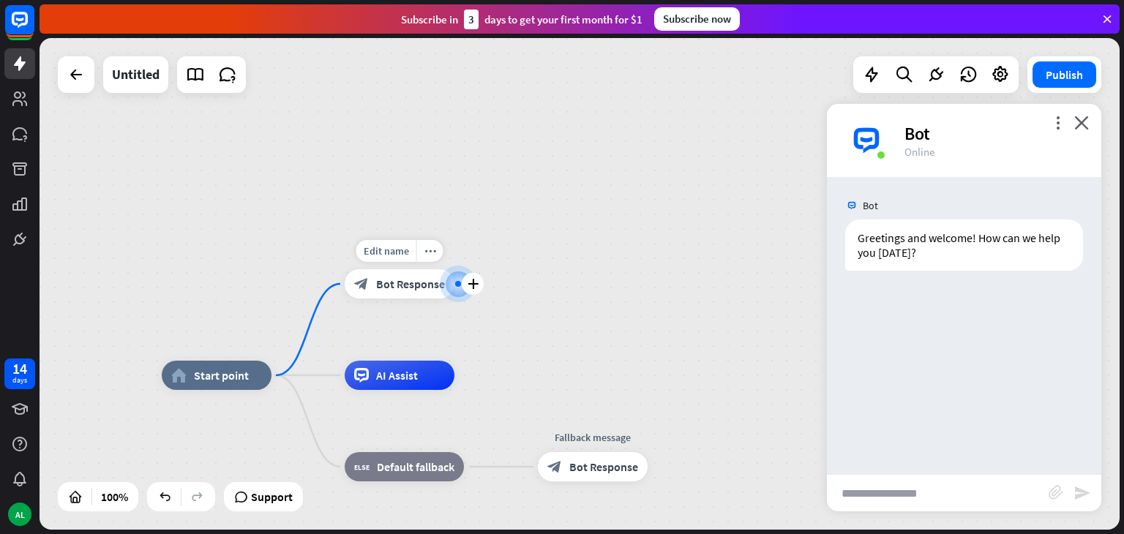
click at [405, 284] on span "Bot Response" at bounding box center [410, 284] width 69 height 15
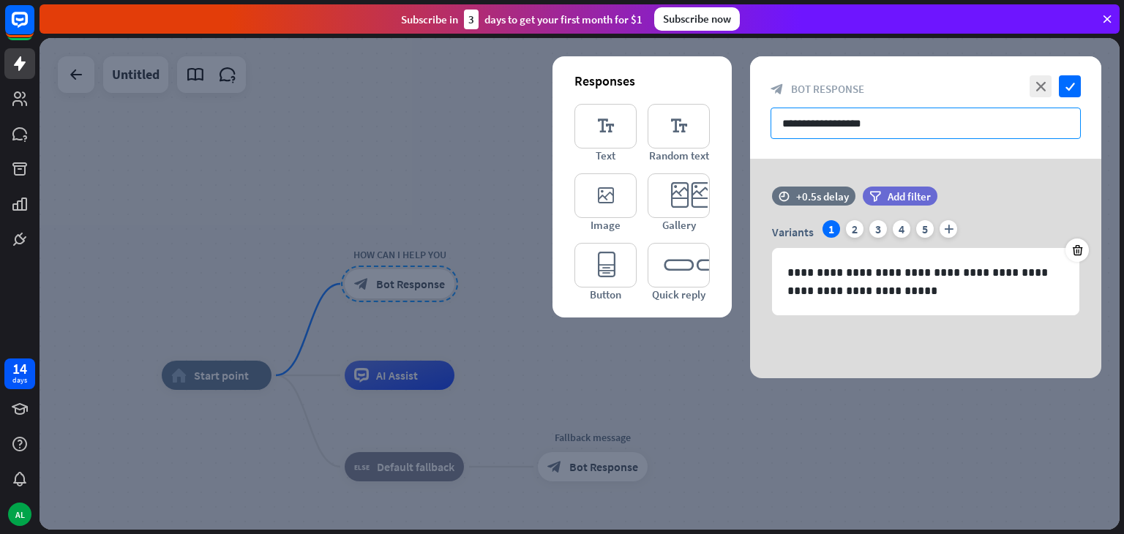
drag, startPoint x: 893, startPoint y: 119, endPoint x: 741, endPoint y: 127, distance: 152.4
click at [741, 127] on div "**********" at bounding box center [580, 284] width 1080 height 492
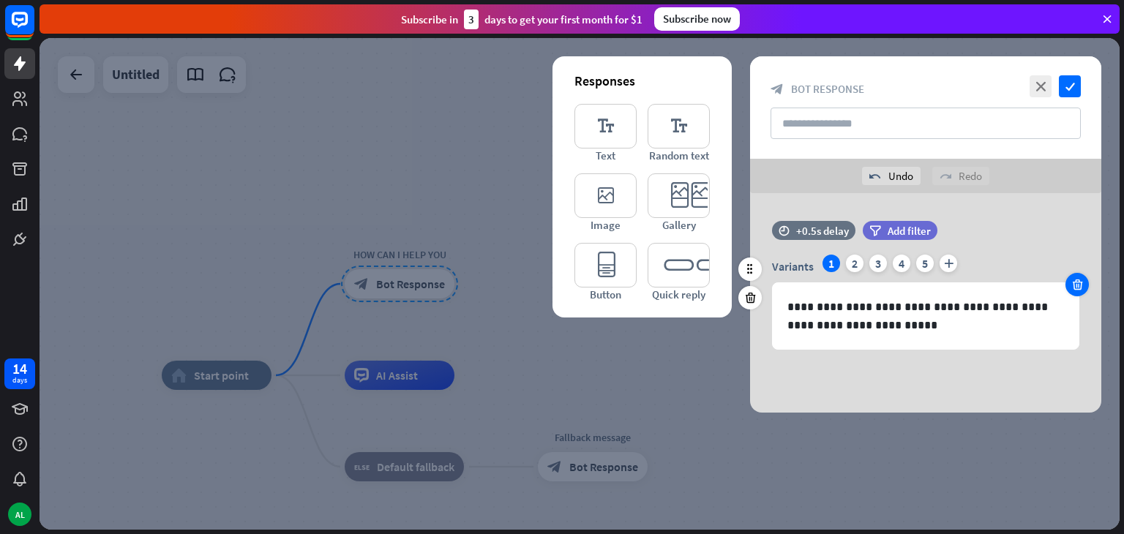
click at [1086, 284] on div at bounding box center [1077, 284] width 23 height 23
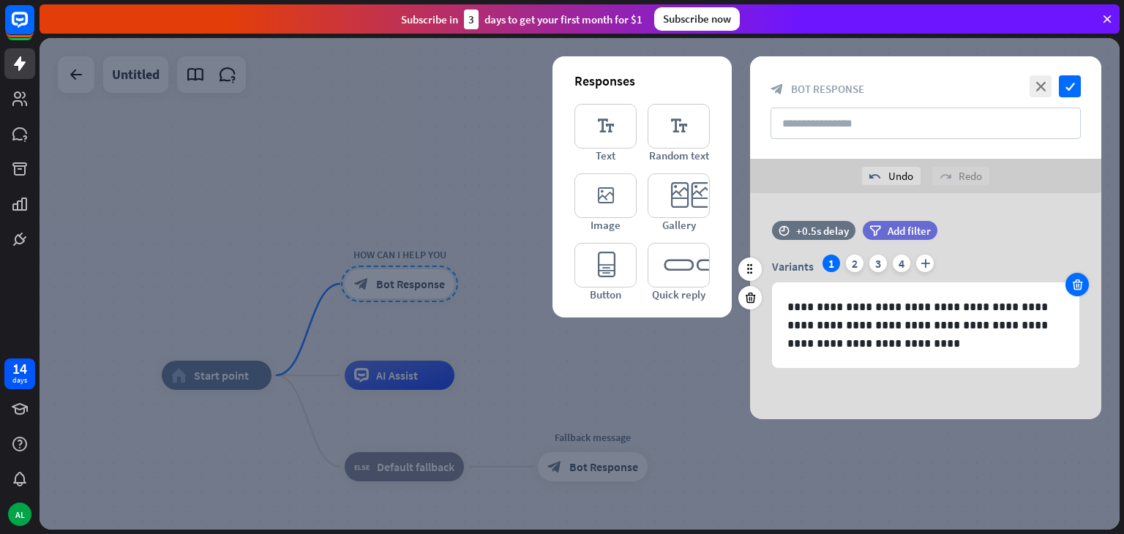
click at [1086, 284] on div at bounding box center [1077, 284] width 23 height 23
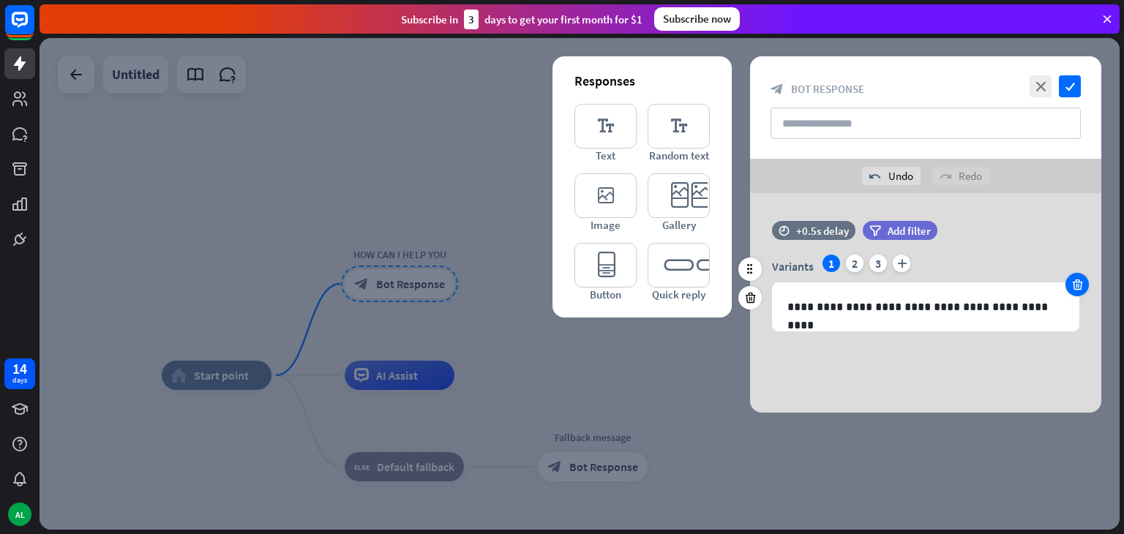
click at [1086, 284] on div at bounding box center [1077, 284] width 23 height 23
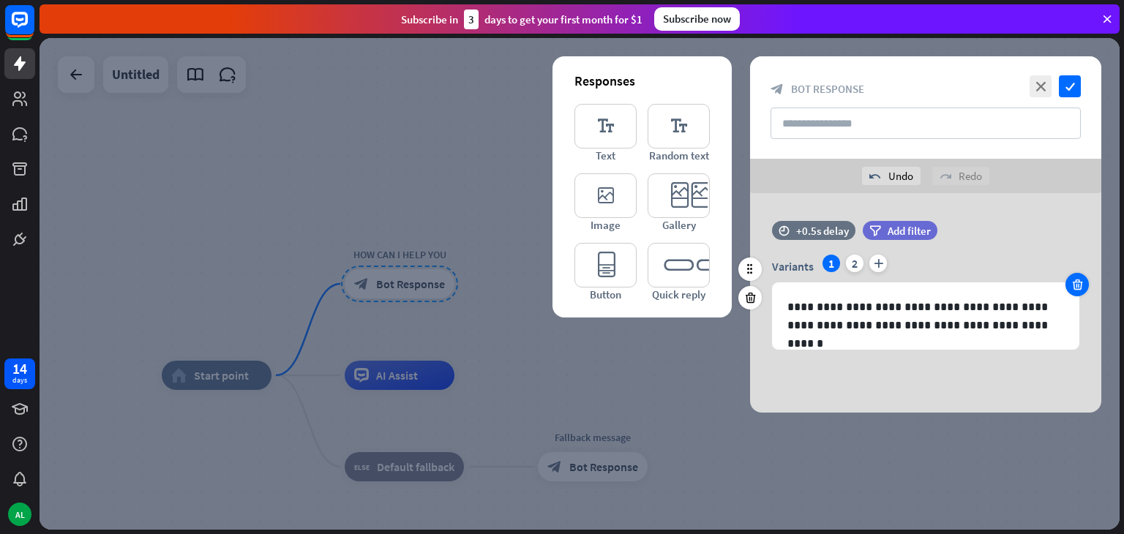
click at [1086, 284] on div at bounding box center [1077, 284] width 23 height 23
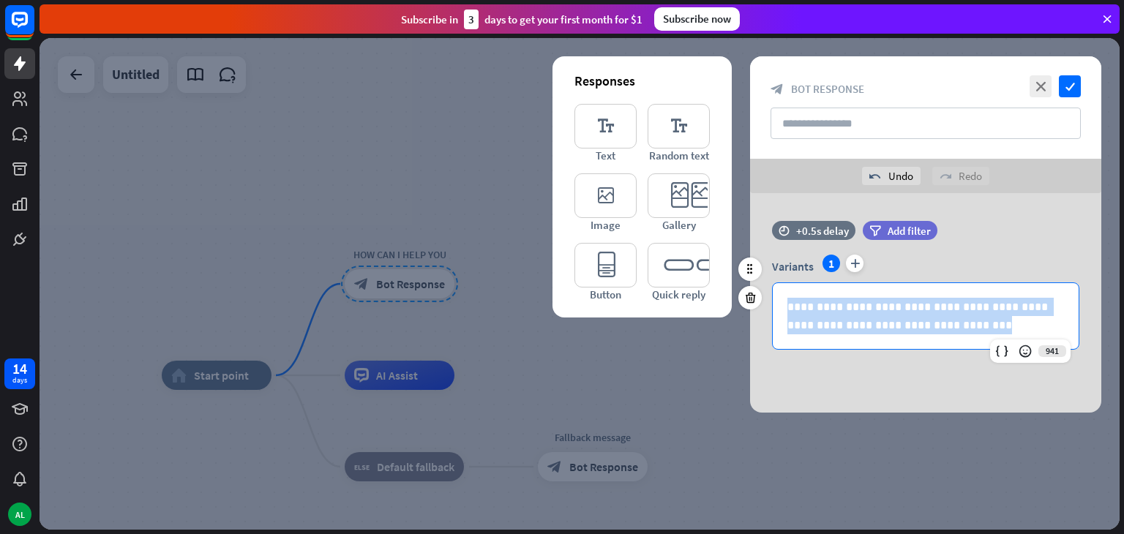
click at [1086, 284] on div "**********" at bounding box center [925, 302] width 351 height 95
click at [950, 312] on p "**********" at bounding box center [926, 316] width 277 height 37
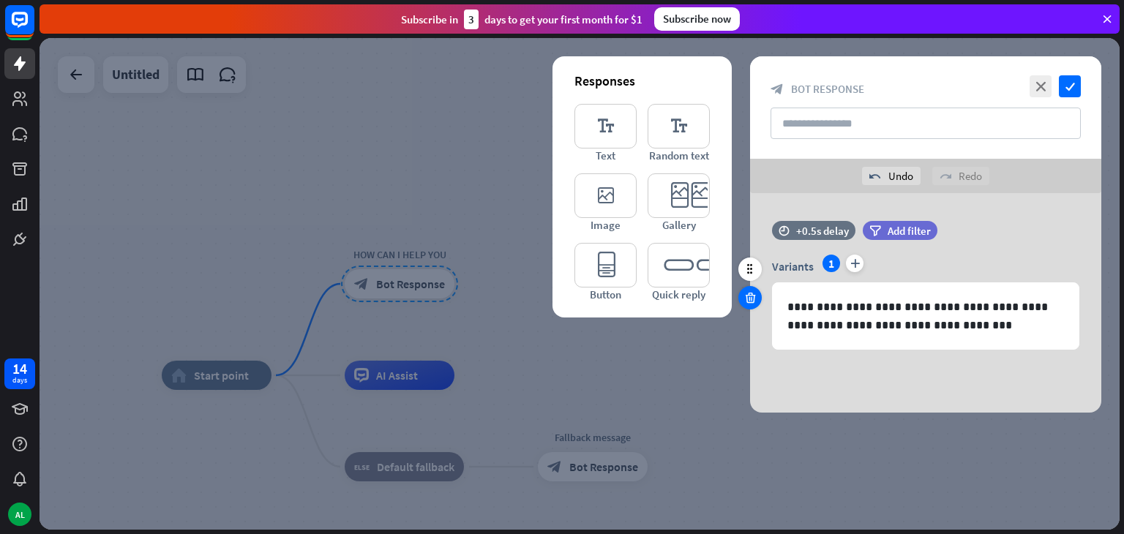
click at [752, 296] on icon at bounding box center [751, 297] width 14 height 13
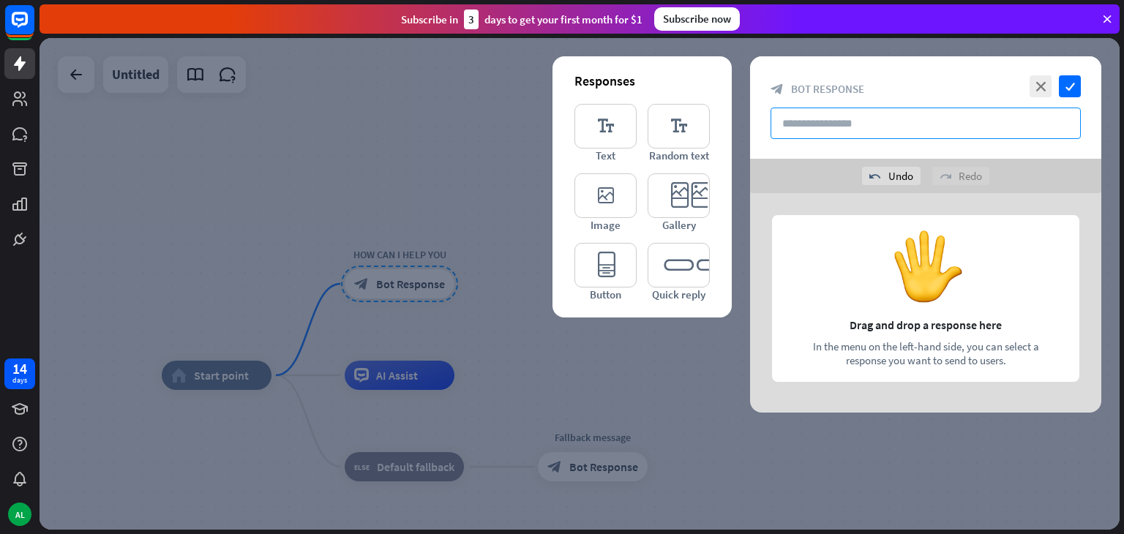
click at [868, 130] on input "text" at bounding box center [926, 123] width 310 height 31
type input "**********"
click at [1069, 88] on icon "check" at bounding box center [1070, 86] width 22 height 22
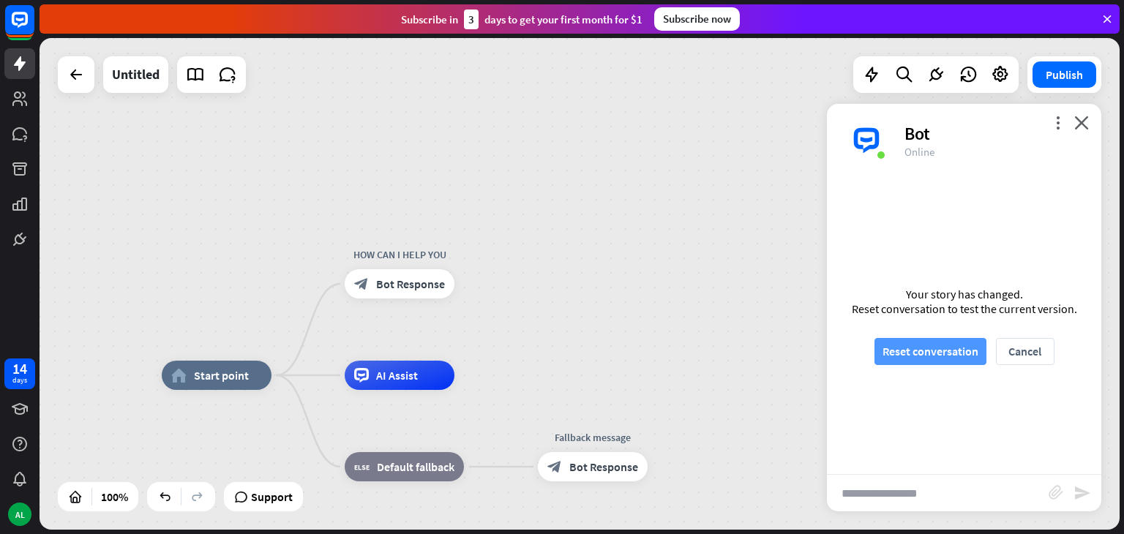
click at [909, 356] on button "Reset conversation" at bounding box center [931, 351] width 112 height 27
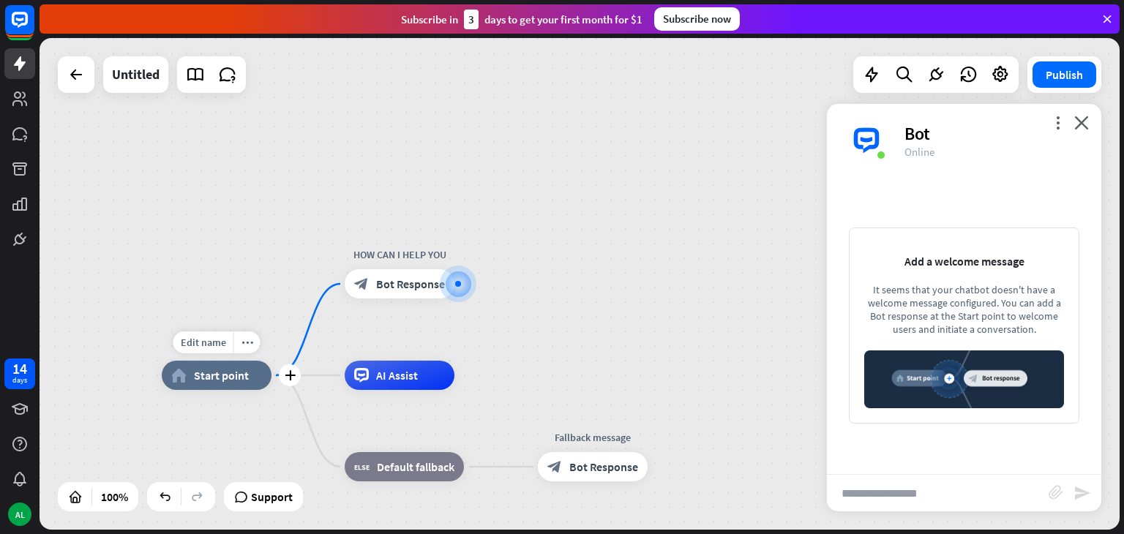
click at [234, 388] on div "home_2 Start point" at bounding box center [217, 375] width 110 height 29
click at [251, 353] on div "more_horiz" at bounding box center [247, 343] width 27 height 22
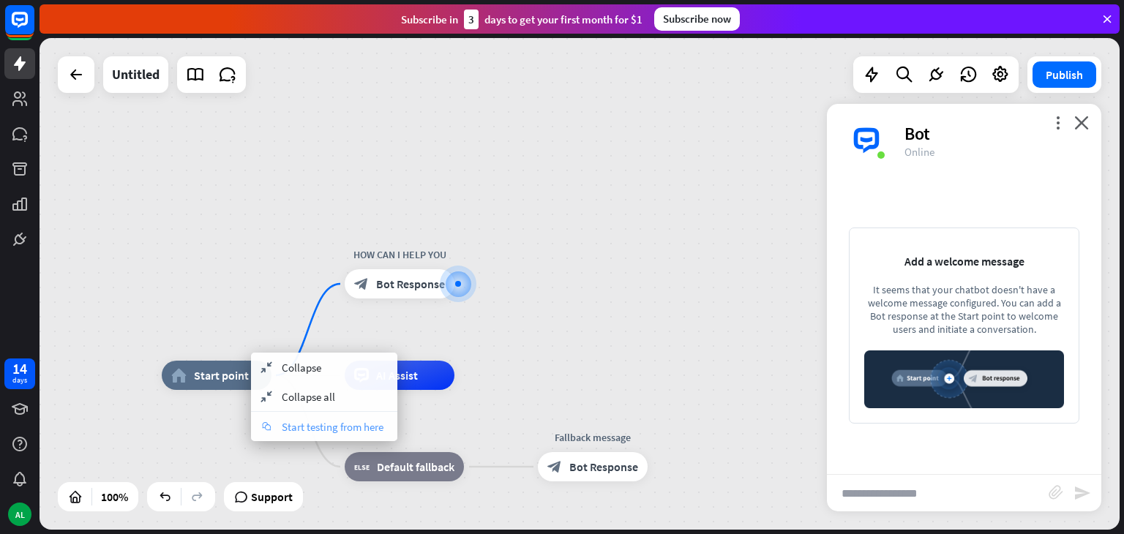
click at [316, 425] on span "Start testing from here" at bounding box center [333, 427] width 102 height 14
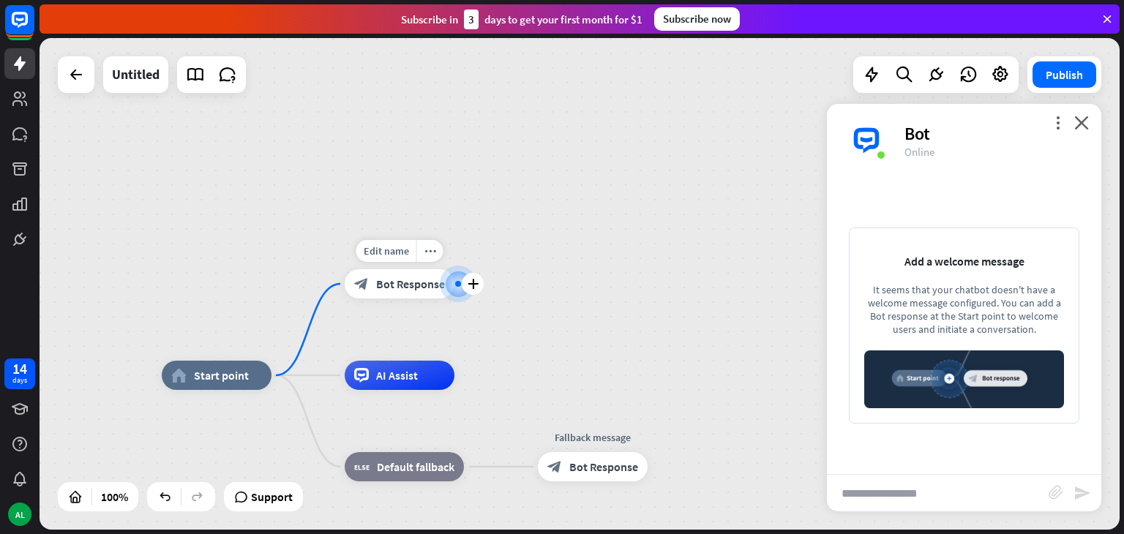
click at [427, 291] on span "Bot Response" at bounding box center [410, 284] width 69 height 15
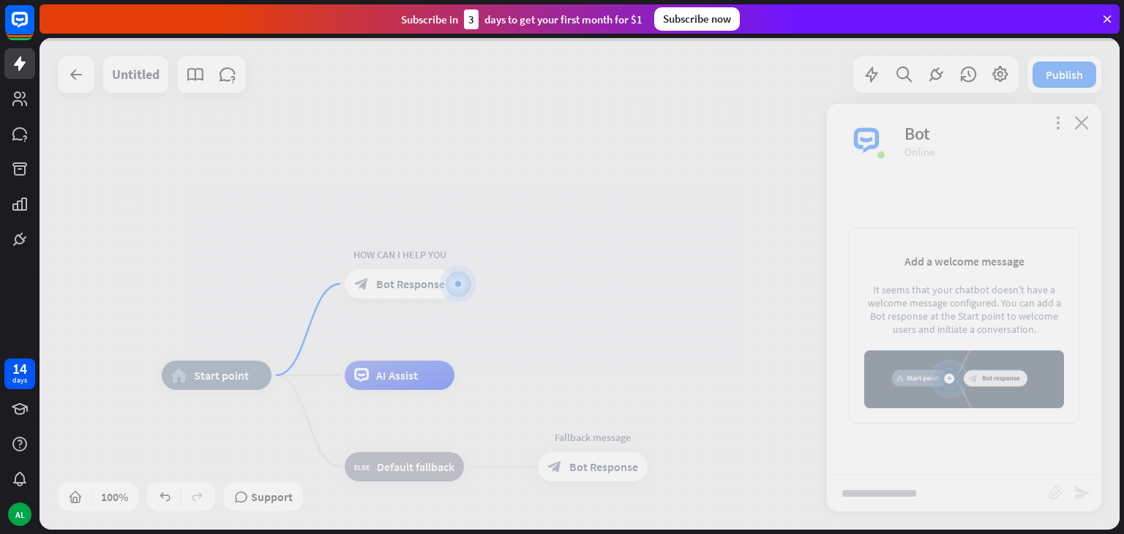
click at [427, 291] on div at bounding box center [580, 284] width 1080 height 492
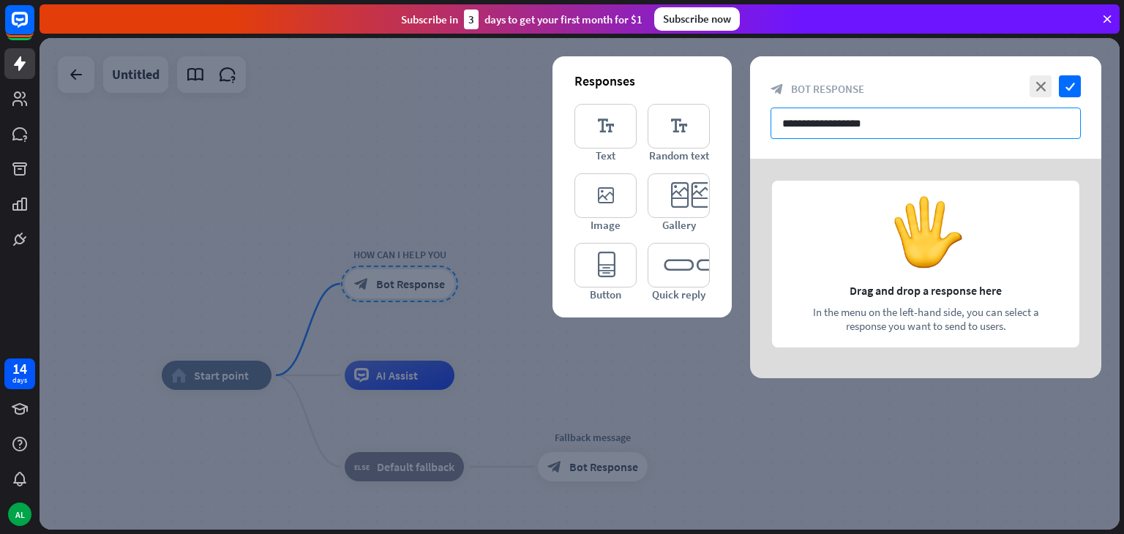
click at [905, 115] on input "**********" at bounding box center [926, 123] width 310 height 31
click at [862, 219] on div at bounding box center [925, 269] width 351 height 220
click at [852, 241] on div at bounding box center [925, 269] width 351 height 220
click at [628, 118] on icon "editor_text" at bounding box center [606, 126] width 62 height 45
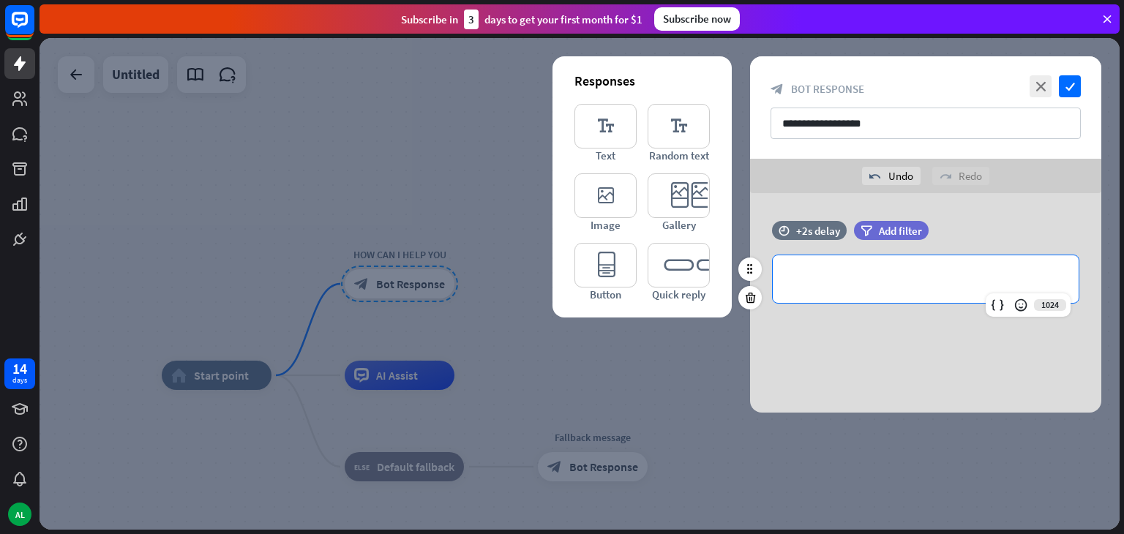
click at [903, 288] on div "**********" at bounding box center [926, 279] width 306 height 48
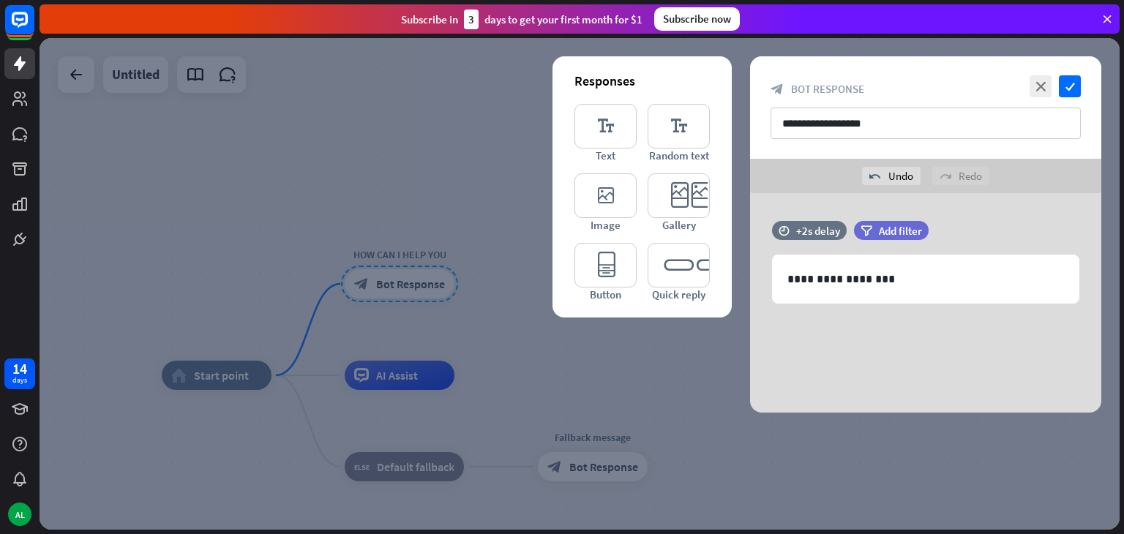
click at [935, 340] on div "**********" at bounding box center [925, 303] width 351 height 220
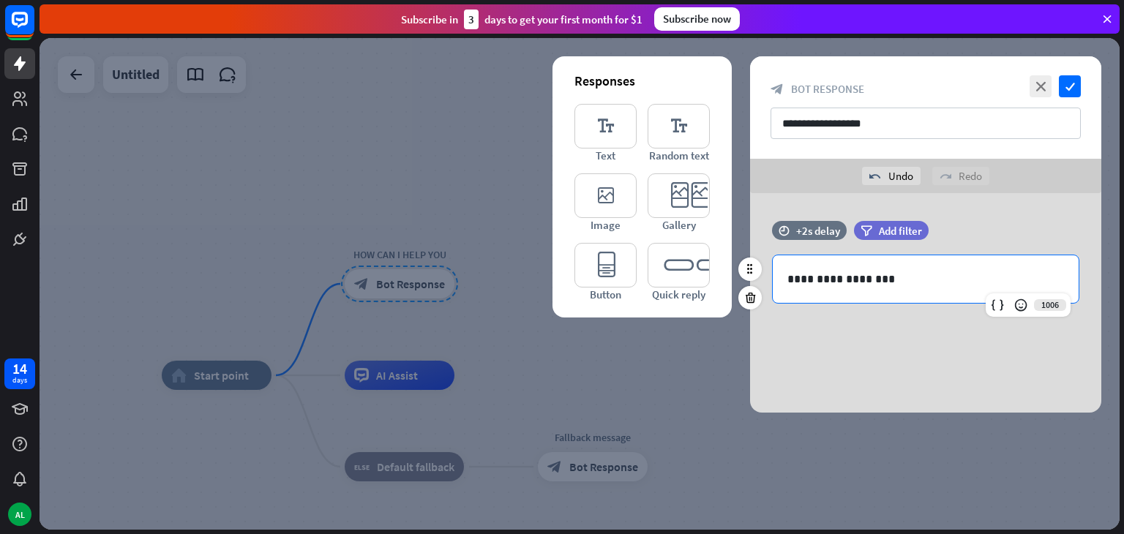
drag, startPoint x: 954, startPoint y: 292, endPoint x: 955, endPoint y: 279, distance: 13.2
click at [955, 279] on div "**********" at bounding box center [926, 279] width 306 height 48
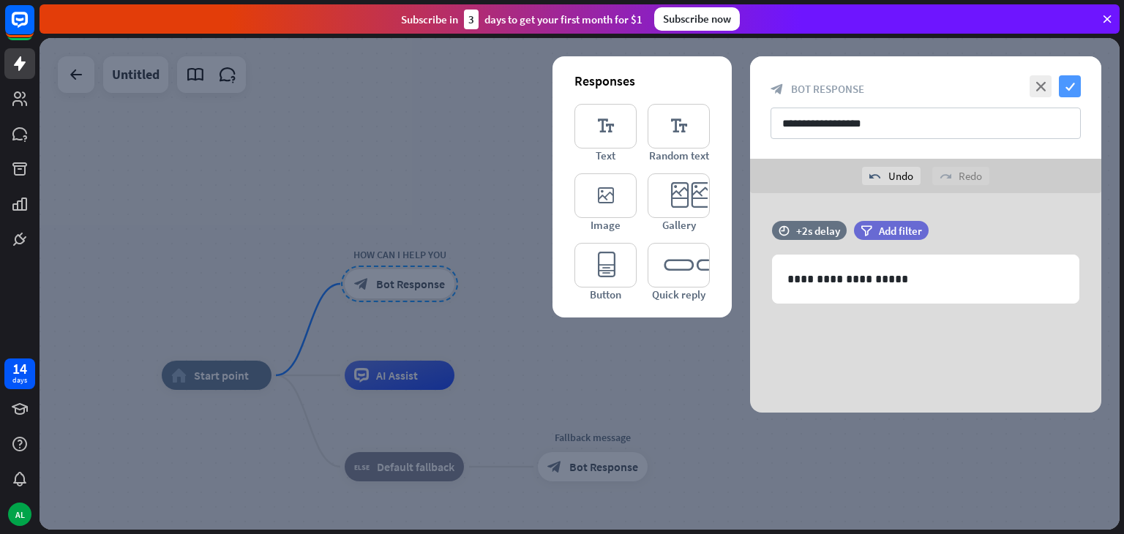
click at [1073, 90] on icon "check" at bounding box center [1070, 86] width 22 height 22
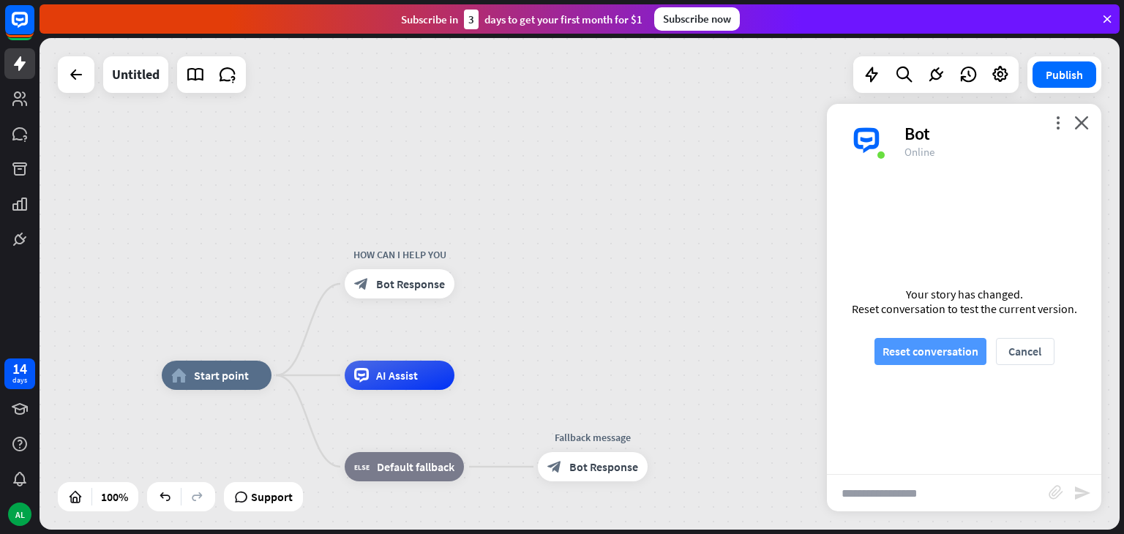
click at [952, 355] on button "Reset conversation" at bounding box center [931, 351] width 112 height 27
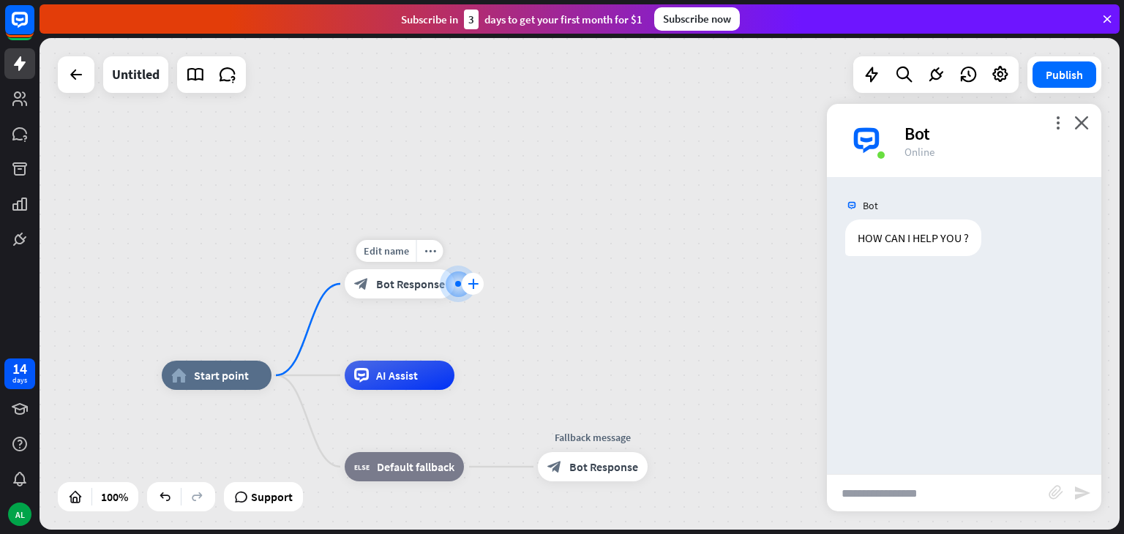
click at [477, 282] on icon "plus" at bounding box center [473, 284] width 11 height 10
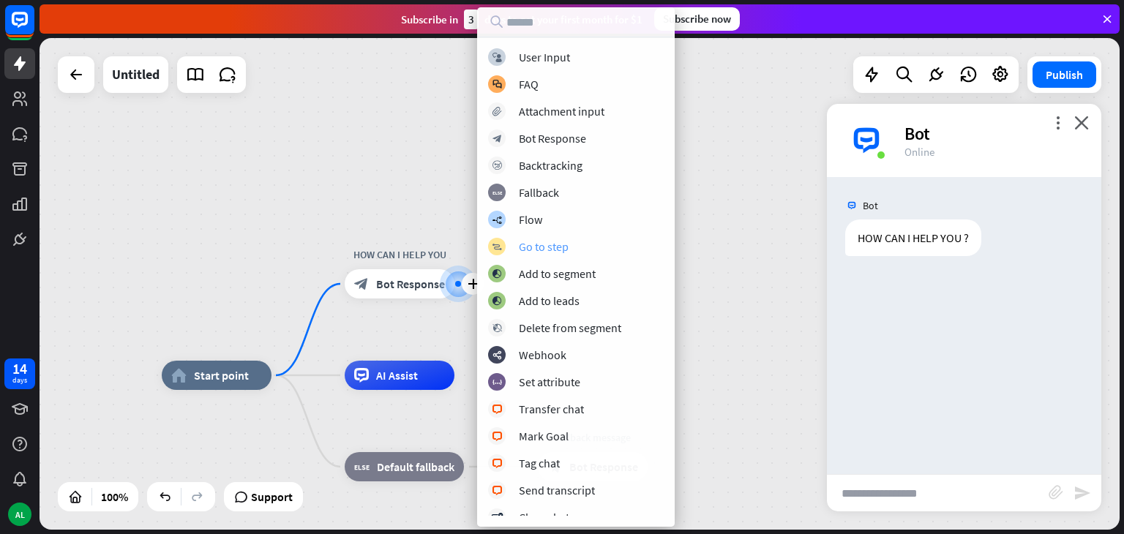
click at [545, 245] on div "Go to step" at bounding box center [544, 246] width 50 height 15
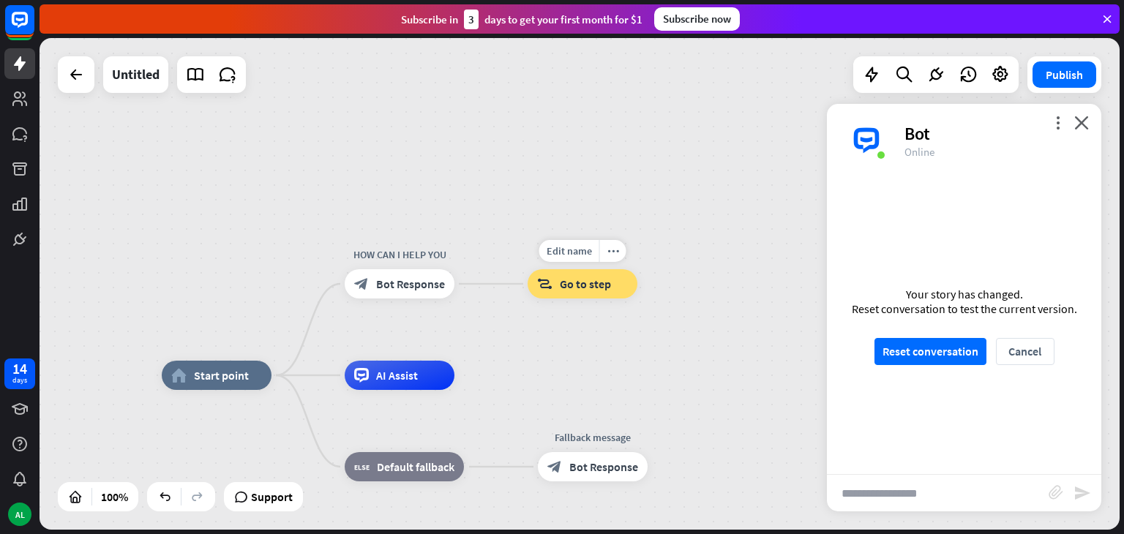
click at [574, 289] on span "Go to step" at bounding box center [585, 284] width 51 height 15
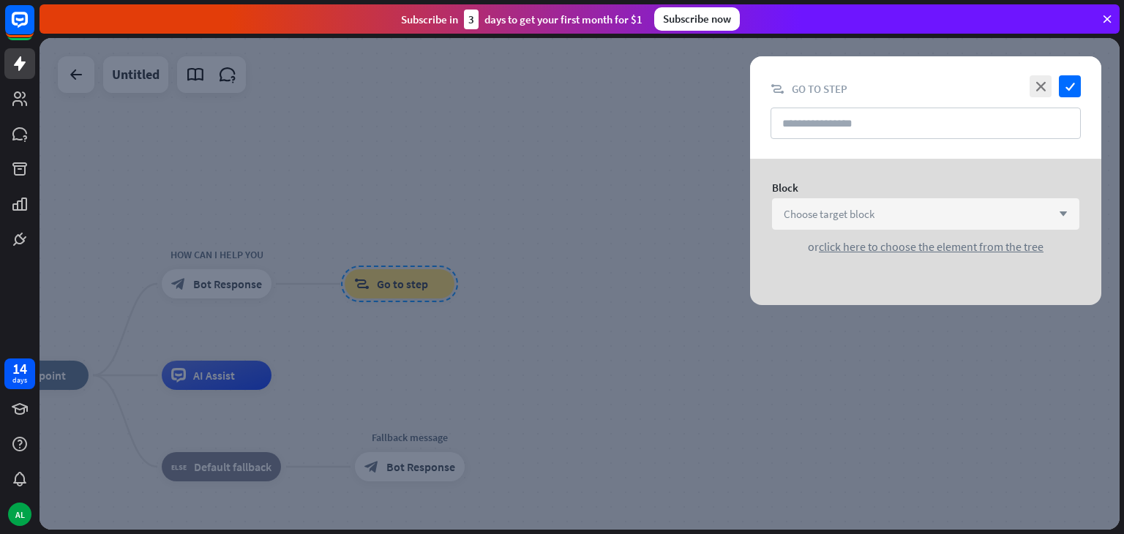
click at [925, 216] on div "Choose target block arrow_down" at bounding box center [925, 213] width 307 height 31
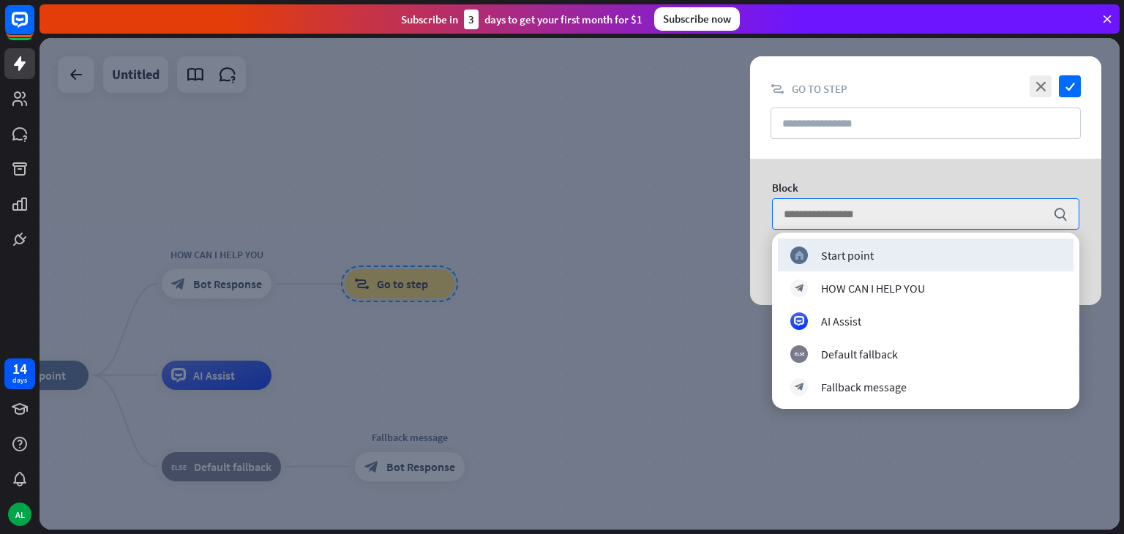
click at [567, 284] on div at bounding box center [580, 284] width 1080 height 492
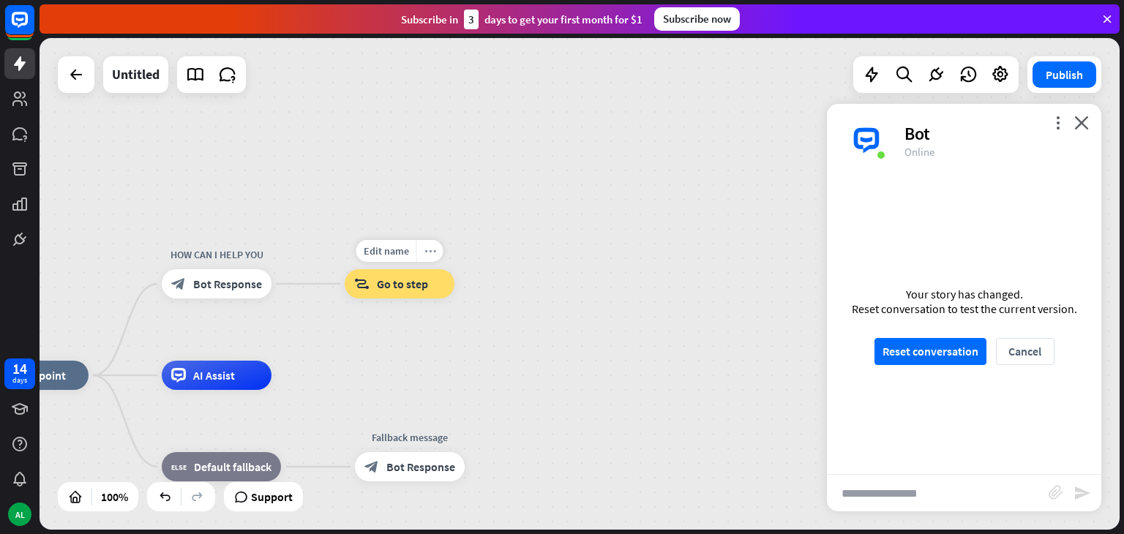
click at [427, 255] on icon "more_horiz" at bounding box center [431, 251] width 12 height 11
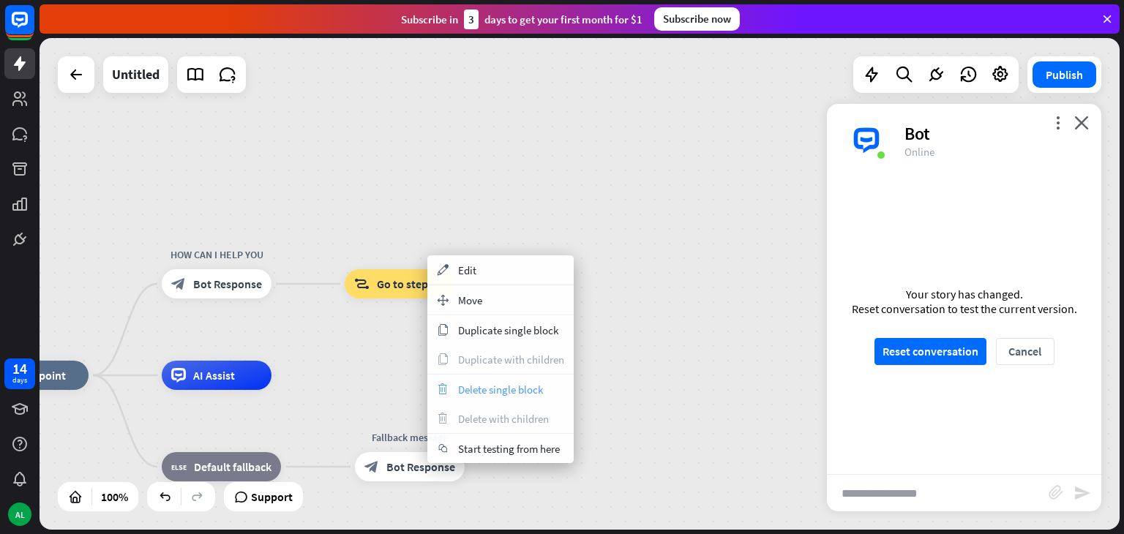
click at [468, 391] on span "Delete single block" at bounding box center [500, 390] width 85 height 14
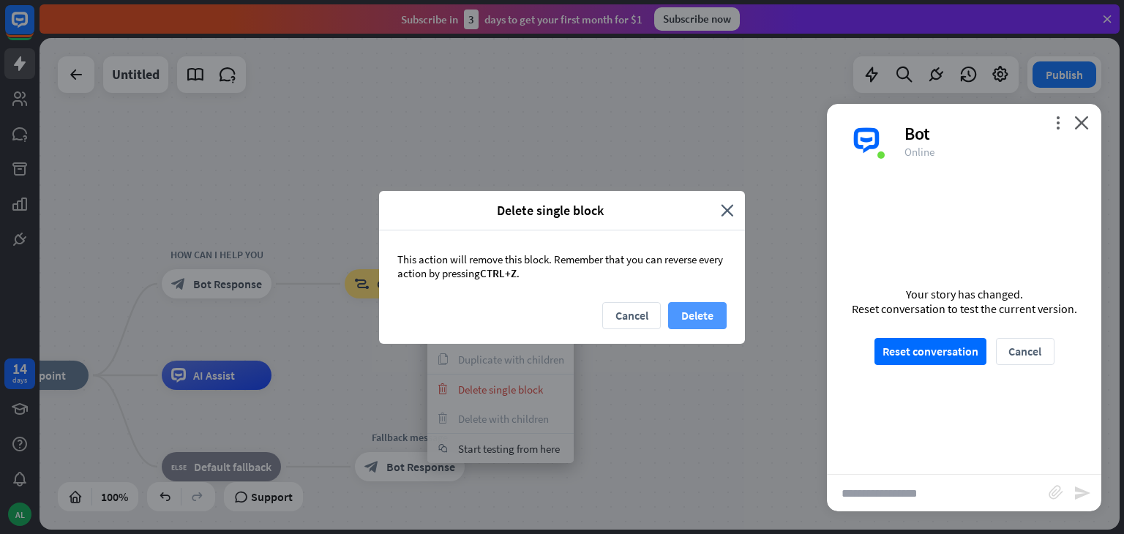
click at [686, 309] on button "Delete" at bounding box center [697, 315] width 59 height 27
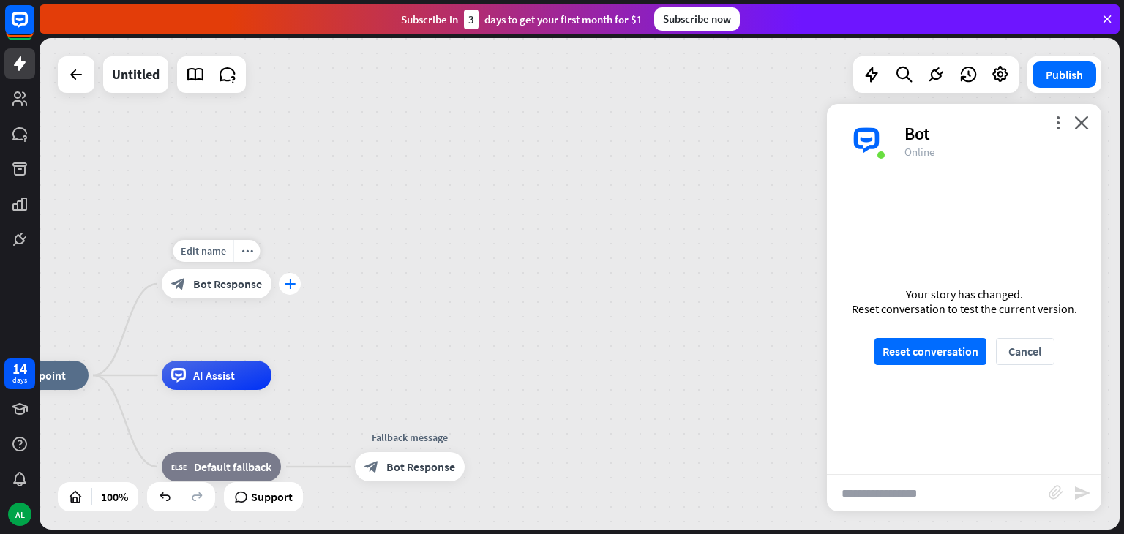
click at [294, 278] on div "plus" at bounding box center [290, 284] width 22 height 22
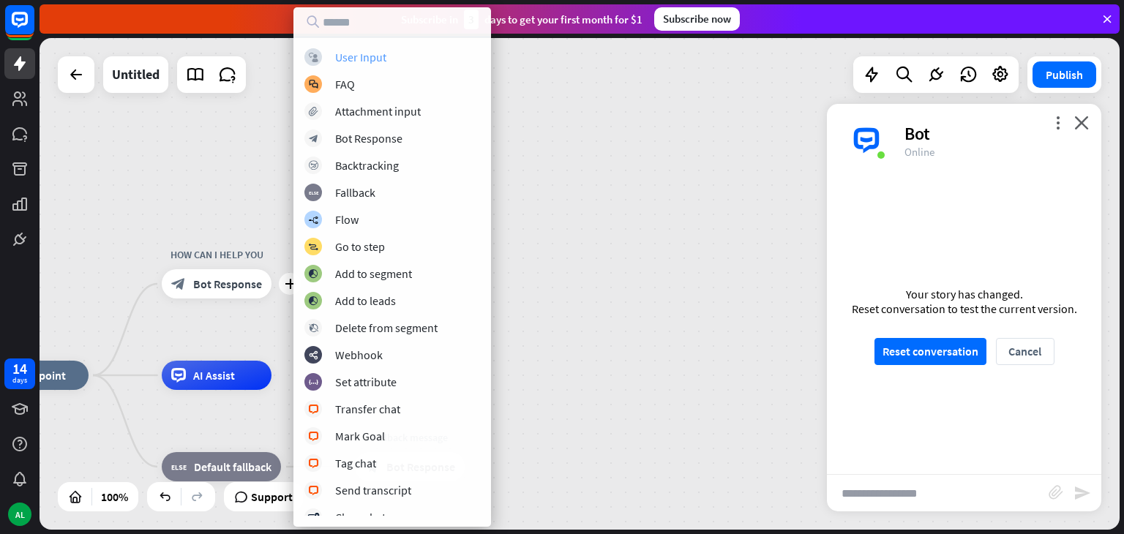
click at [356, 50] on div "User Input" at bounding box center [360, 57] width 51 height 15
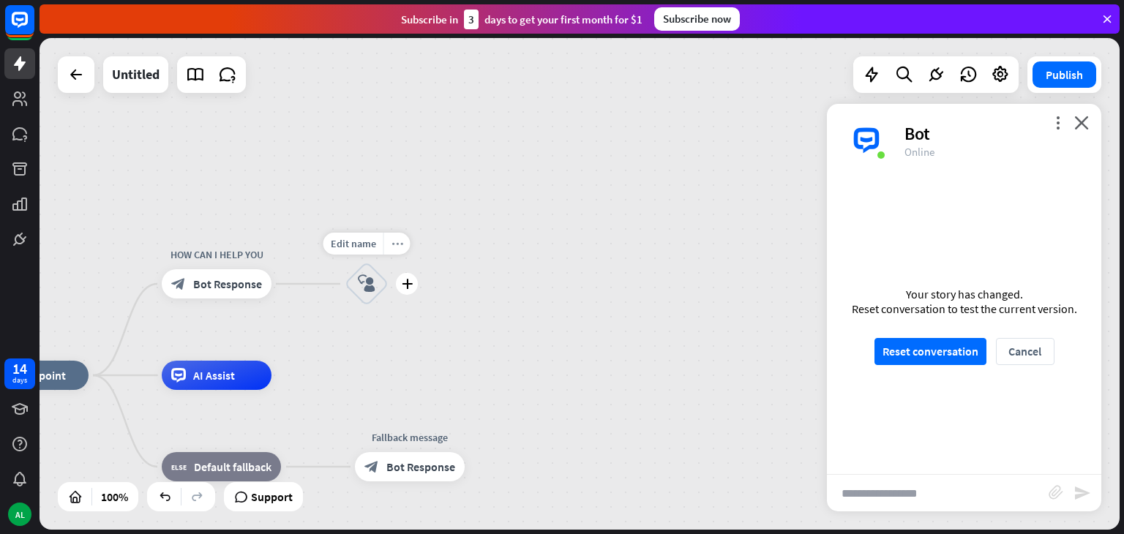
click at [395, 244] on icon "more_horiz" at bounding box center [398, 244] width 12 height 11
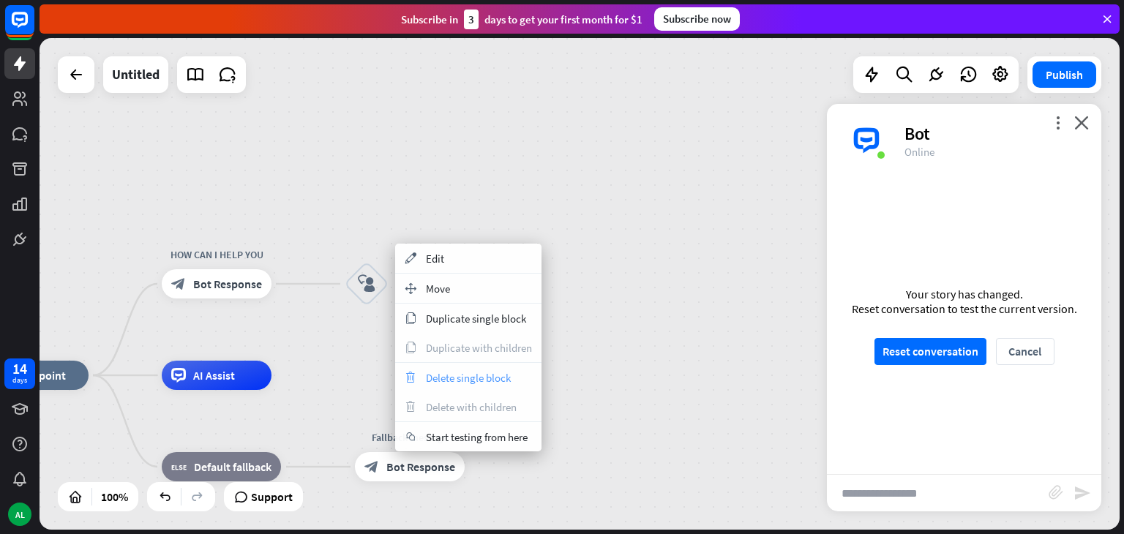
click at [436, 378] on span "Delete single block" at bounding box center [468, 378] width 85 height 14
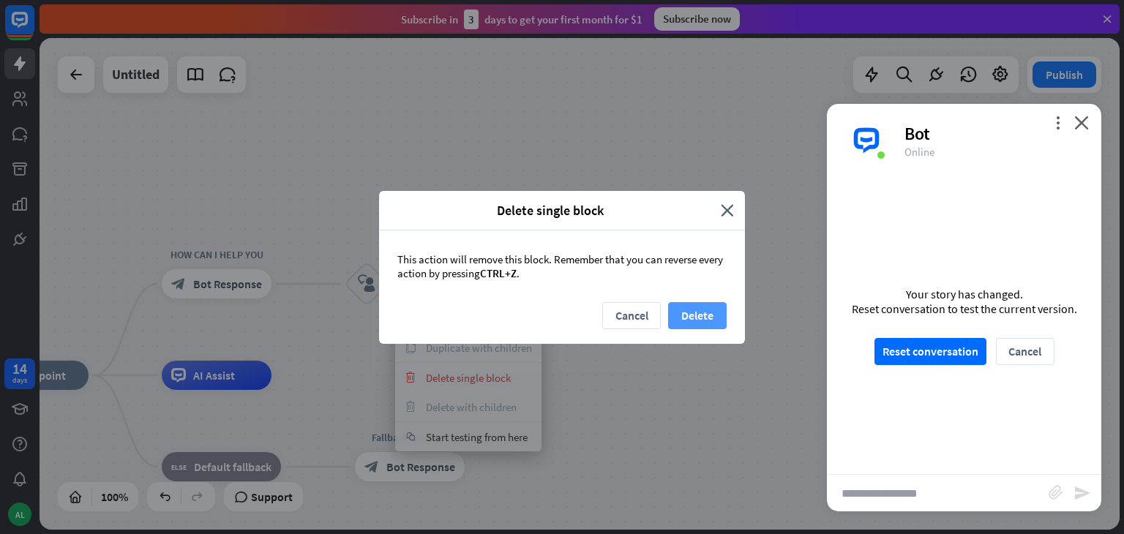
click at [690, 311] on button "Delete" at bounding box center [697, 315] width 59 height 27
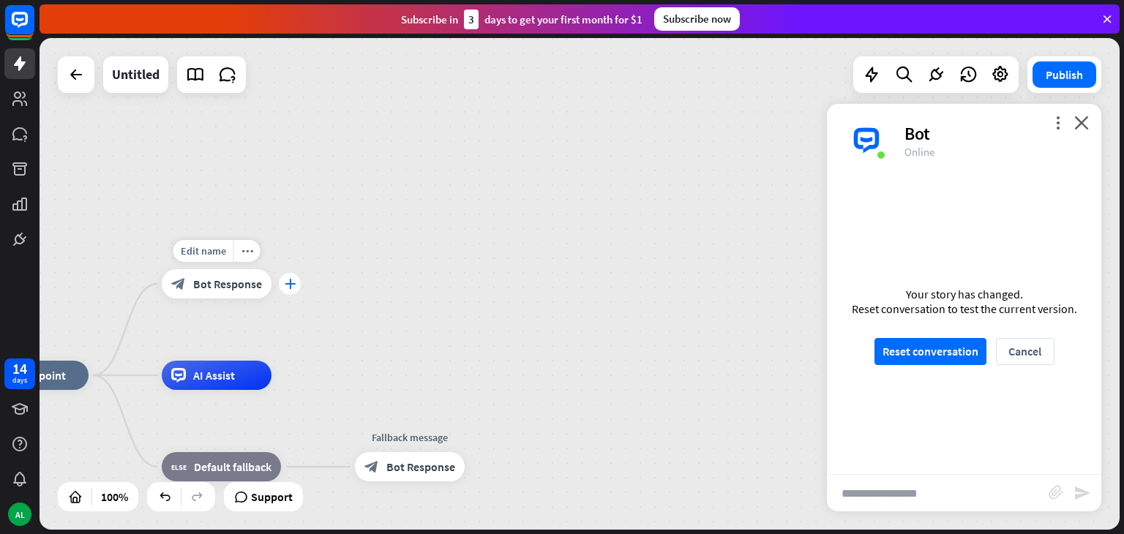
click at [296, 282] on div "plus" at bounding box center [290, 284] width 22 height 22
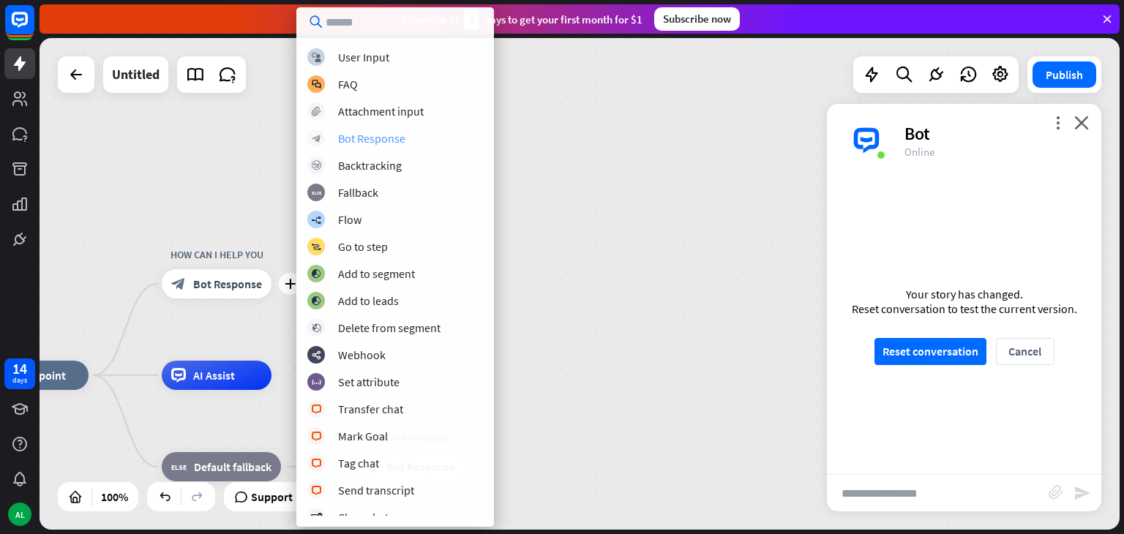
click at [354, 138] on div "Bot Response" at bounding box center [371, 138] width 67 height 15
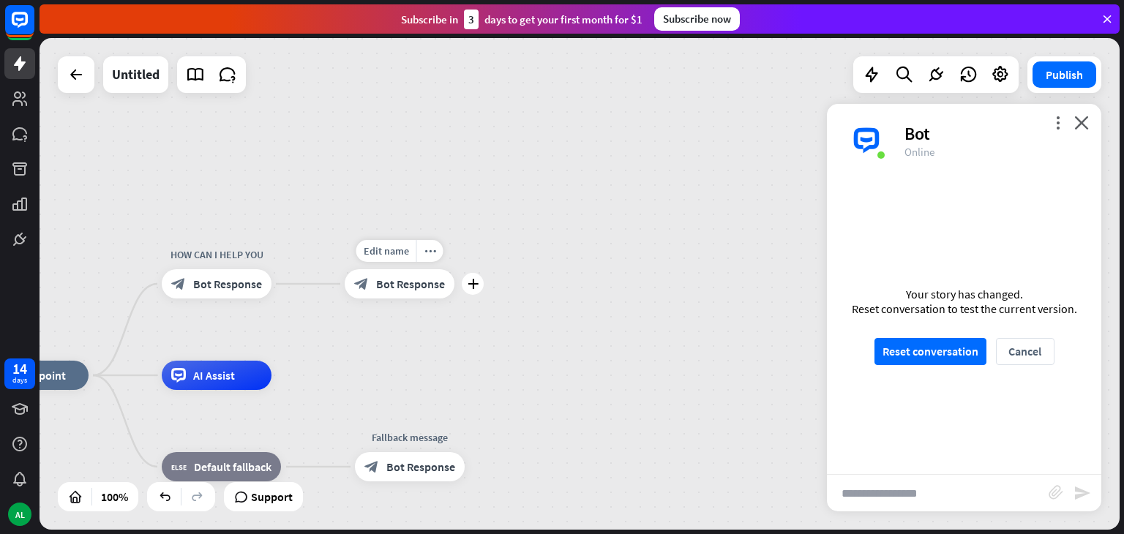
click at [406, 287] on span "Bot Response" at bounding box center [410, 284] width 69 height 15
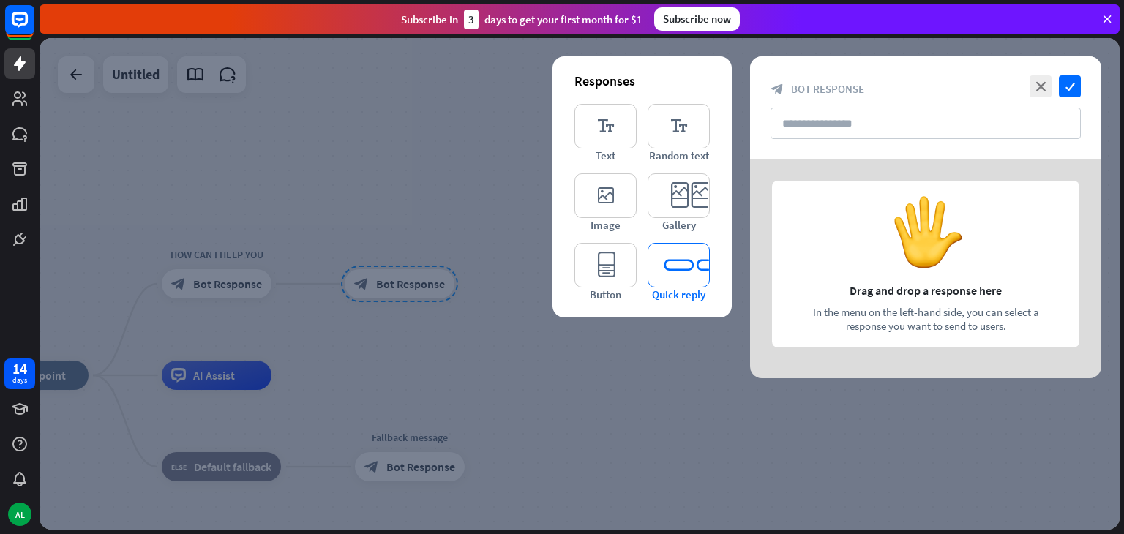
click at [682, 261] on icon "editor_quick_replies" at bounding box center [679, 265] width 62 height 45
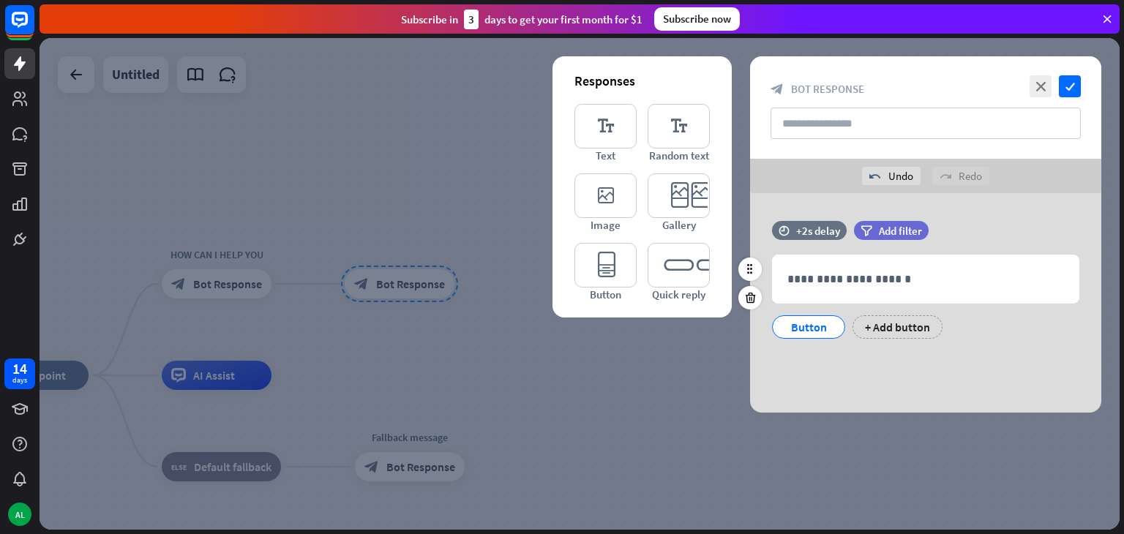
click at [820, 324] on div "Button" at bounding box center [809, 327] width 48 height 22
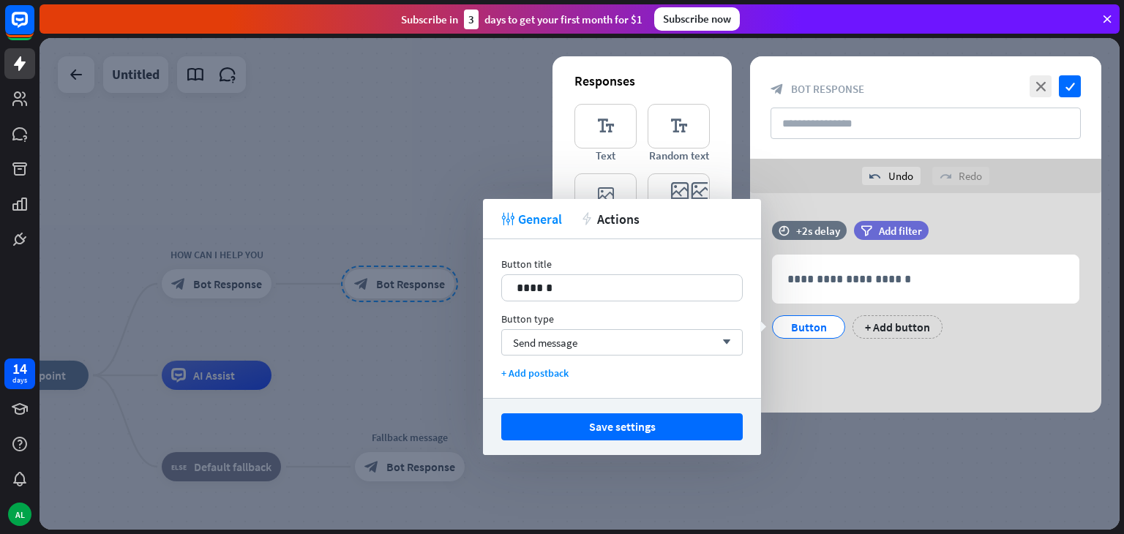
click at [887, 395] on div "**********" at bounding box center [925, 303] width 351 height 220
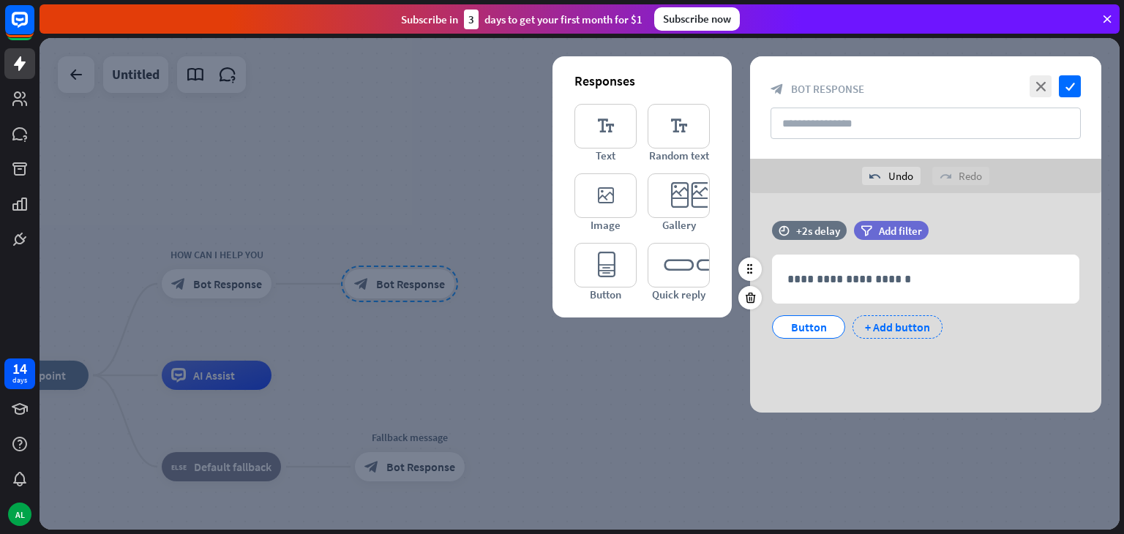
click at [899, 327] on div "+ Add button" at bounding box center [898, 326] width 90 height 23
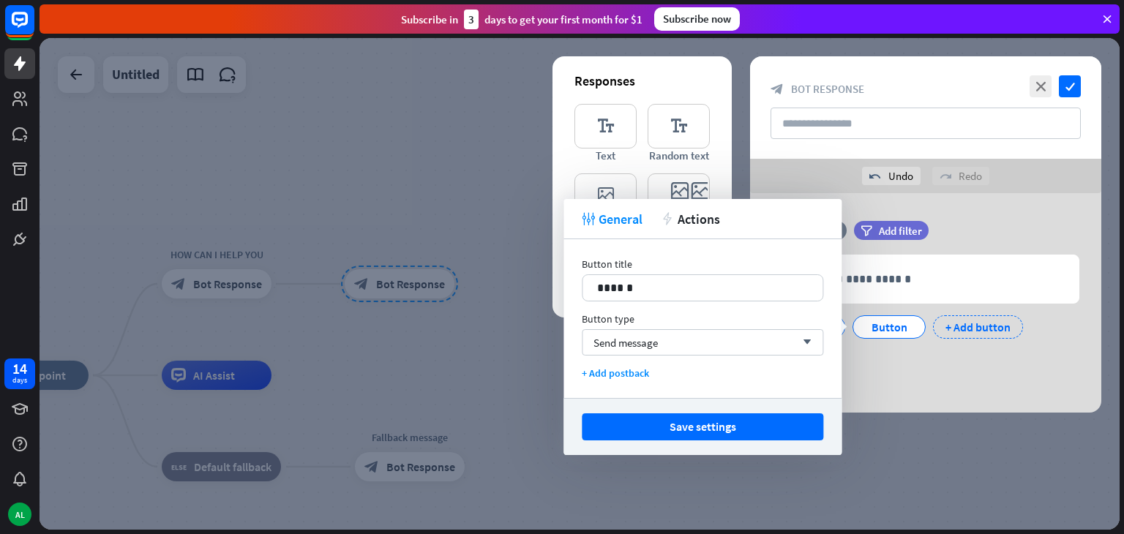
click at [969, 333] on div "+ Add button" at bounding box center [978, 326] width 90 height 23
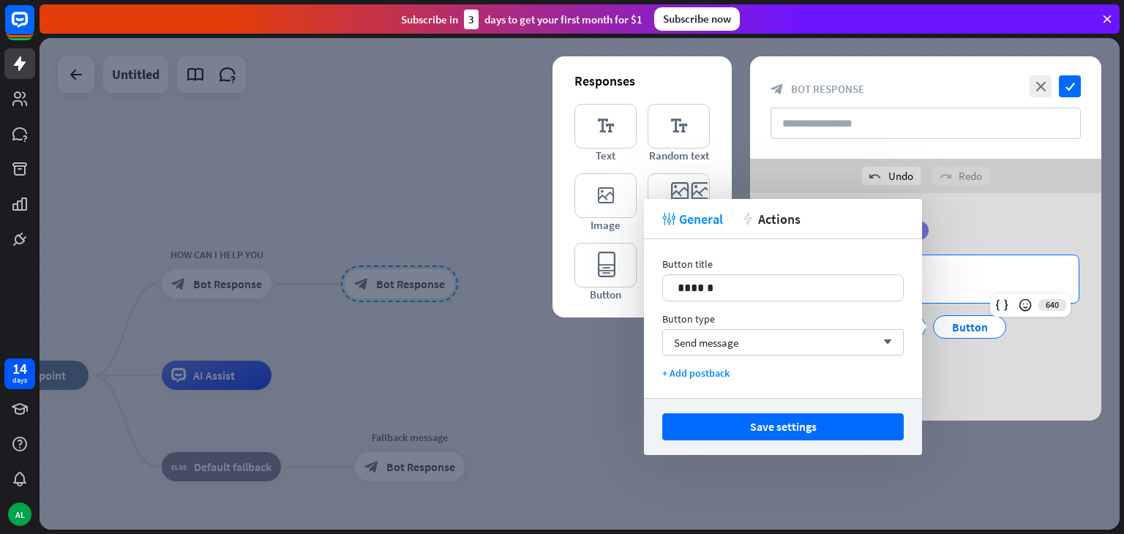
click at [975, 273] on p "**********" at bounding box center [926, 279] width 277 height 18
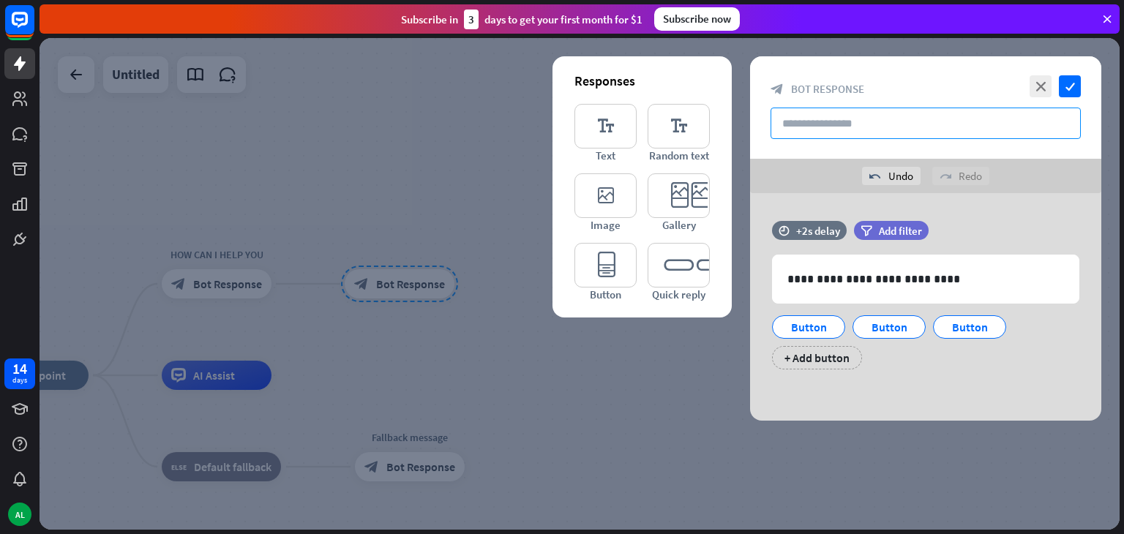
click at [1000, 110] on input "text" at bounding box center [926, 123] width 310 height 31
click at [1069, 81] on icon "check" at bounding box center [1070, 86] width 22 height 22
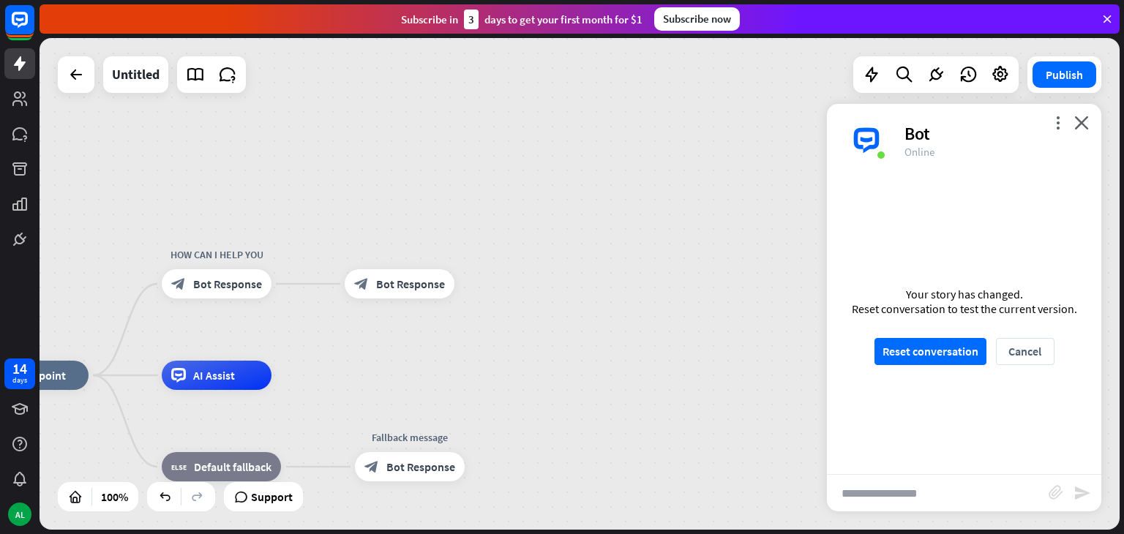
click at [946, 435] on div "Your story has changed. Reset conversation to test the current version. Reset c…" at bounding box center [964, 325] width 275 height 297
click at [954, 340] on button "Reset conversation" at bounding box center [931, 351] width 112 height 27
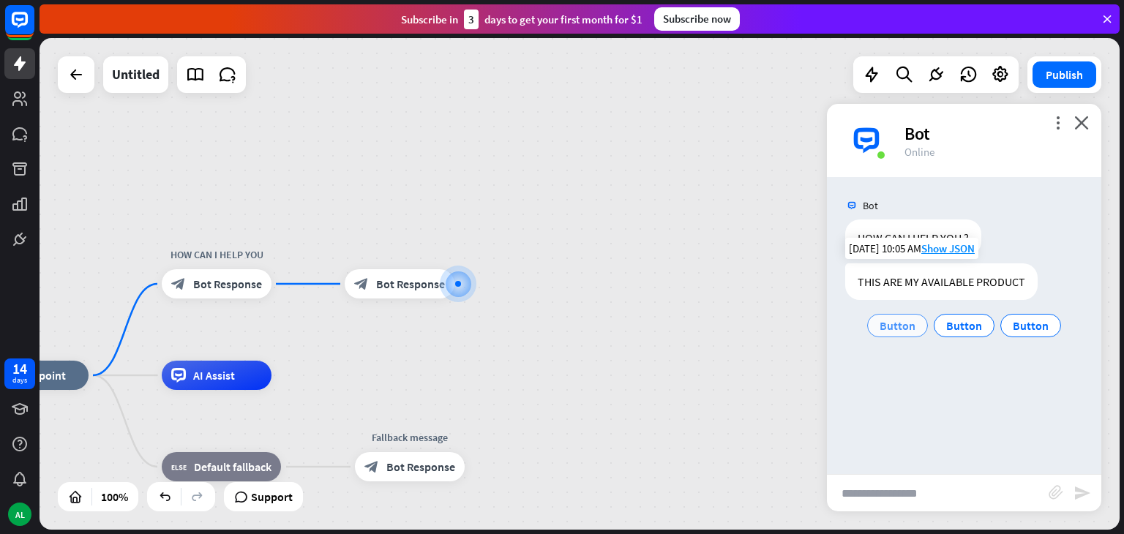
click at [909, 329] on span "Button" at bounding box center [898, 325] width 36 height 15
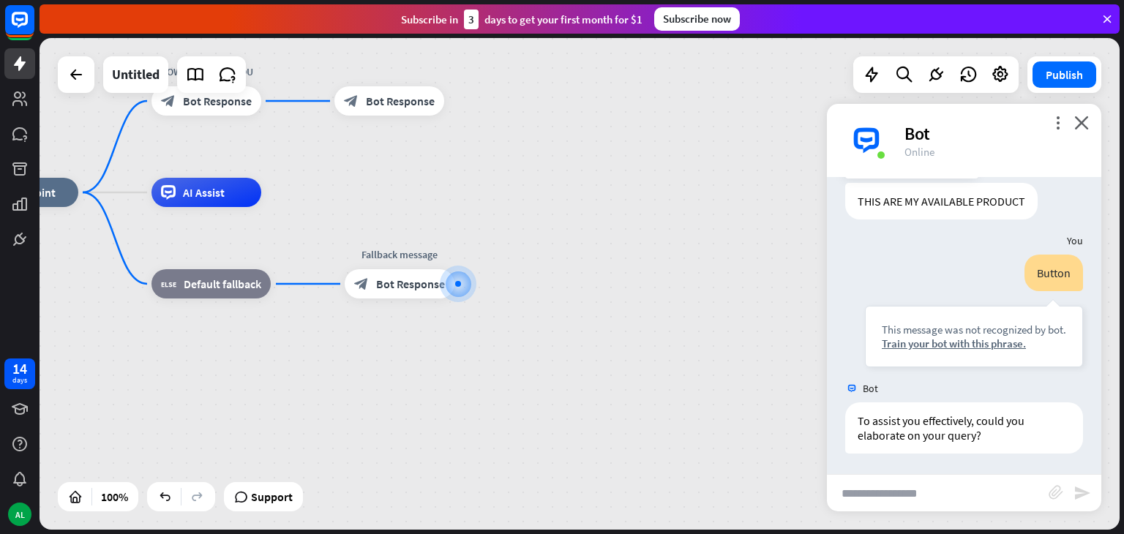
scroll to position [82, 0]
click at [420, 114] on div "block_bot_response Bot Response" at bounding box center [390, 100] width 110 height 29
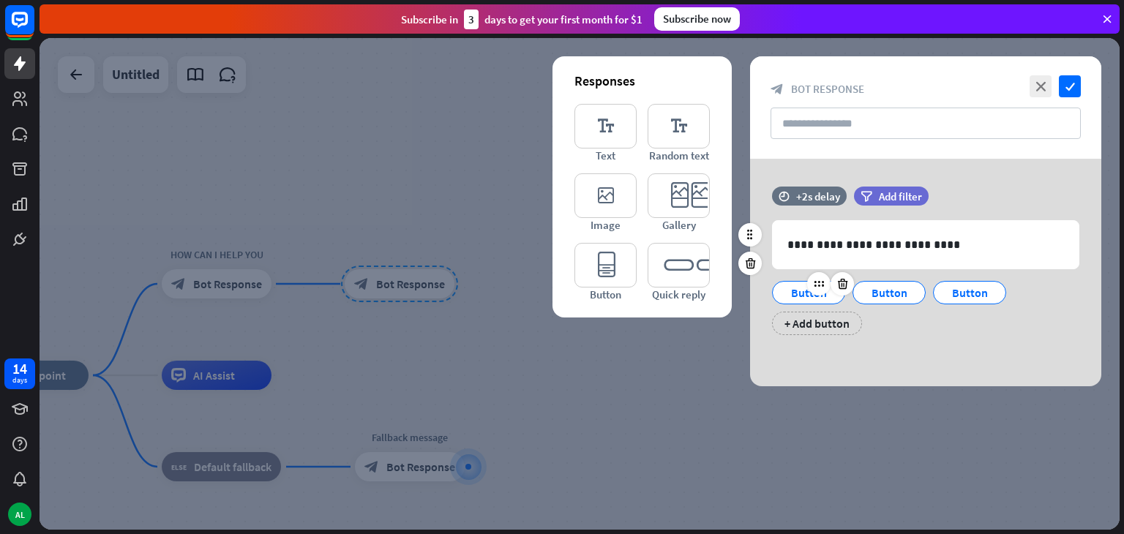
click at [805, 294] on div "Button" at bounding box center [809, 293] width 48 height 22
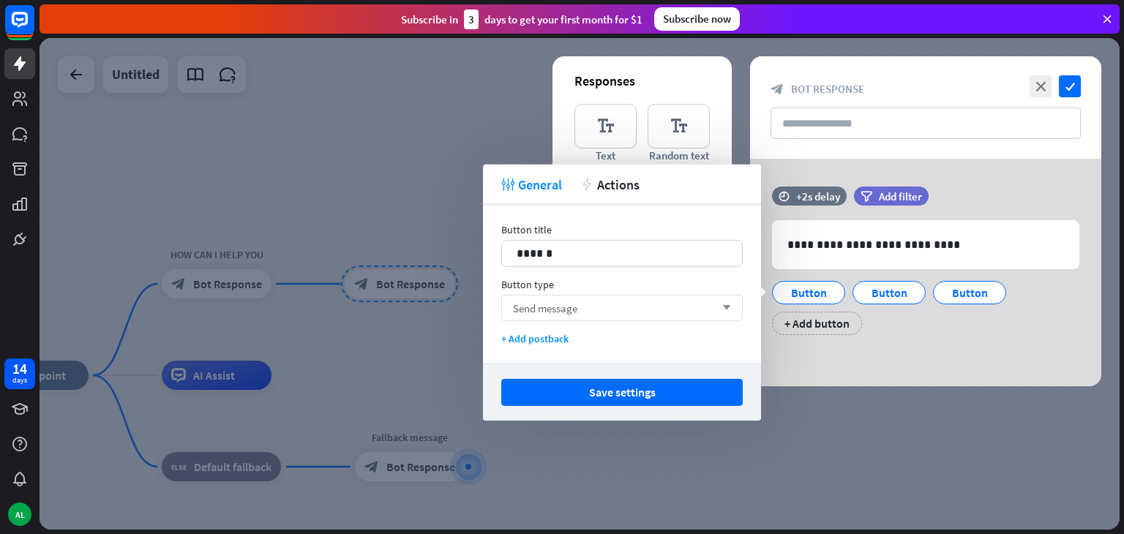
click at [712, 307] on div "Send message arrow_down" at bounding box center [622, 308] width 242 height 26
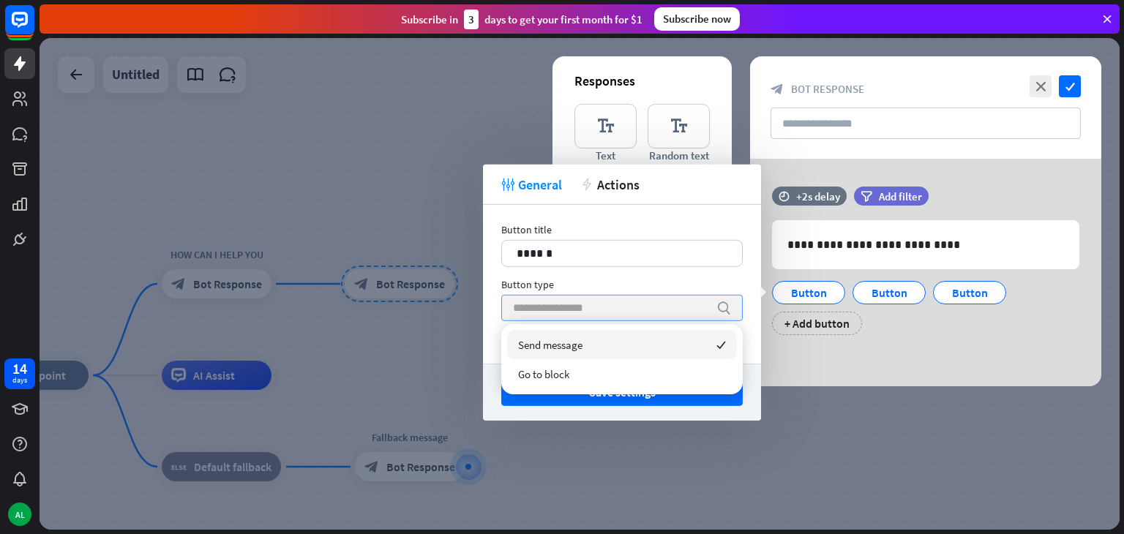
click at [712, 307] on div "search" at bounding box center [622, 308] width 242 height 26
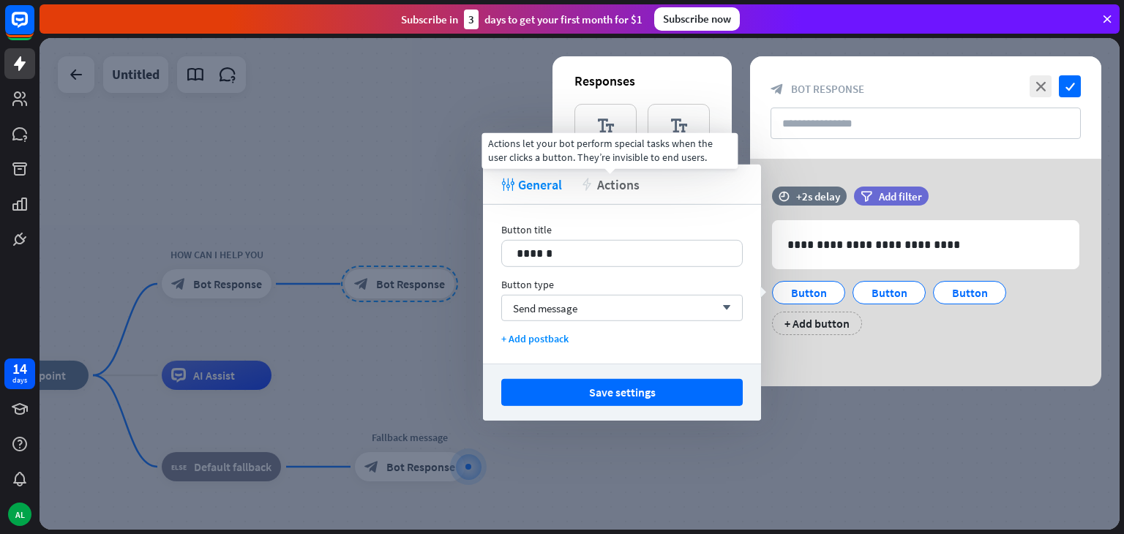
click at [609, 180] on span "Actions" at bounding box center [618, 184] width 42 height 17
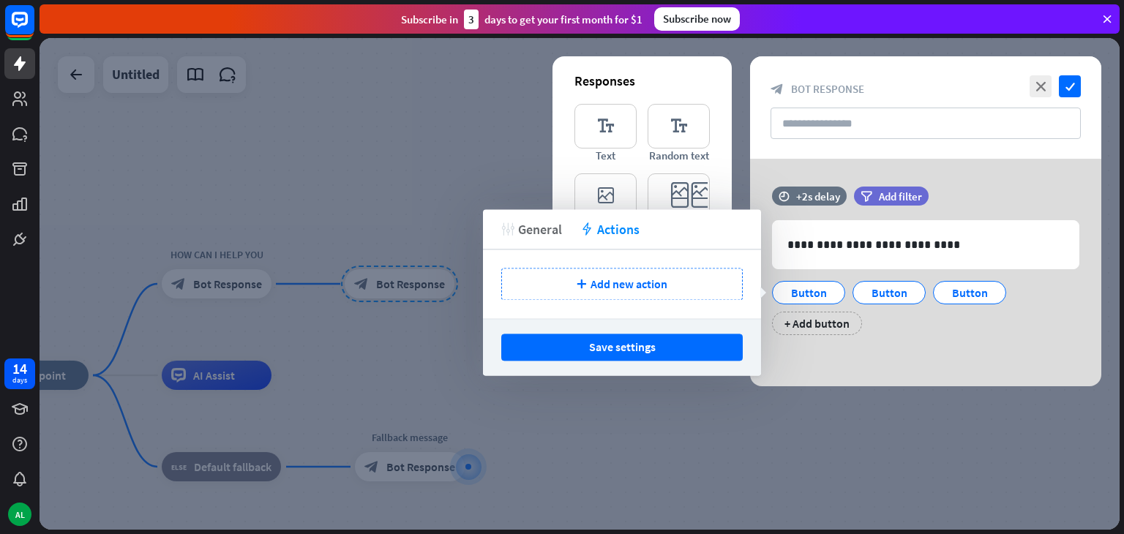
click at [556, 230] on span "General" at bounding box center [540, 229] width 44 height 17
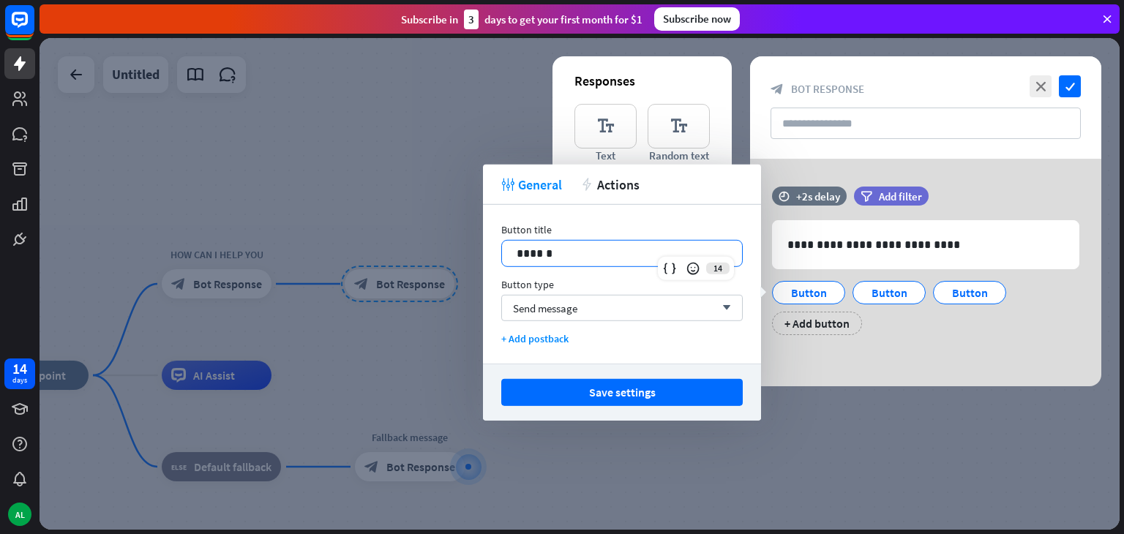
click at [564, 250] on p "******" at bounding box center [622, 253] width 211 height 18
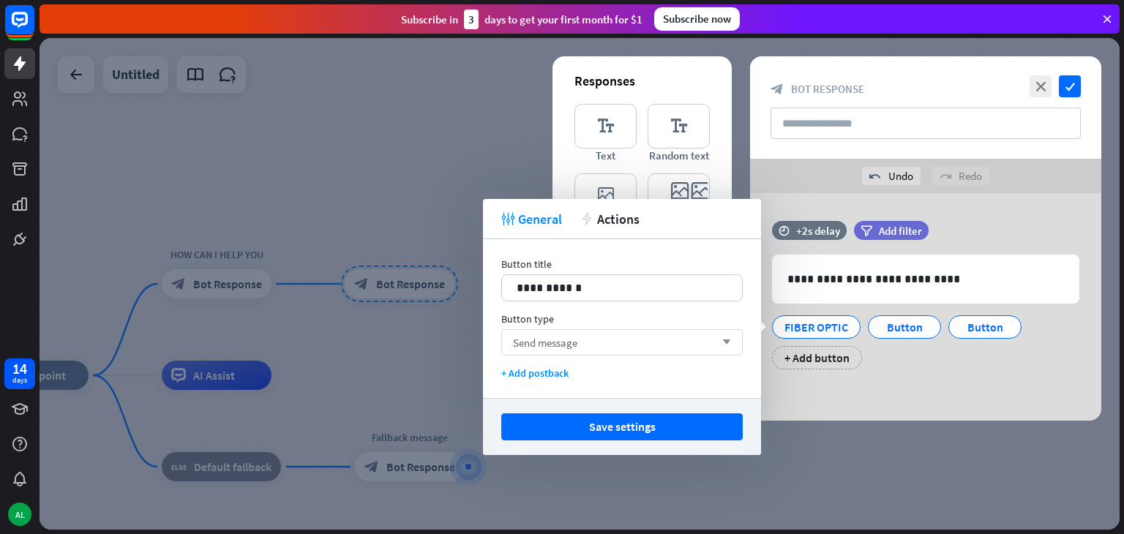
click at [659, 351] on div "Send message arrow_down" at bounding box center [622, 342] width 242 height 26
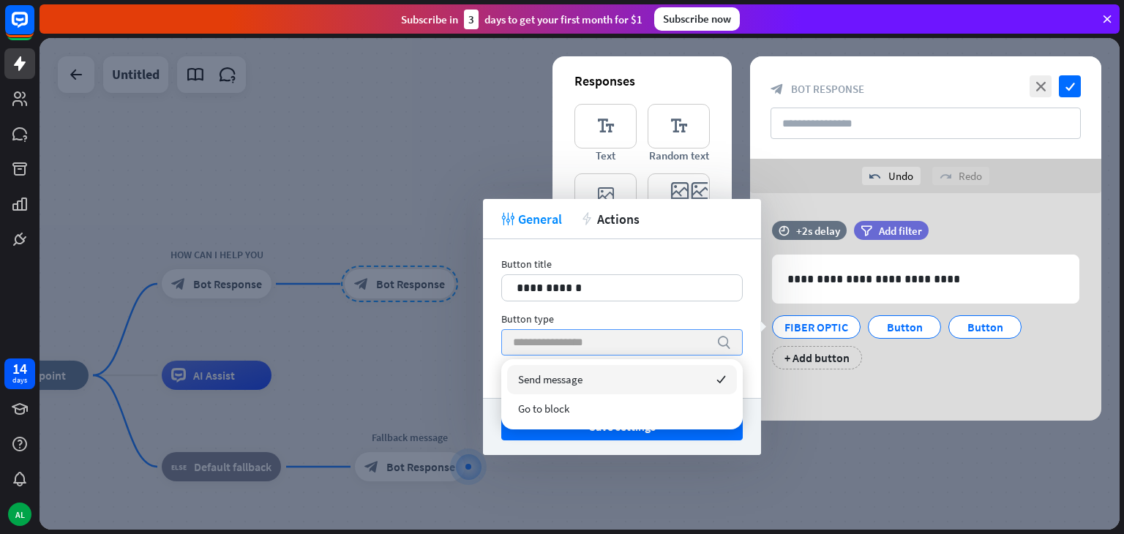
click at [659, 351] on input "search" at bounding box center [611, 342] width 196 height 25
click at [638, 286] on p "**********" at bounding box center [622, 288] width 211 height 18
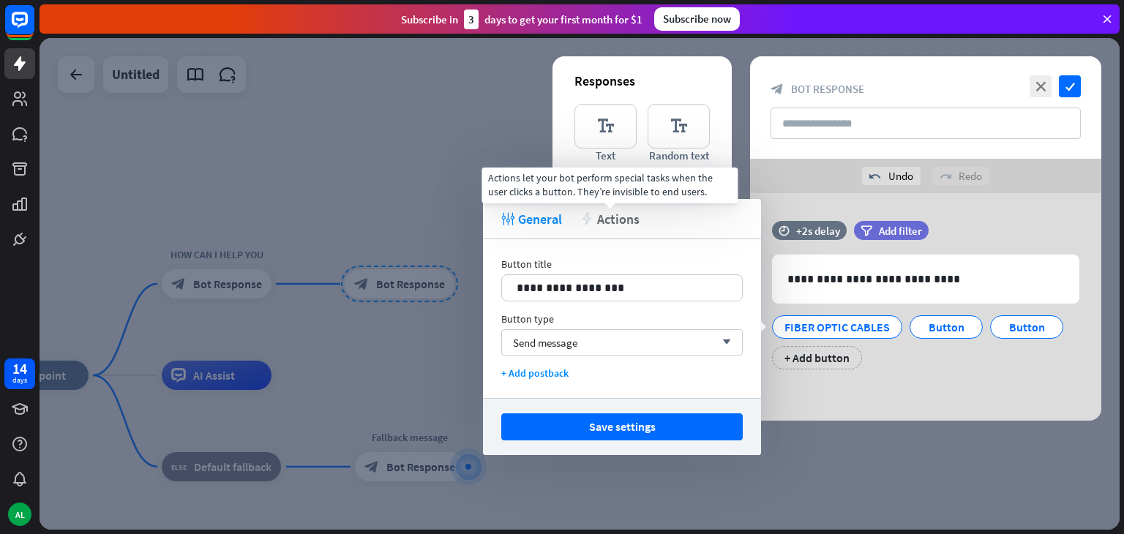
click at [629, 212] on span "Actions" at bounding box center [618, 219] width 42 height 17
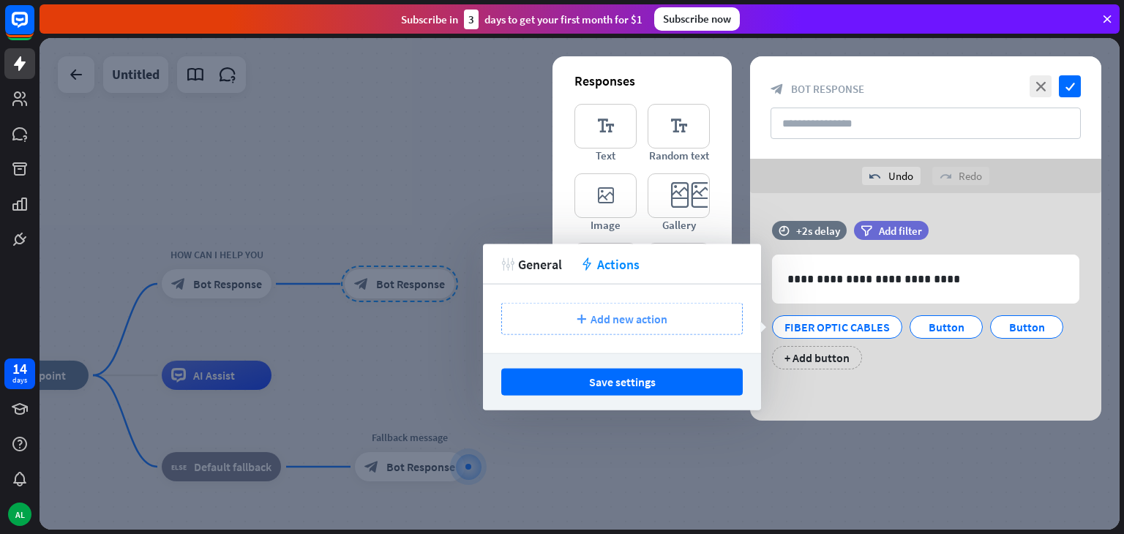
click at [600, 317] on span "Add new action" at bounding box center [629, 319] width 77 height 15
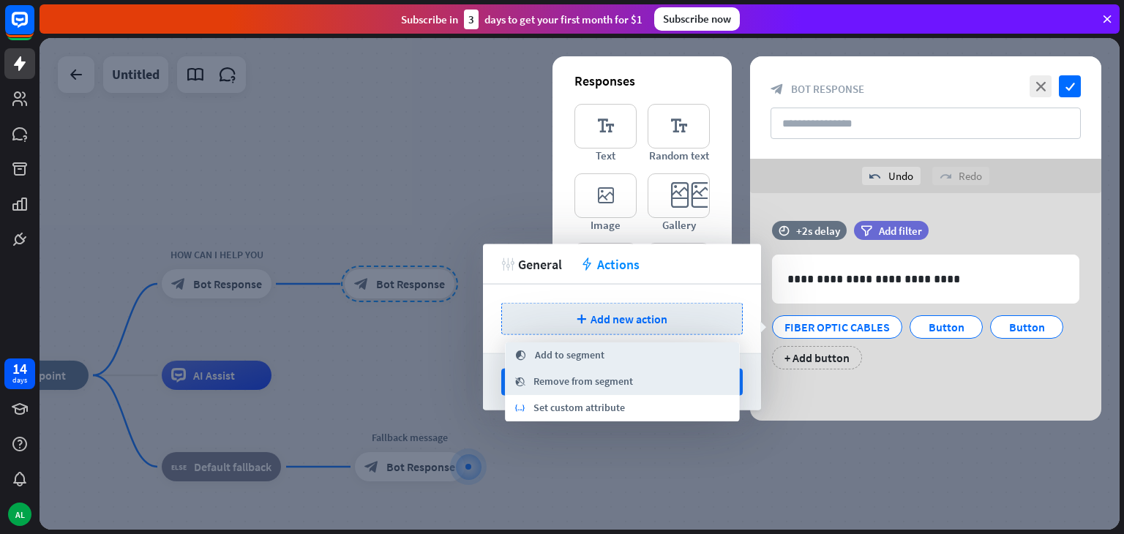
click at [499, 289] on div "plus Add new action" at bounding box center [622, 319] width 278 height 69
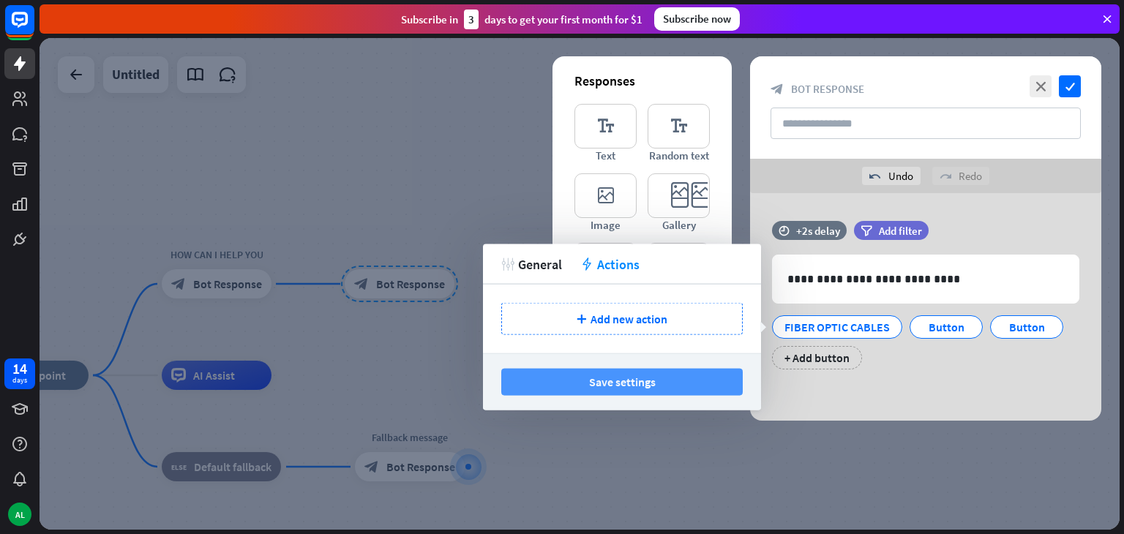
click at [577, 380] on button "Save settings" at bounding box center [622, 382] width 242 height 27
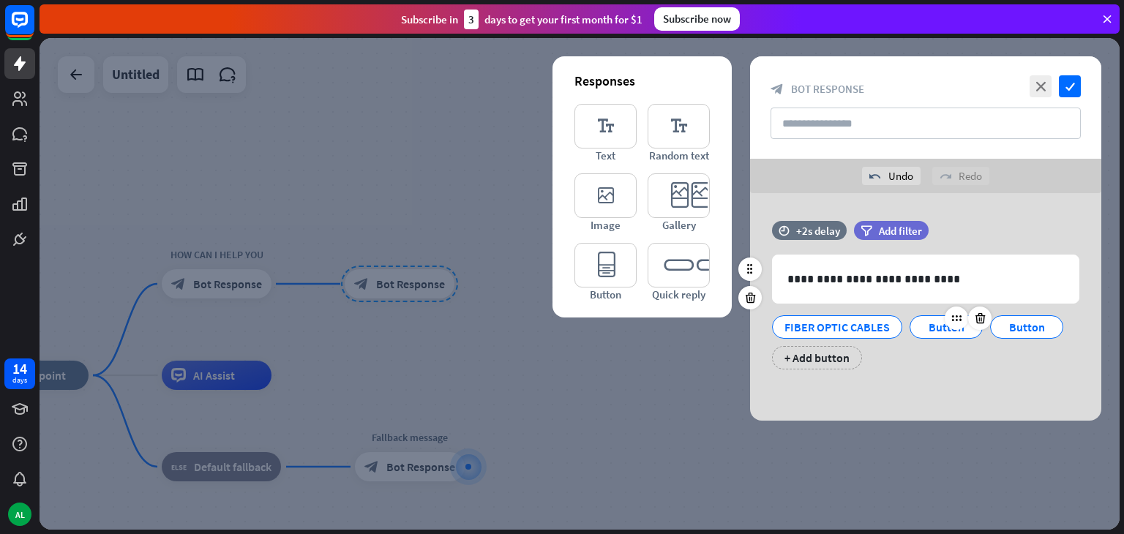
click at [931, 321] on div "Button" at bounding box center [946, 327] width 48 height 22
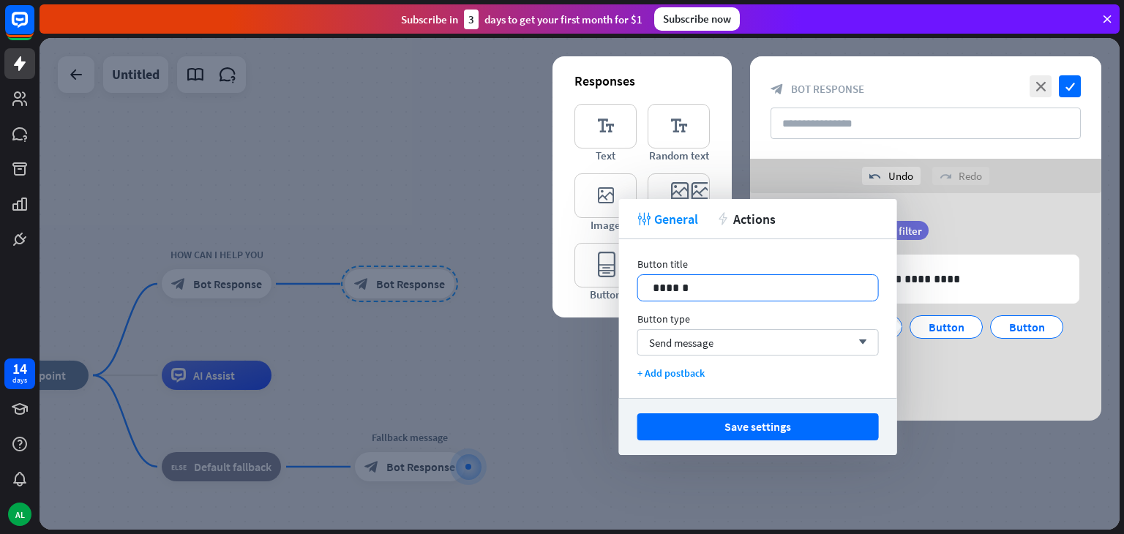
click at [759, 285] on p "******" at bounding box center [758, 288] width 211 height 18
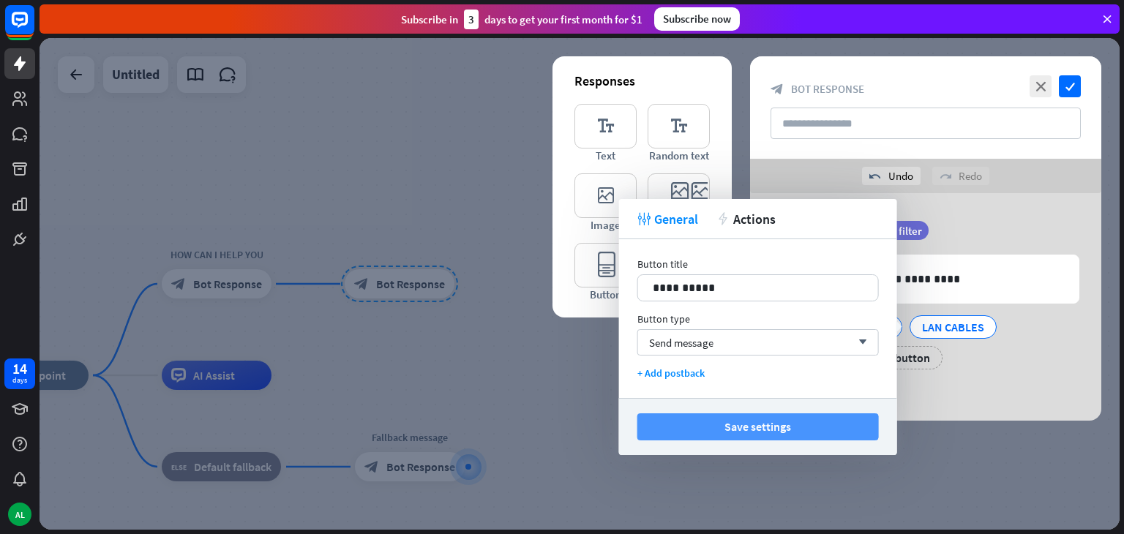
click at [733, 431] on button "Save settings" at bounding box center [759, 427] width 242 height 27
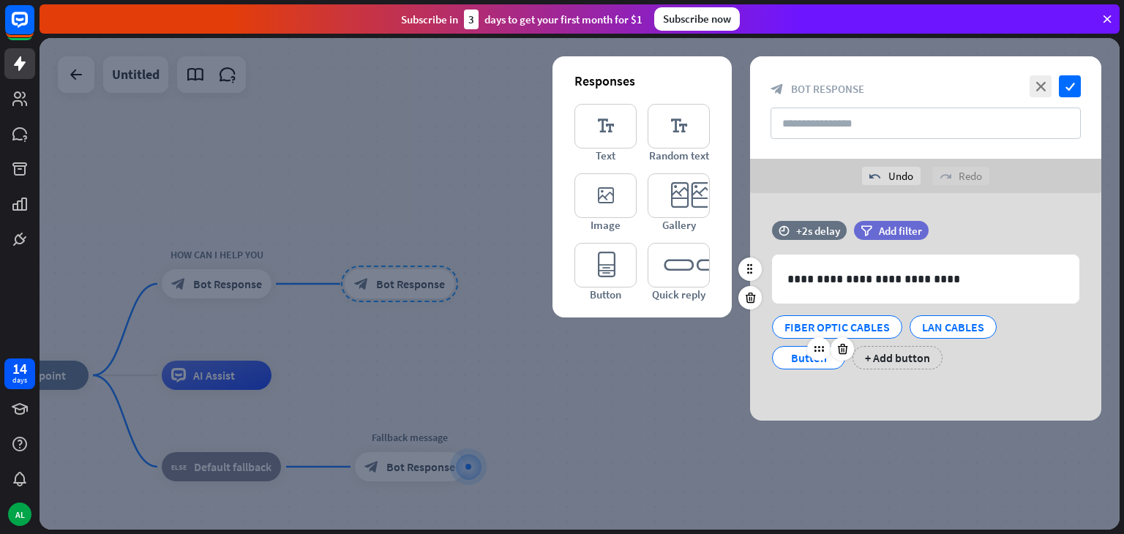
click at [821, 361] on div "Button" at bounding box center [809, 358] width 48 height 22
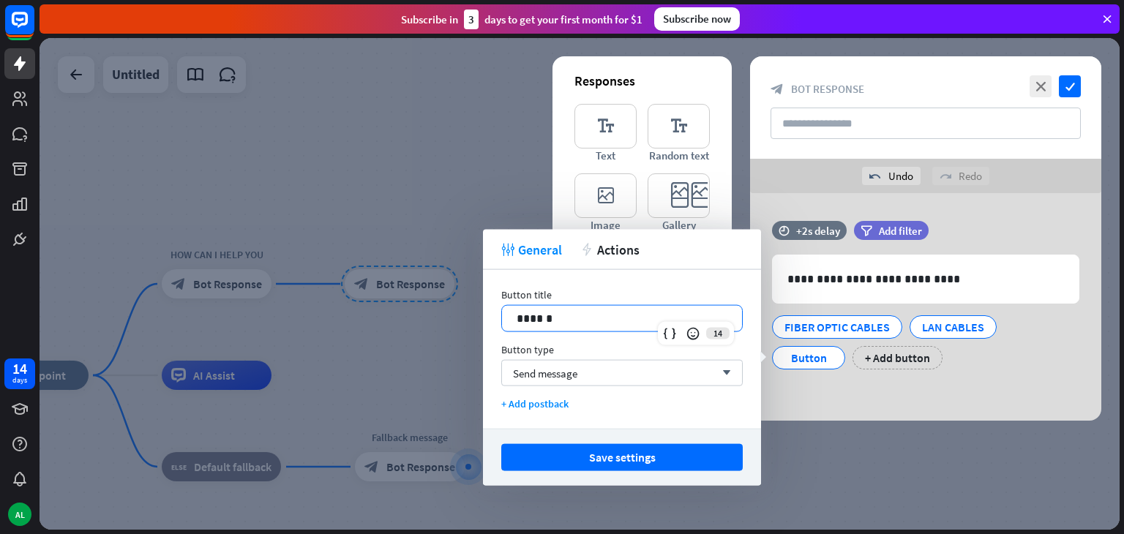
click at [678, 323] on div "14 ******" at bounding box center [622, 318] width 242 height 27
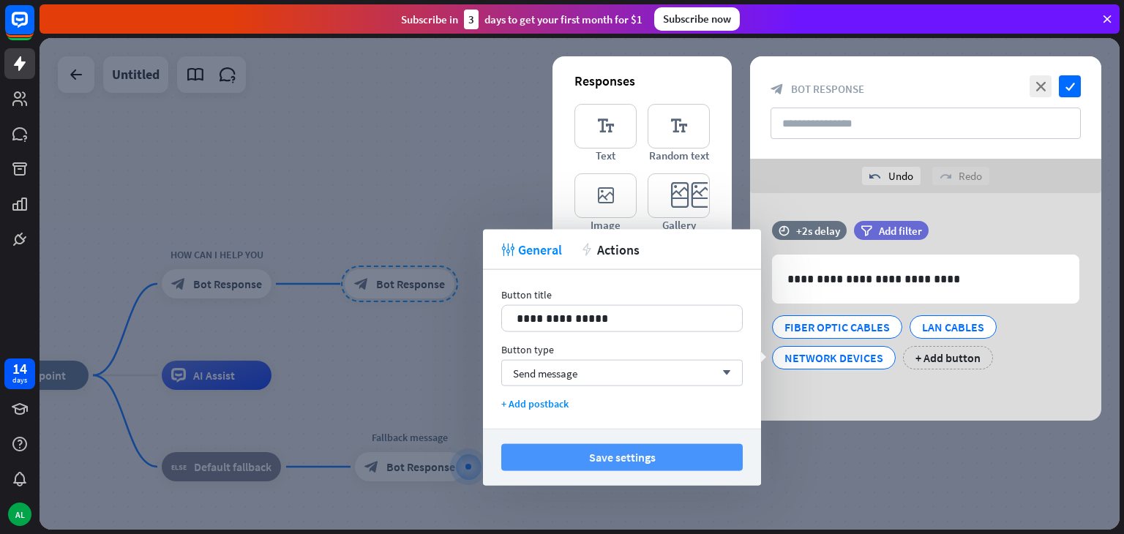
click at [641, 458] on button "Save settings" at bounding box center [622, 457] width 242 height 27
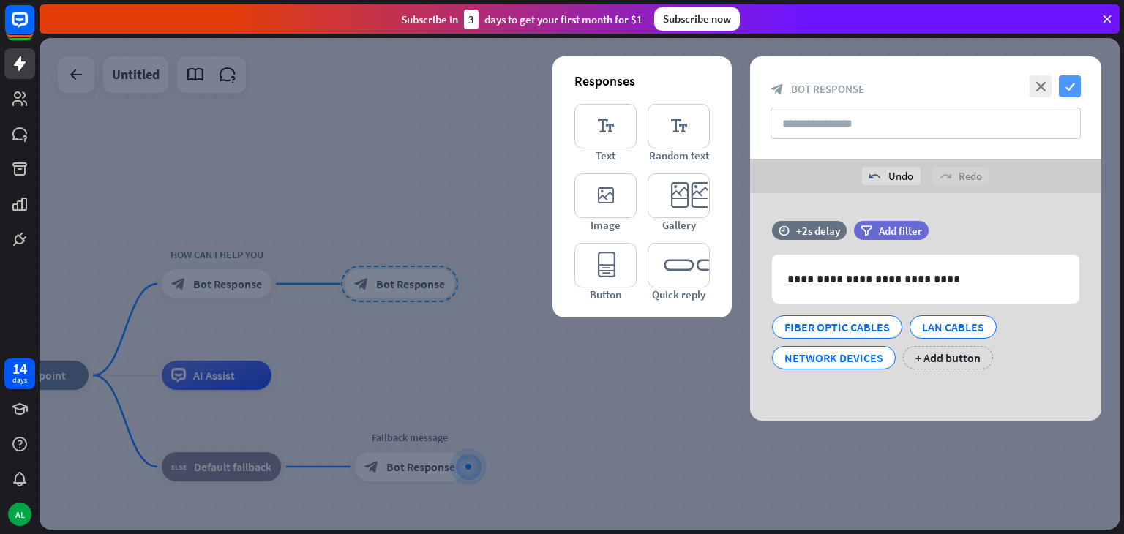
click at [1069, 83] on icon "check" at bounding box center [1070, 86] width 22 height 22
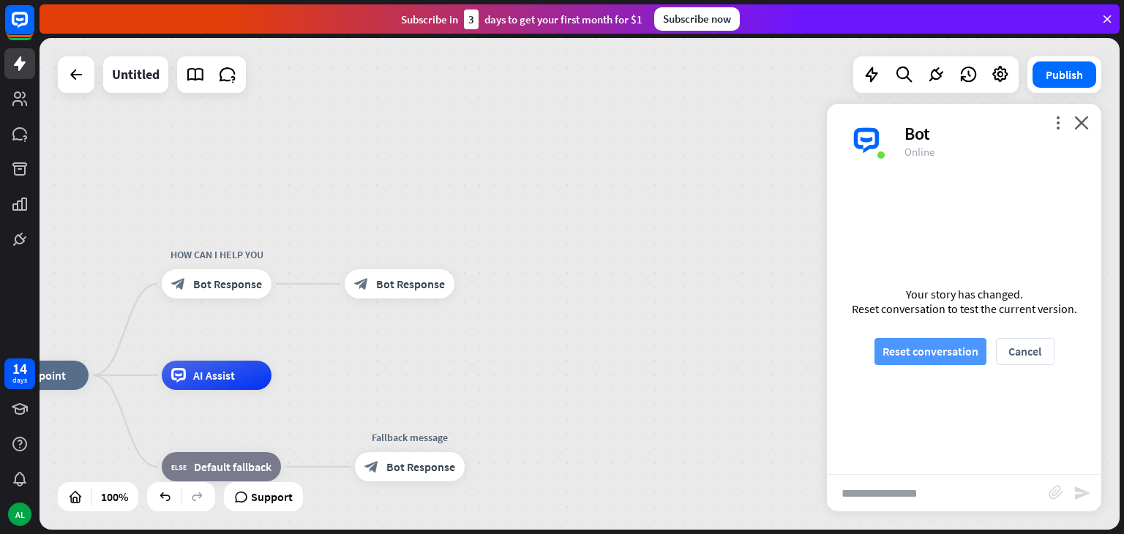
click at [927, 349] on button "Reset conversation" at bounding box center [931, 351] width 112 height 27
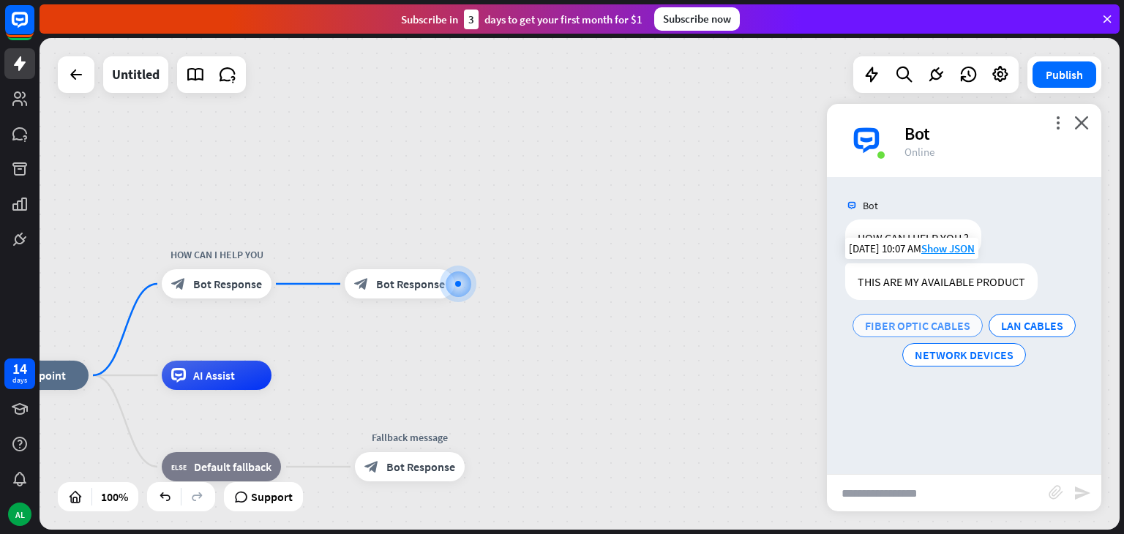
click at [901, 330] on span "FIBER OPTIC CABLES" at bounding box center [917, 325] width 105 height 15
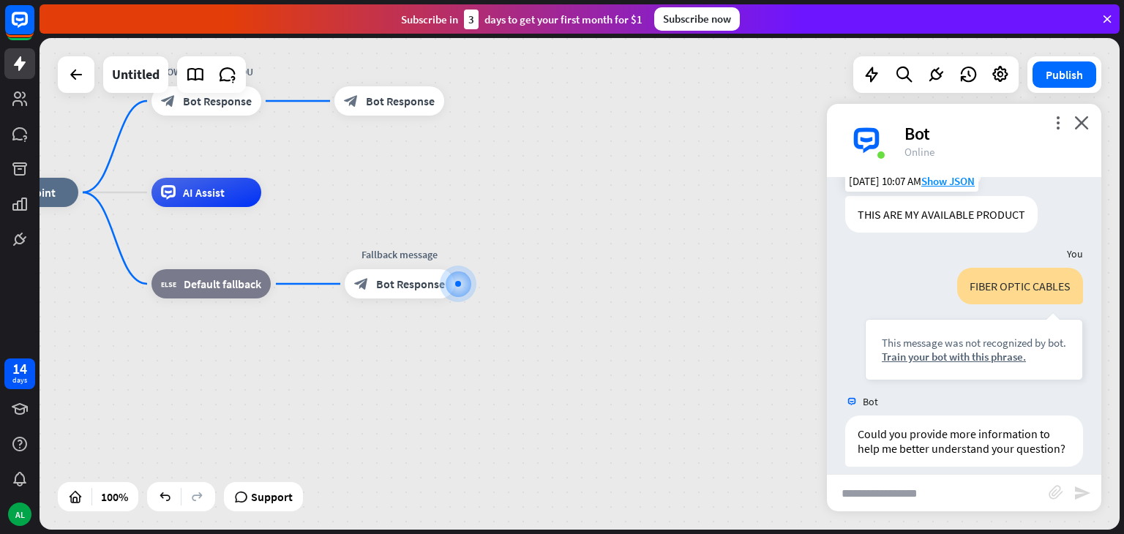
scroll to position [97, 0]
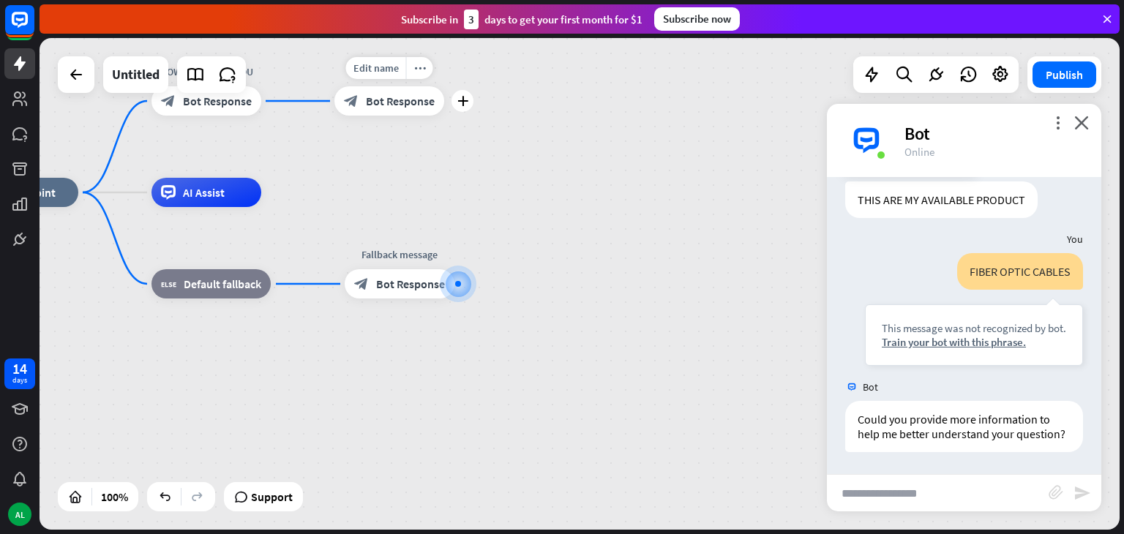
click at [398, 114] on div "block_bot_response Bot Response" at bounding box center [390, 100] width 110 height 29
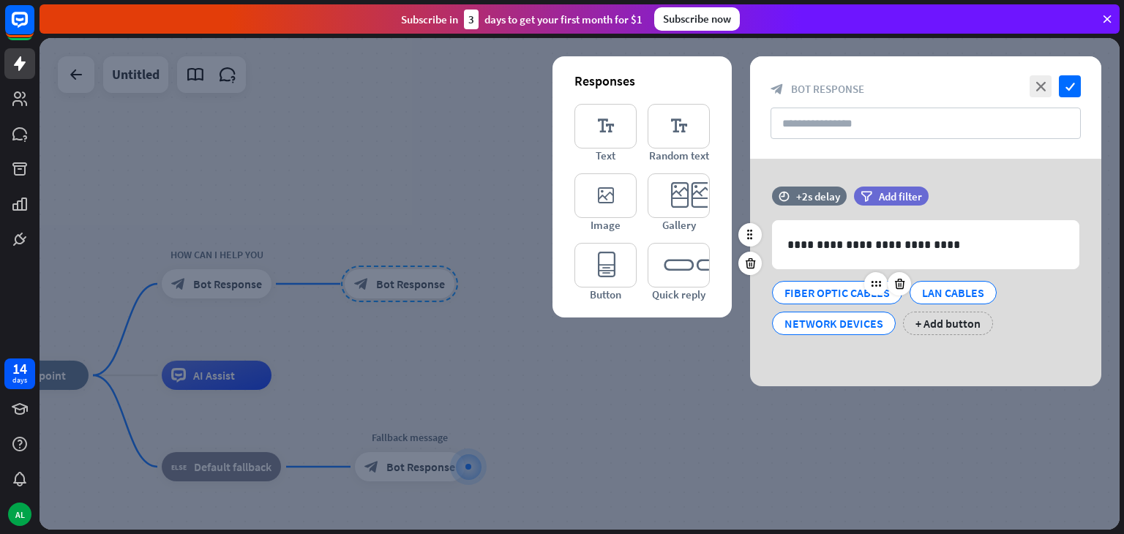
click at [812, 286] on div "FIBER OPTIC CABLES" at bounding box center [837, 293] width 105 height 22
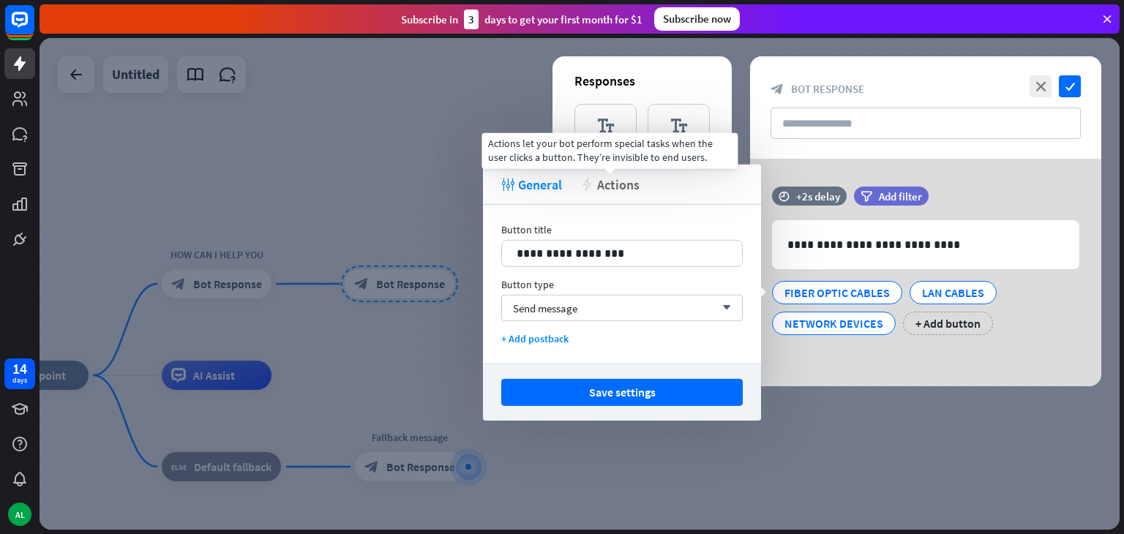
click at [623, 190] on span "Actions" at bounding box center [618, 184] width 42 height 17
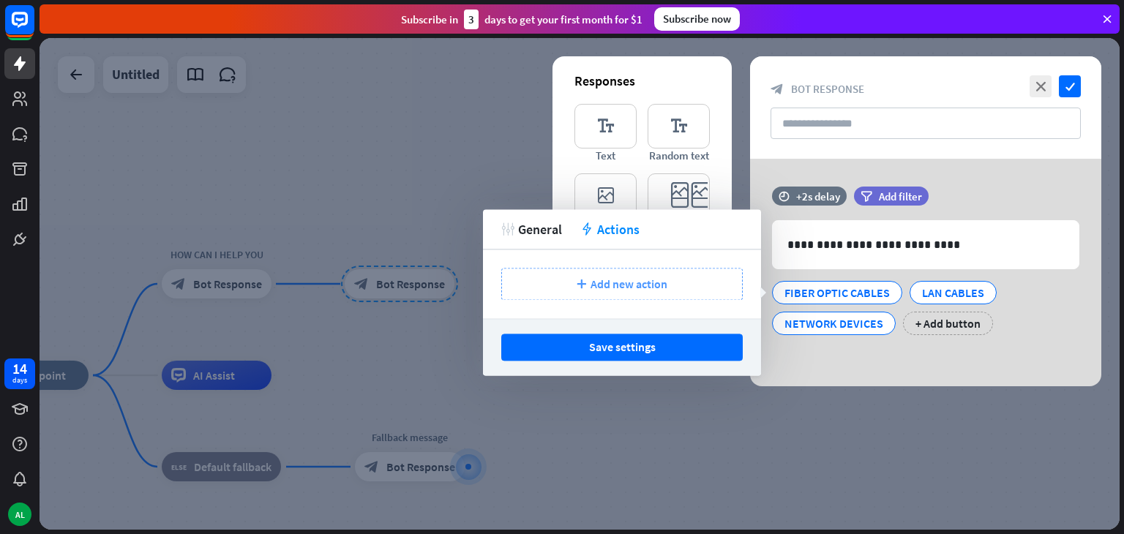
click at [606, 274] on div "plus Add new action" at bounding box center [622, 284] width 242 height 32
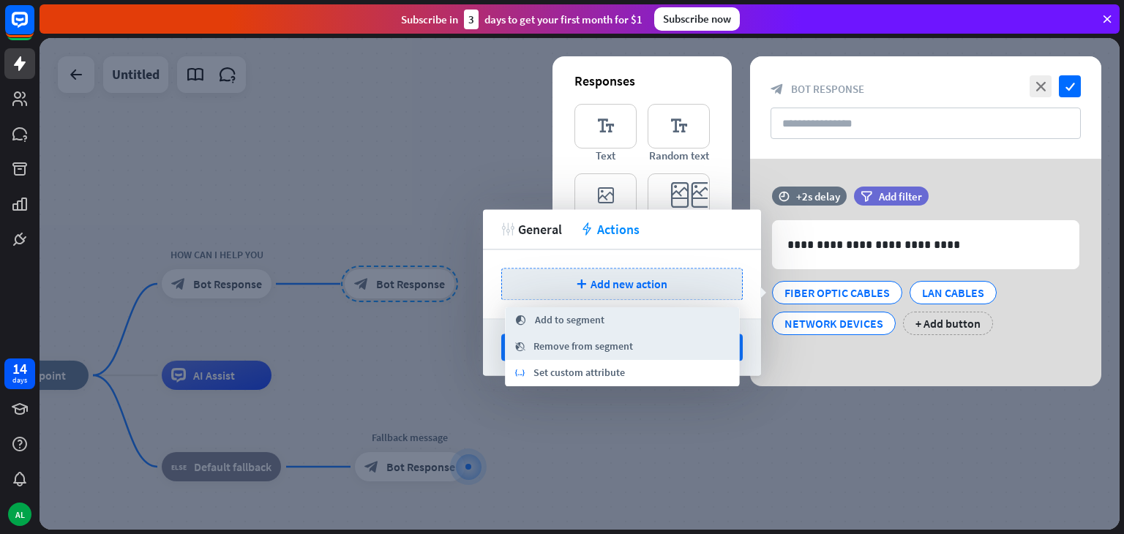
click at [617, 318] on div "segment Add to segment" at bounding box center [622, 320] width 234 height 26
click at [574, 322] on span "Add to segment" at bounding box center [570, 320] width 70 height 15
click at [547, 232] on span "General" at bounding box center [540, 229] width 44 height 17
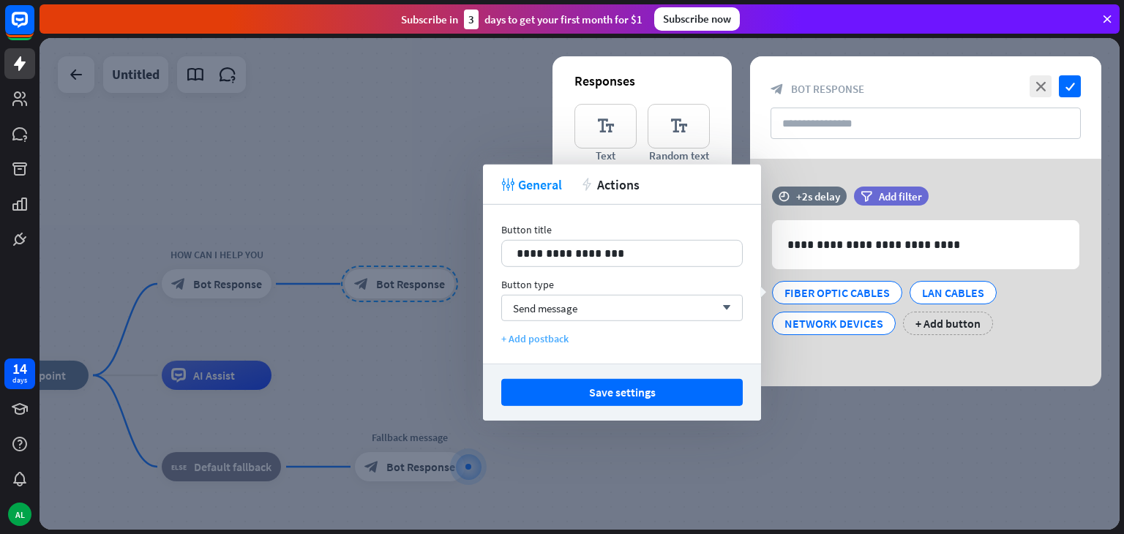
click at [528, 339] on div "+ Add postback" at bounding box center [622, 338] width 242 height 13
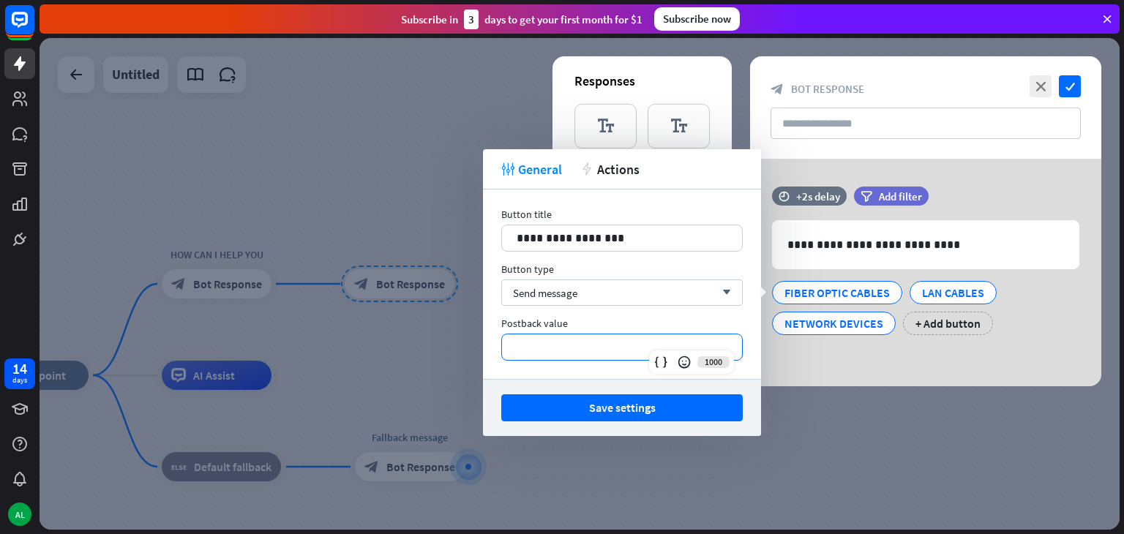
click at [565, 347] on p "**********" at bounding box center [622, 347] width 211 height 18
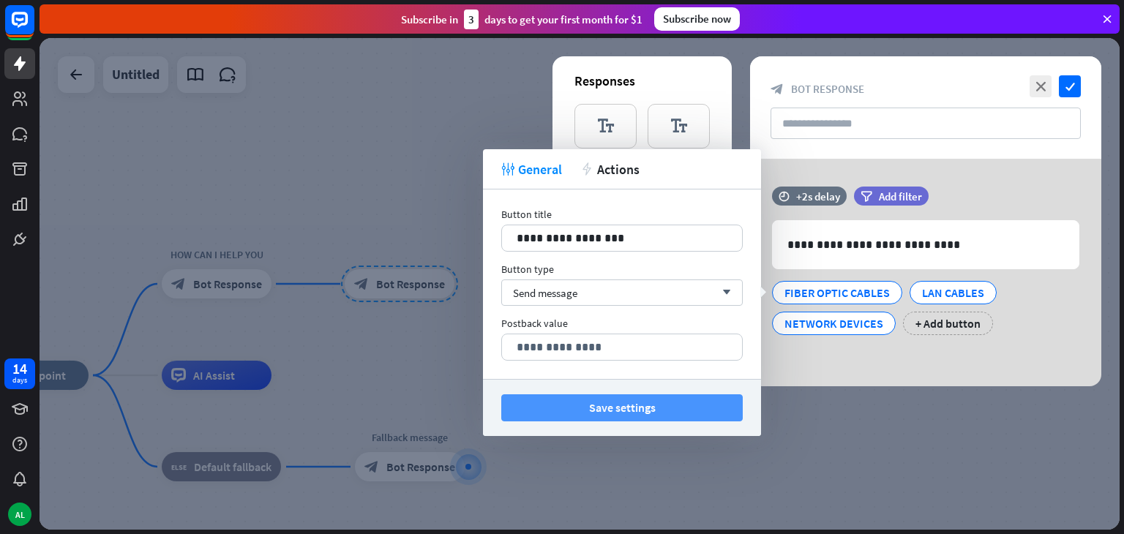
click at [698, 413] on button "Save settings" at bounding box center [622, 408] width 242 height 27
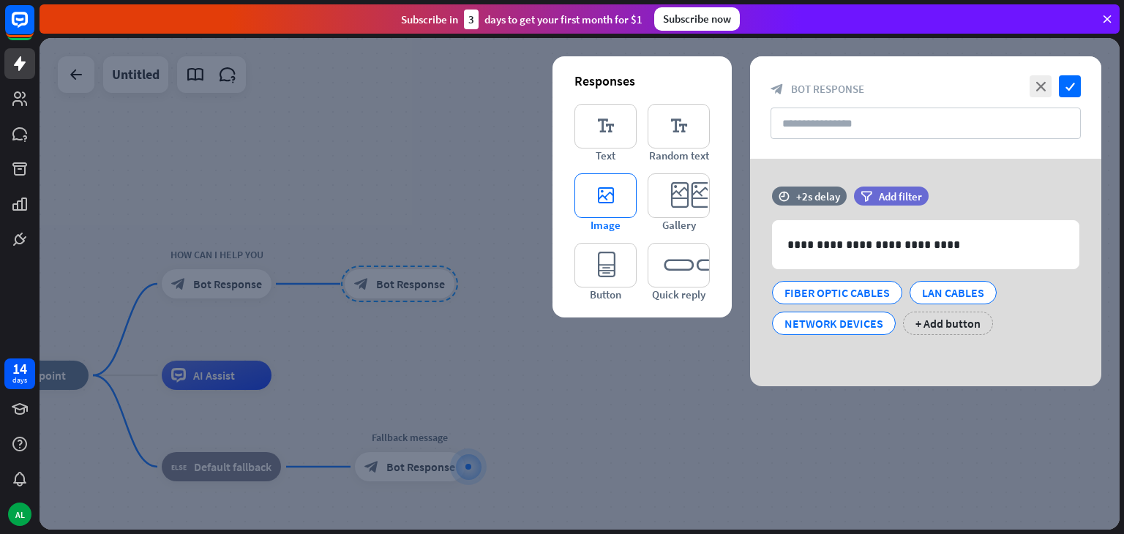
click at [611, 201] on icon "editor_image" at bounding box center [606, 195] width 62 height 45
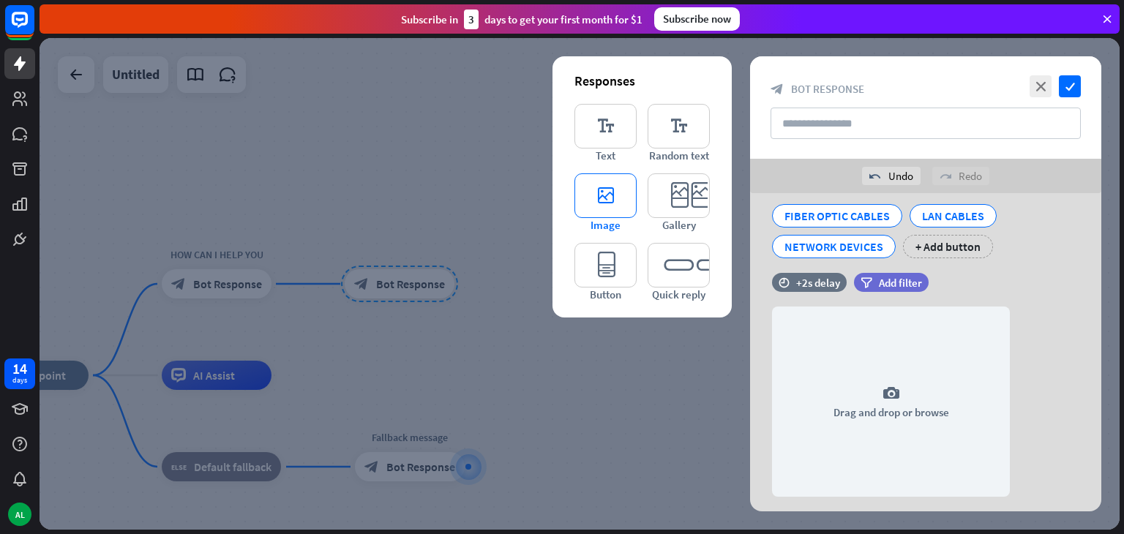
scroll to position [148, 0]
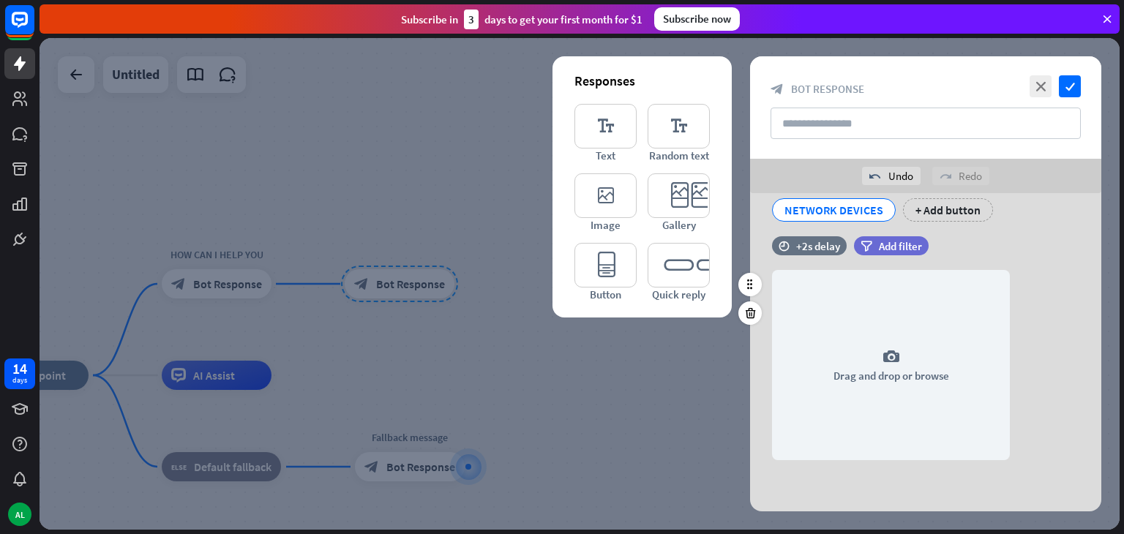
drag, startPoint x: 870, startPoint y: 323, endPoint x: 1042, endPoint y: 235, distance: 193.8
click at [1042, 236] on div "time +2s delay filter Add filter camera Drag and drop or browse" at bounding box center [925, 355] width 351 height 239
click at [1066, 269] on div "time +2s delay filter Add filter" at bounding box center [925, 253] width 351 height 34
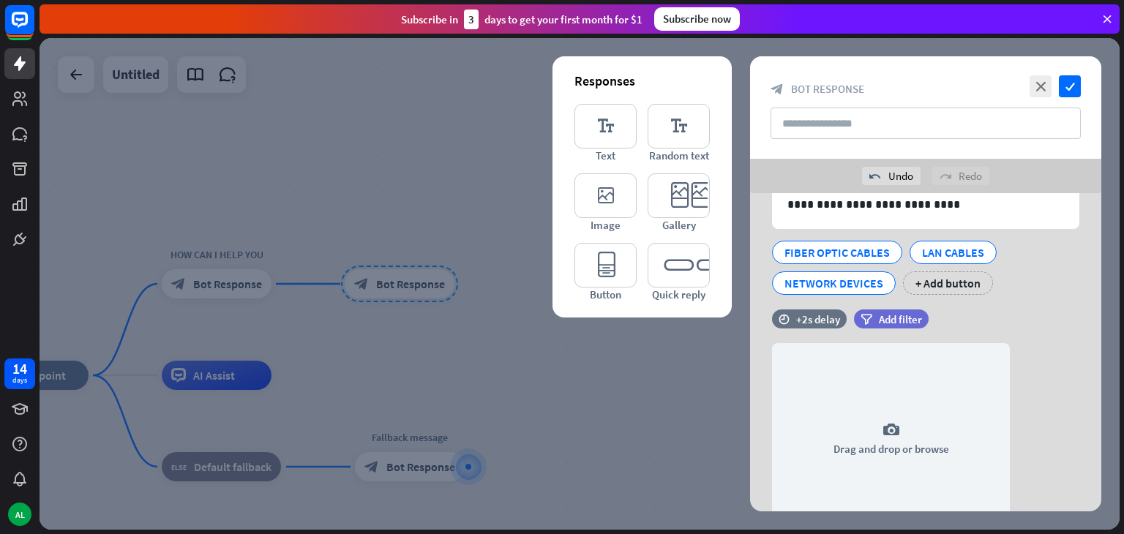
drag, startPoint x: 1050, startPoint y: 242, endPoint x: 1039, endPoint y: 187, distance: 56.1
click at [1039, 187] on div "**********" at bounding box center [925, 283] width 351 height 455
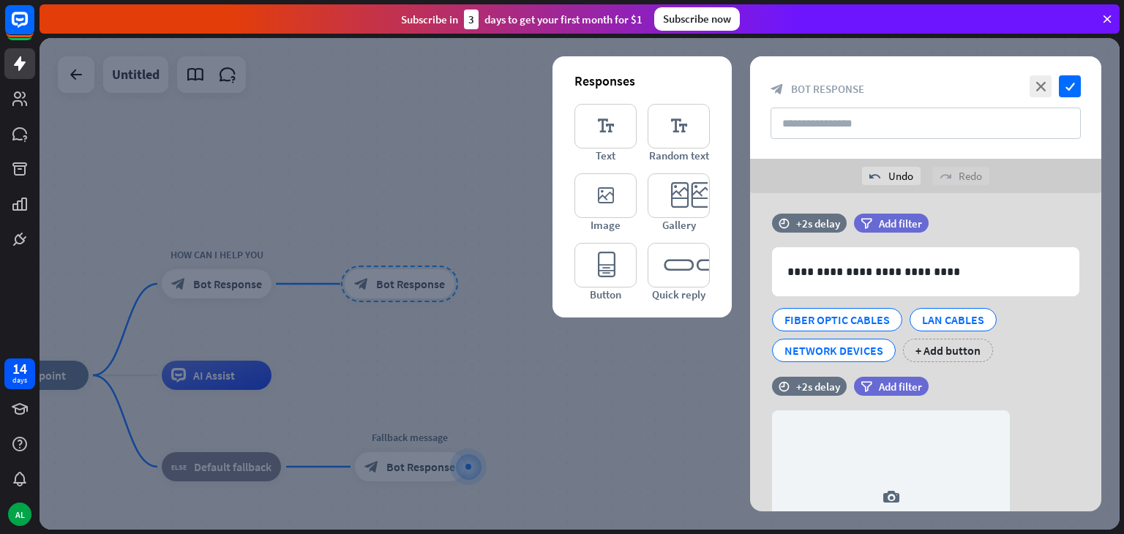
click at [1039, 187] on div "undo Undo redo Redo" at bounding box center [925, 176] width 351 height 34
click at [861, 319] on div "FIBER OPTIC CABLES" at bounding box center [837, 320] width 105 height 22
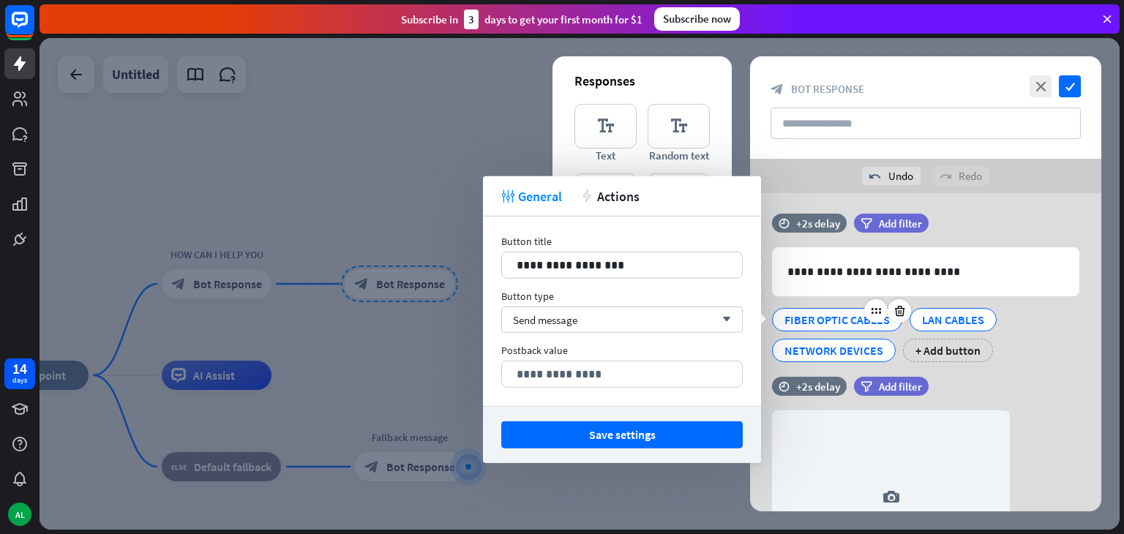
click at [840, 323] on div "FIBER OPTIC CABLES" at bounding box center [837, 320] width 105 height 22
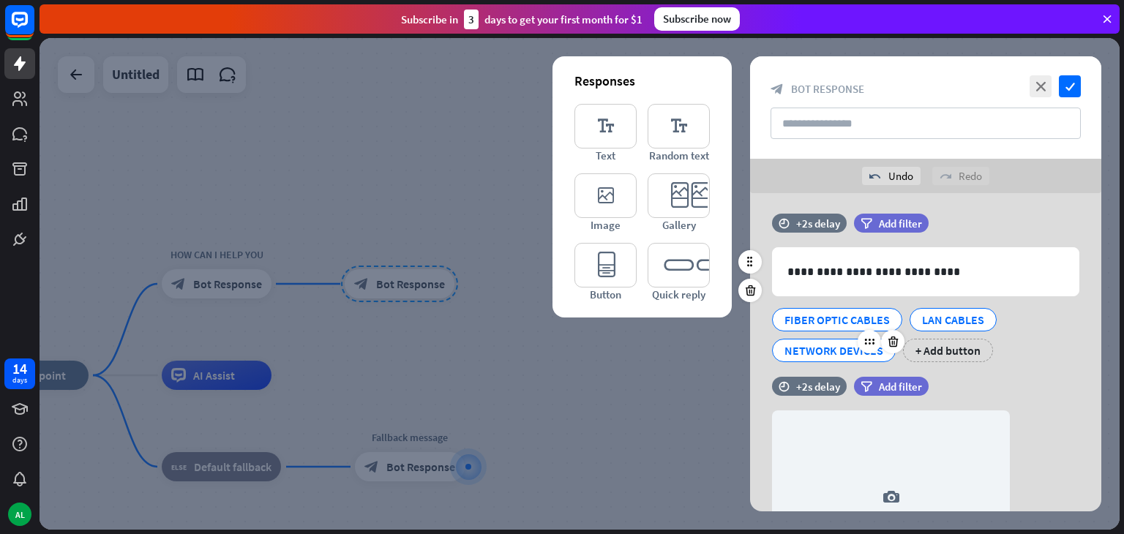
click at [818, 349] on div "NETWORK DEVICES" at bounding box center [834, 351] width 99 height 22
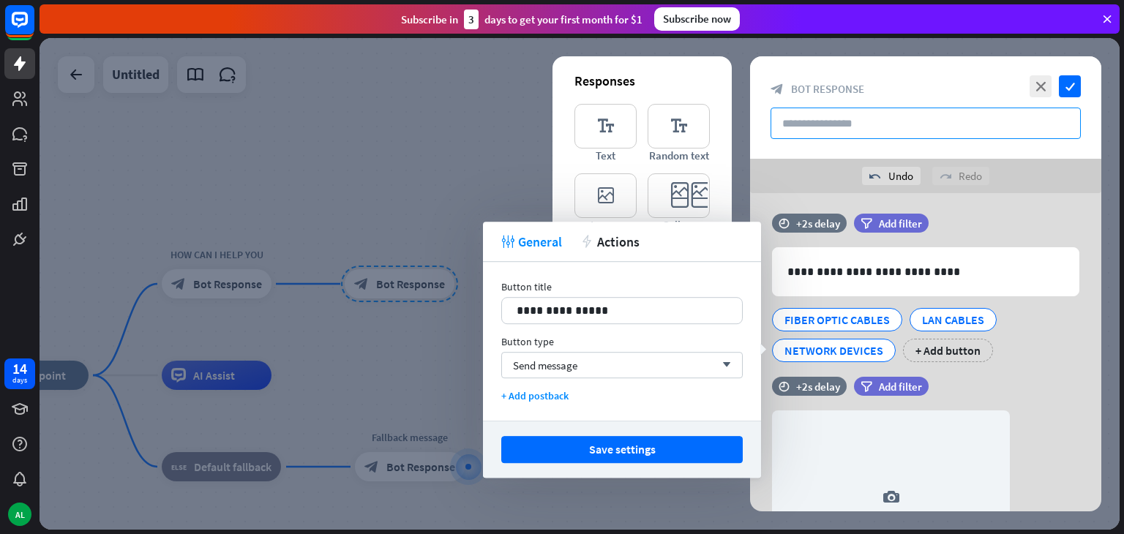
scroll to position [0, 0]
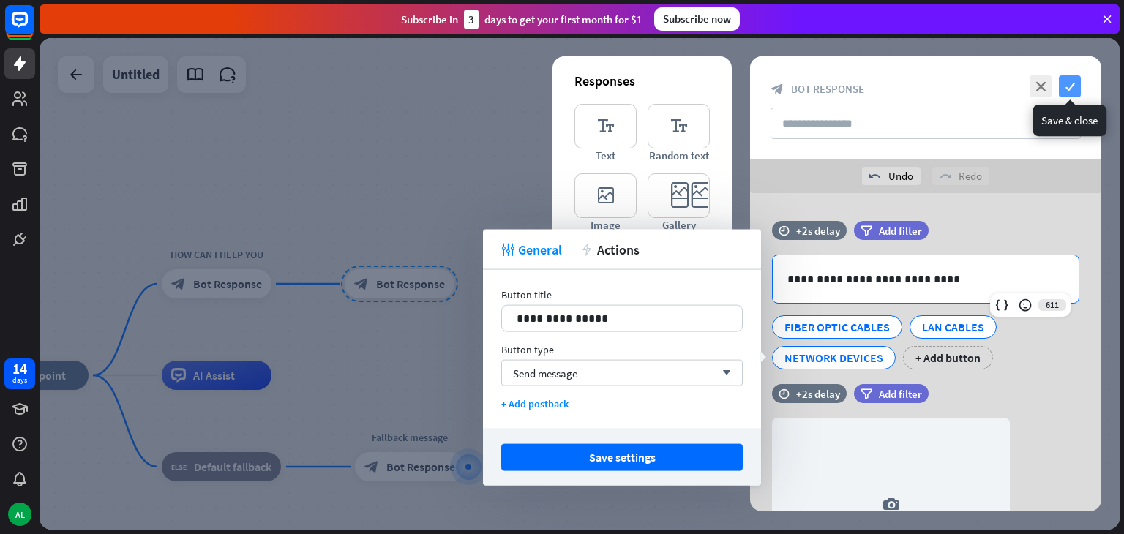
drag, startPoint x: 1037, startPoint y: 354, endPoint x: 1072, endPoint y: 81, distance: 275.3
click at [1072, 81] on div "**********" at bounding box center [925, 283] width 351 height 455
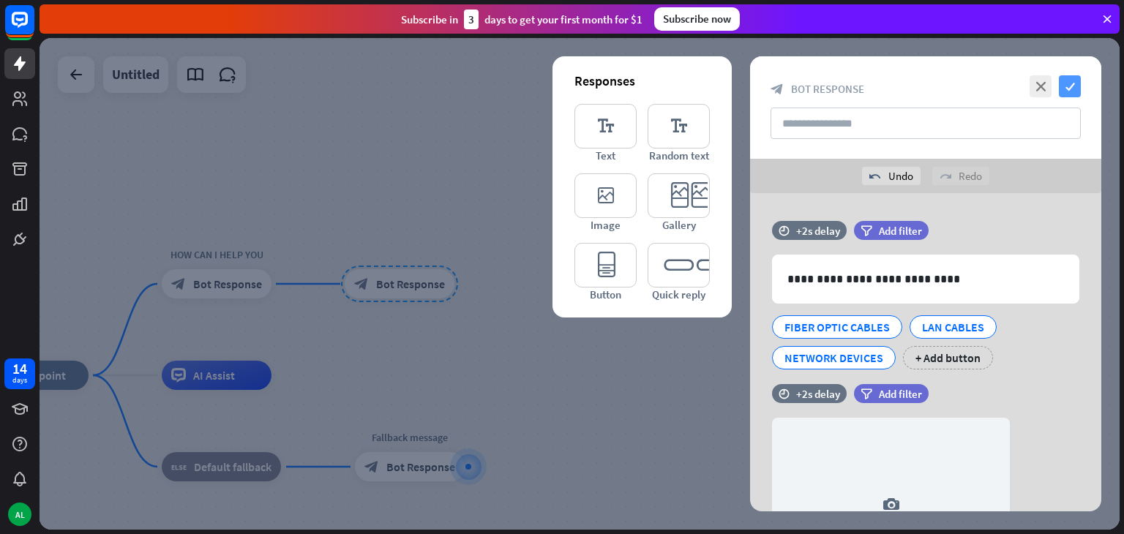
click at [1072, 81] on icon "check" at bounding box center [1070, 86] width 22 height 22
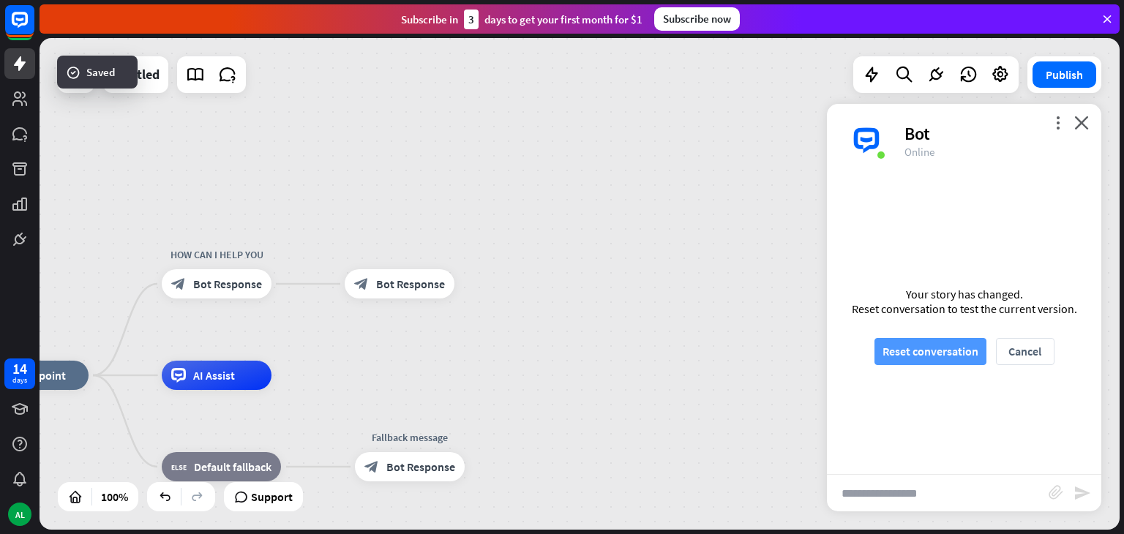
click at [931, 356] on button "Reset conversation" at bounding box center [931, 351] width 112 height 27
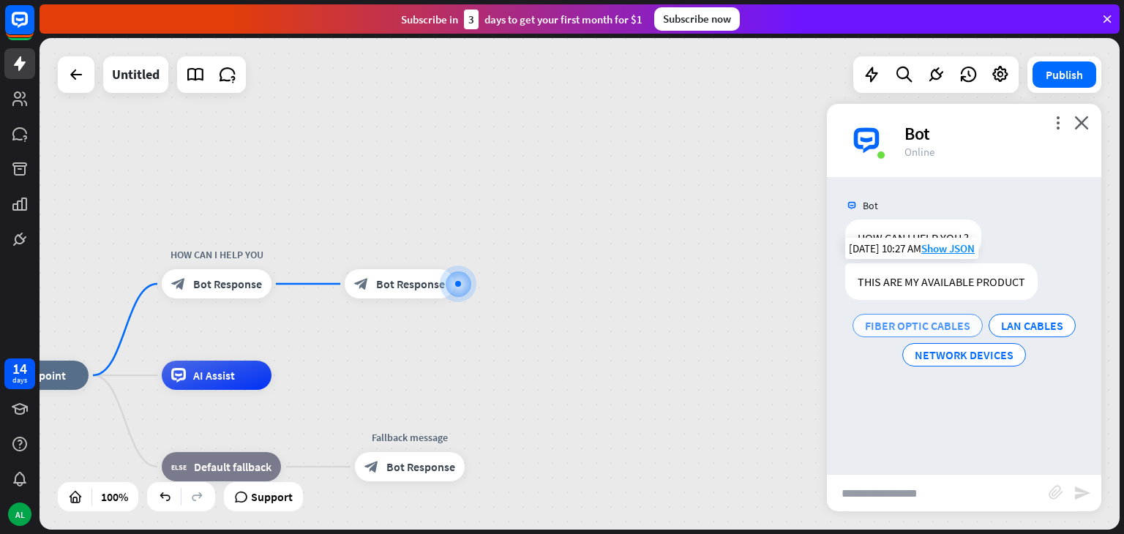
click at [928, 319] on span "FIBER OPTIC CABLES" at bounding box center [917, 325] width 105 height 15
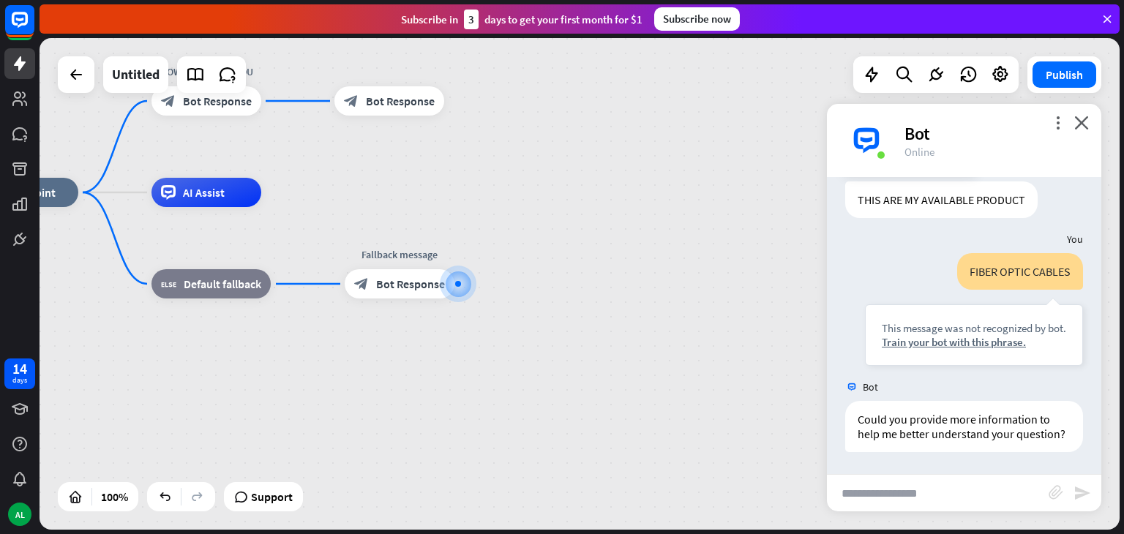
scroll to position [97, 0]
click at [1083, 124] on icon "close" at bounding box center [1082, 123] width 15 height 14
